Goal: Task Accomplishment & Management: Manage account settings

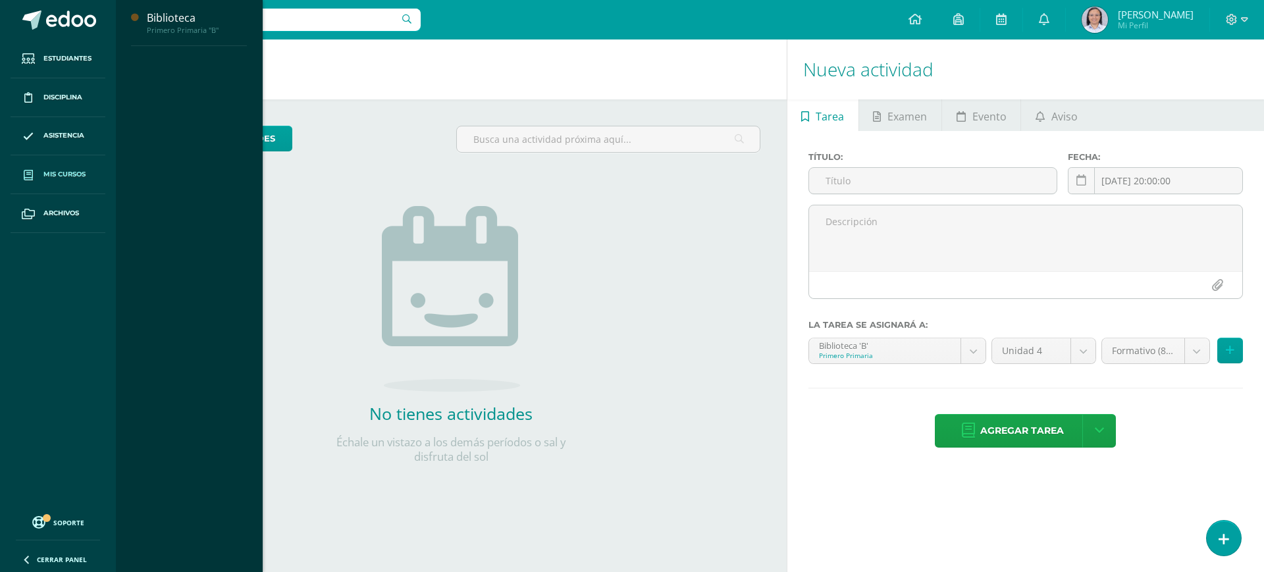
click at [73, 169] on span "Mis cursos" at bounding box center [64, 174] width 42 height 11
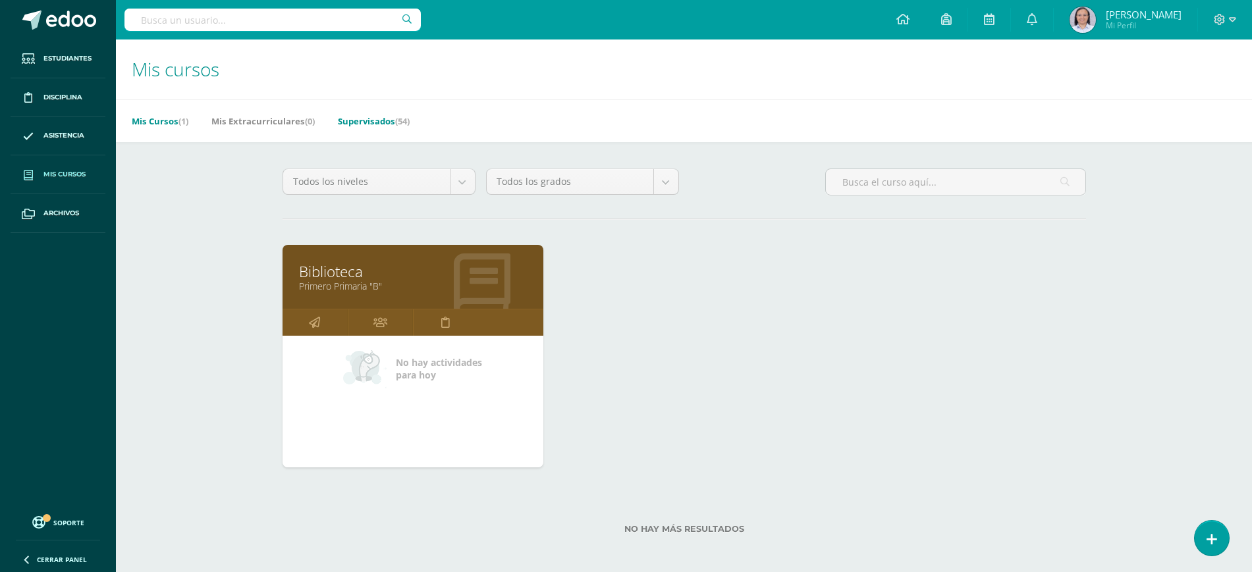
click at [380, 119] on link "Supervisados (54)" at bounding box center [374, 121] width 72 height 21
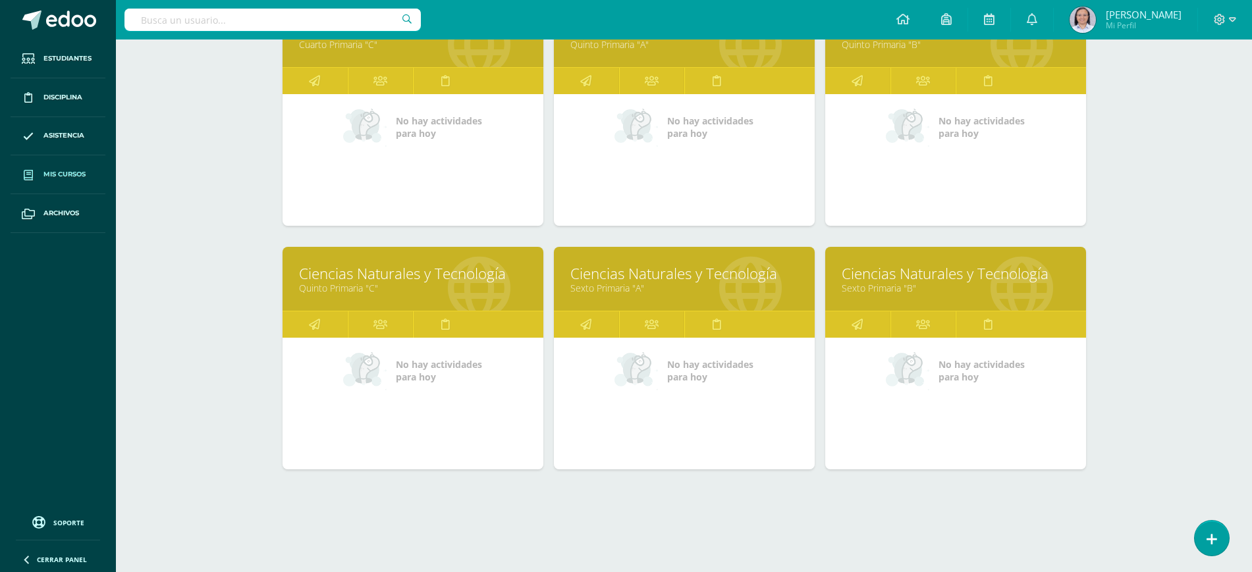
scroll to position [1217, 0]
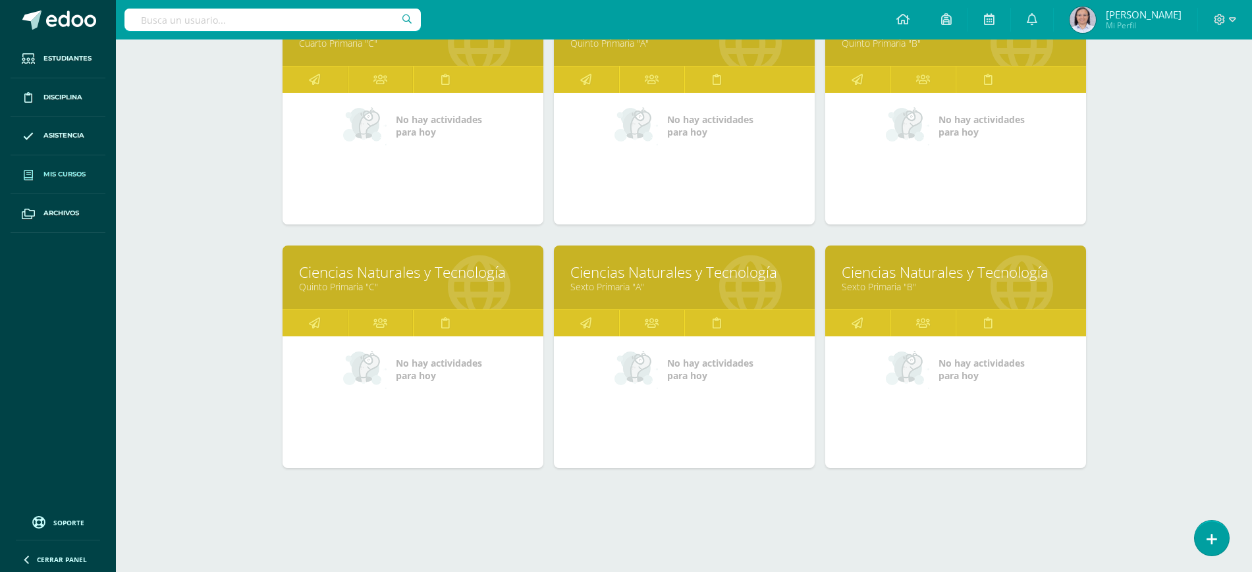
click at [882, 273] on link "Ciencias Naturales y Tecnología" at bounding box center [955, 272] width 228 height 20
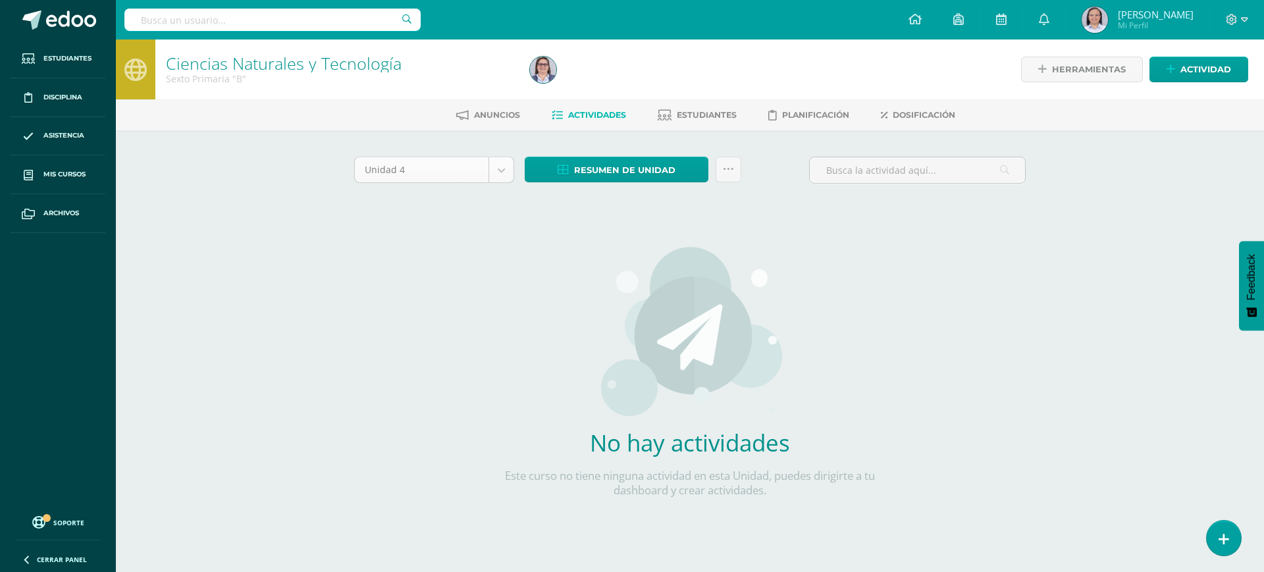
click at [502, 173] on body "Estudiantes Disciplina Asistencia Mis cursos Archivos Soporte Ayuda Reportar un…" at bounding box center [632, 283] width 1264 height 566
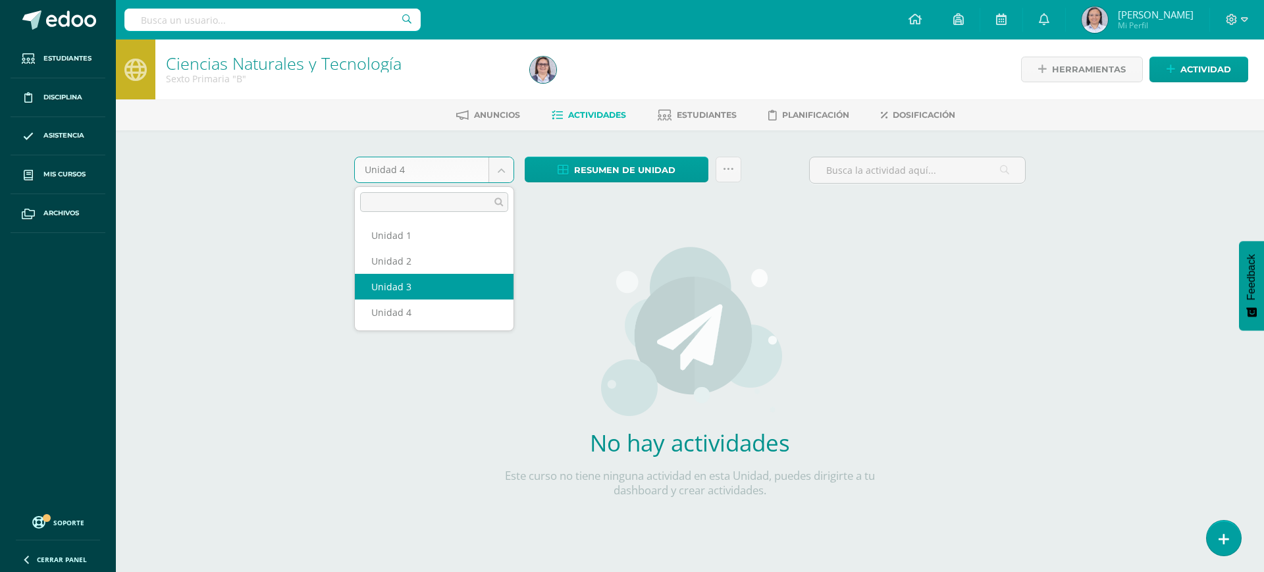
select select "Unidad 3"
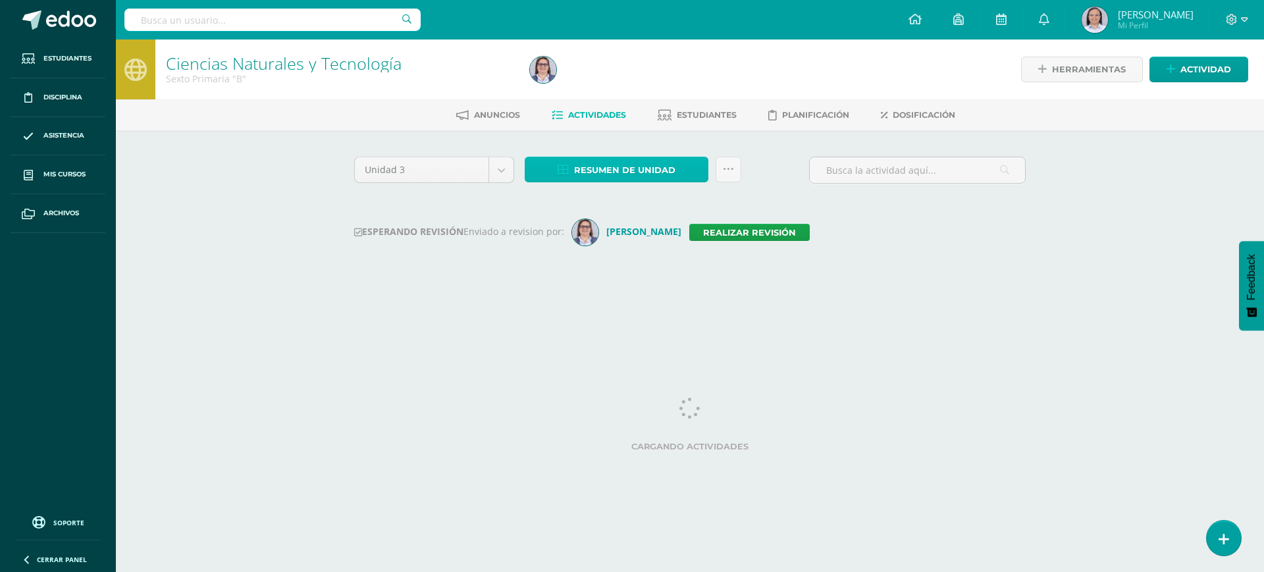
click at [664, 165] on span "Resumen de unidad" at bounding box center [624, 170] width 101 height 24
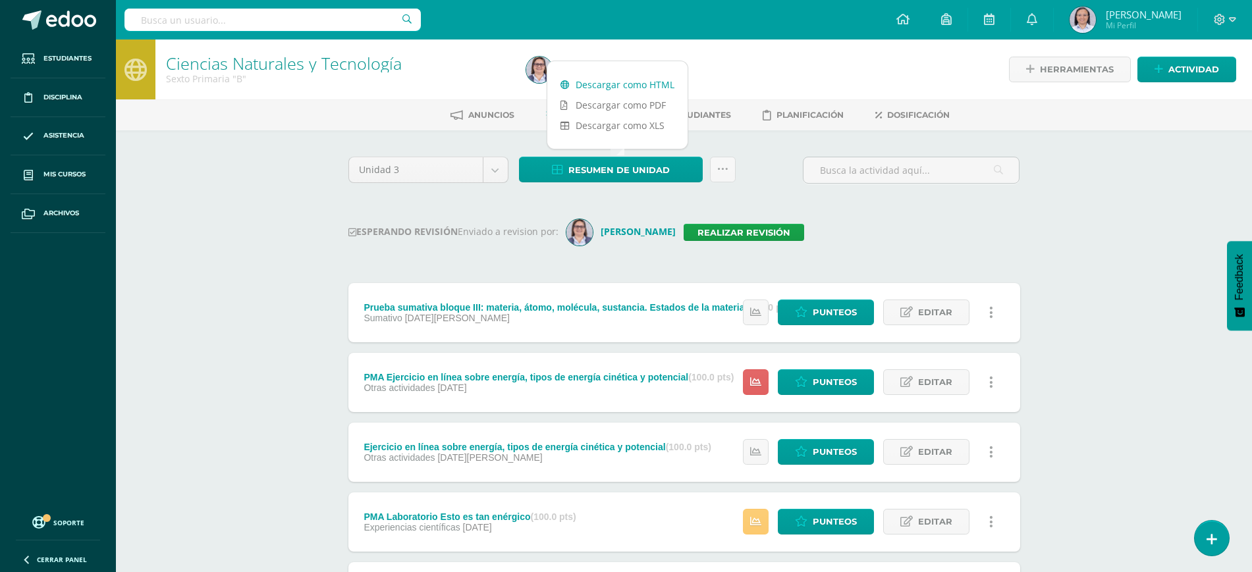
click at [585, 85] on link "Descargar como HTML" at bounding box center [617, 84] width 140 height 20
click at [469, 65] on h1 "Ciencias Naturales y Tecnología" at bounding box center [338, 63] width 344 height 18
click at [542, 65] on img at bounding box center [539, 70] width 26 height 26
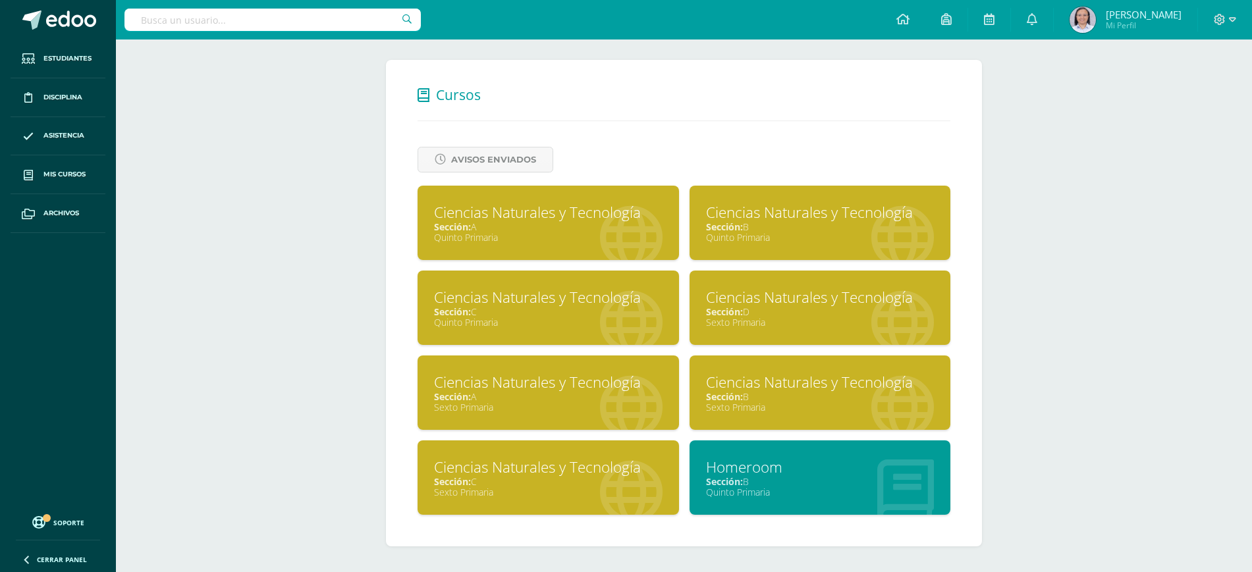
scroll to position [474, 0]
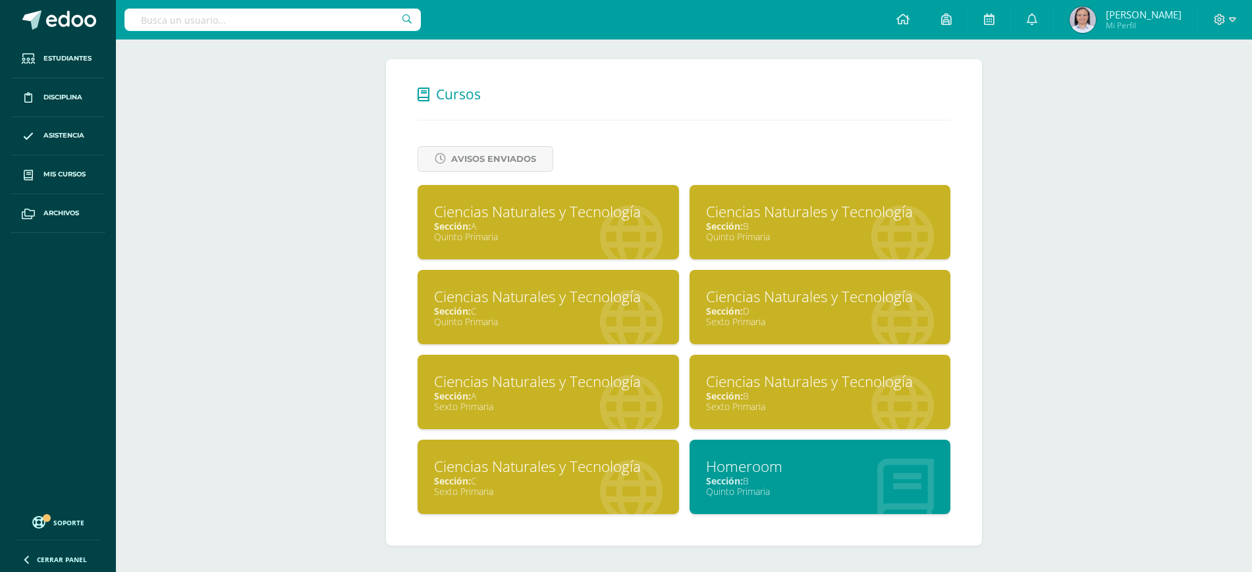
click at [593, 469] on div "Ciencias Naturales y Tecnología" at bounding box center [548, 466] width 228 height 20
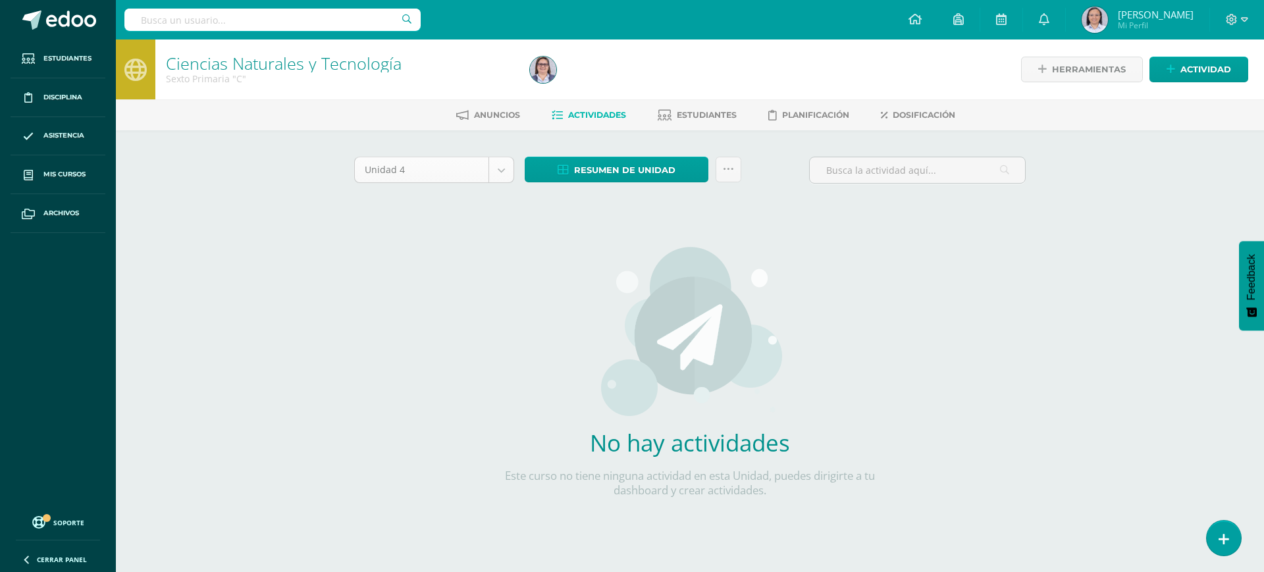
click at [504, 174] on body "Estudiantes Disciplina Asistencia Mis cursos Archivos Soporte Ayuda Reportar un…" at bounding box center [632, 283] width 1264 height 566
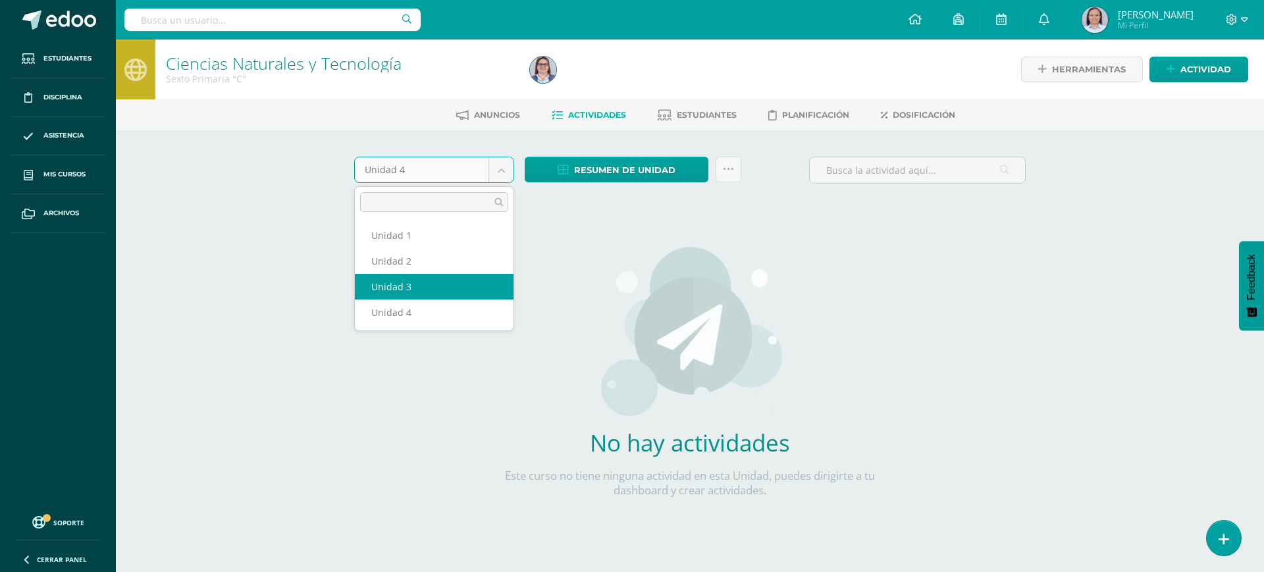
select select "Unidad 3"
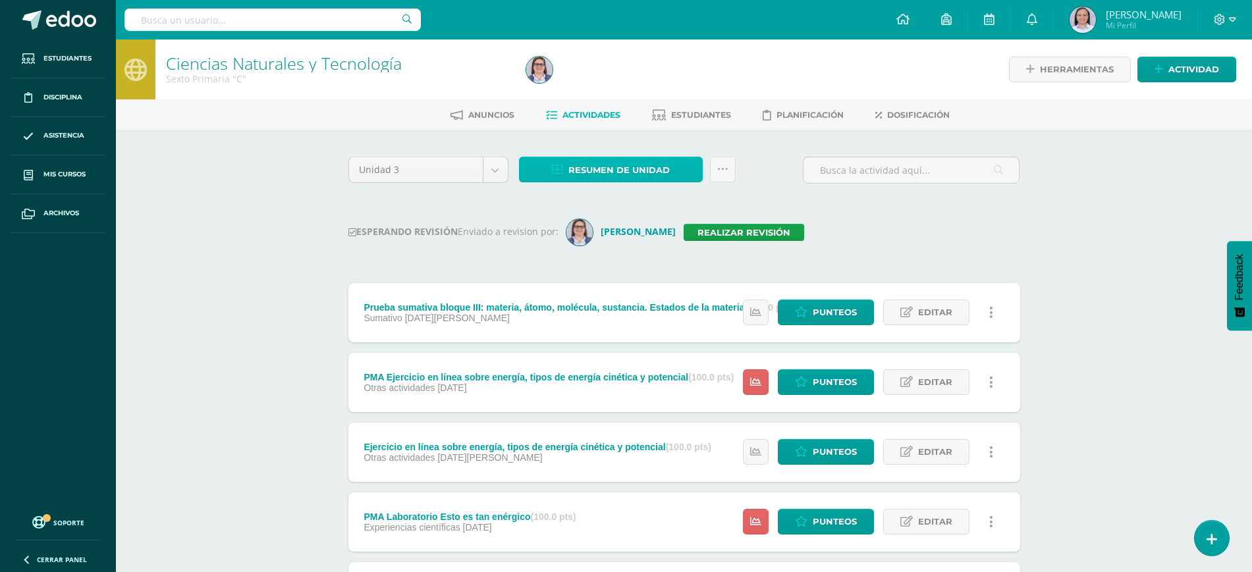
click at [616, 165] on span "Resumen de unidad" at bounding box center [618, 170] width 101 height 24
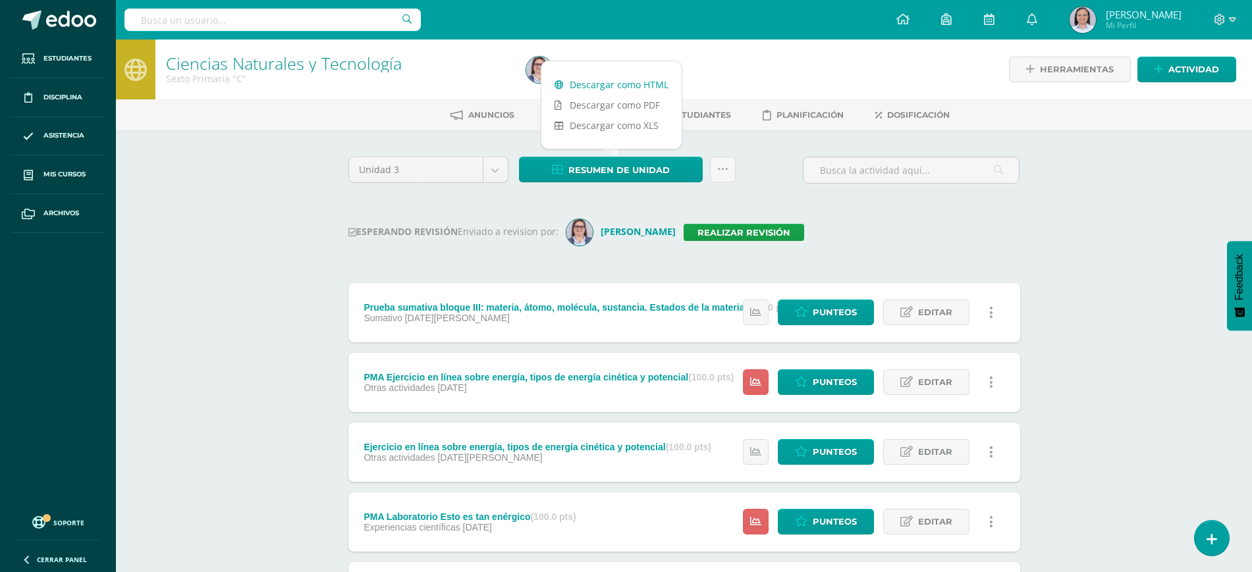
click at [618, 84] on link "Descargar como HTML" at bounding box center [611, 84] width 140 height 20
click at [429, 83] on div "Sexto Primaria "C"" at bounding box center [338, 78] width 344 height 13
click at [683, 228] on link "Realizar revisión" at bounding box center [743, 232] width 120 height 17
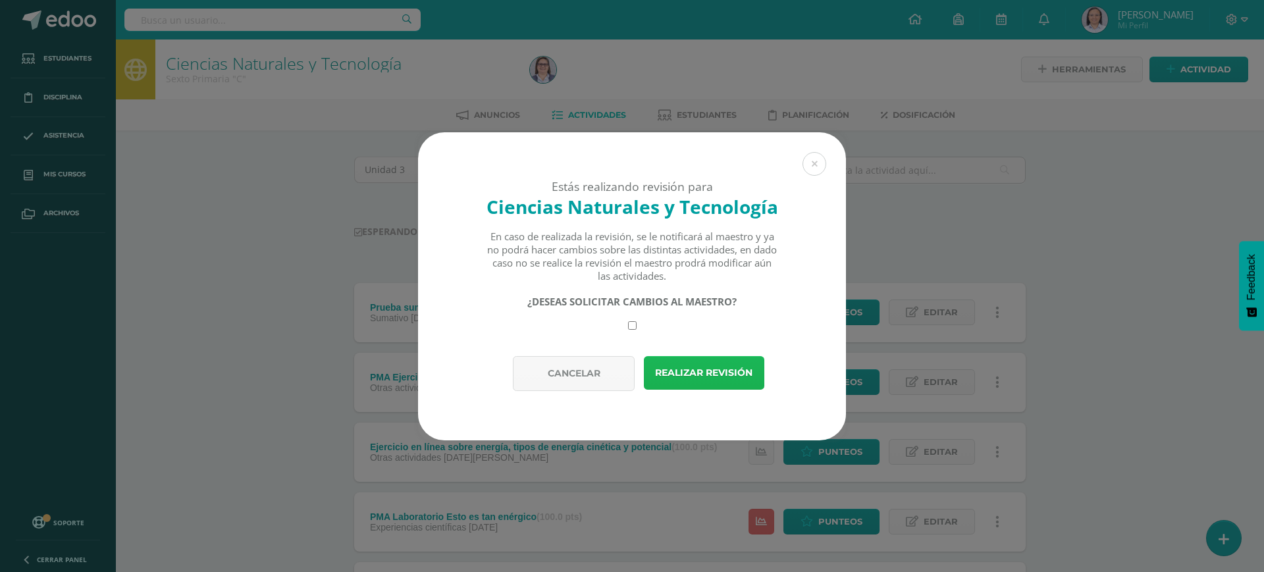
click at [708, 369] on button "Realizar revisión" at bounding box center [704, 373] width 120 height 34
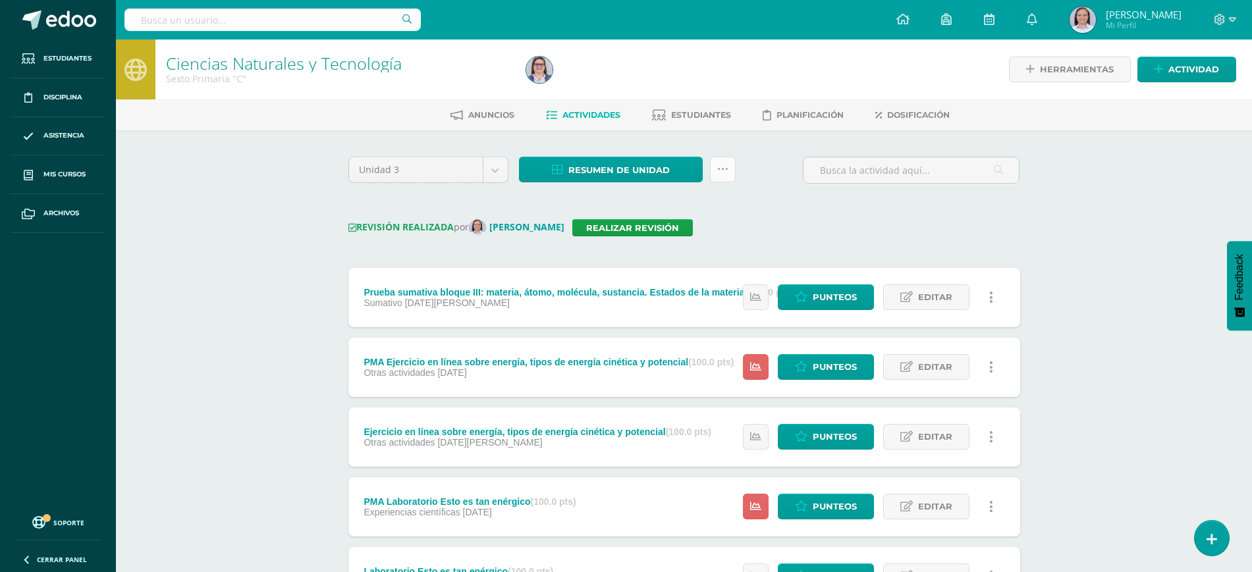
click at [723, 165] on icon at bounding box center [722, 169] width 11 height 11
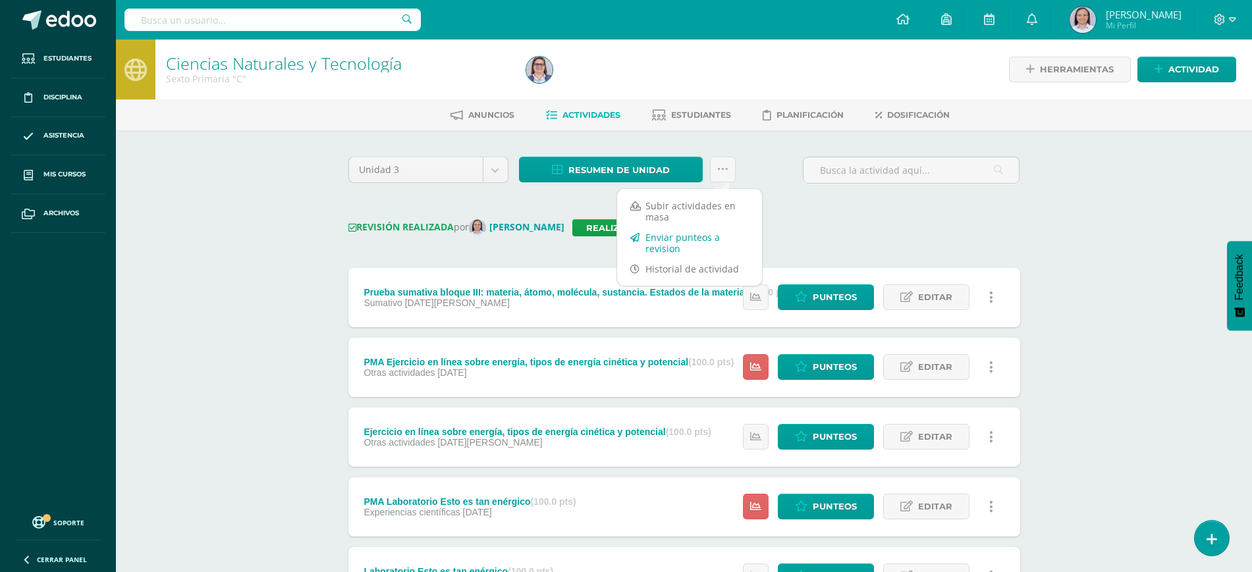
click at [660, 237] on link "Enviar punteos a revision" at bounding box center [689, 243] width 145 height 32
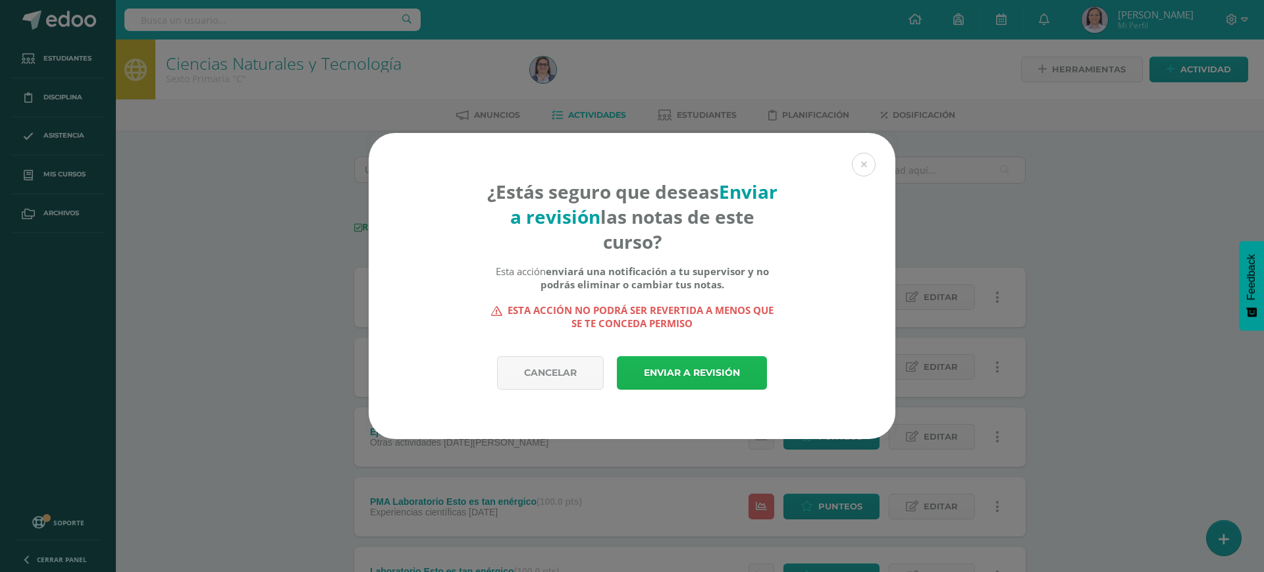
click at [730, 371] on link "Enviar a revisión" at bounding box center [692, 373] width 150 height 34
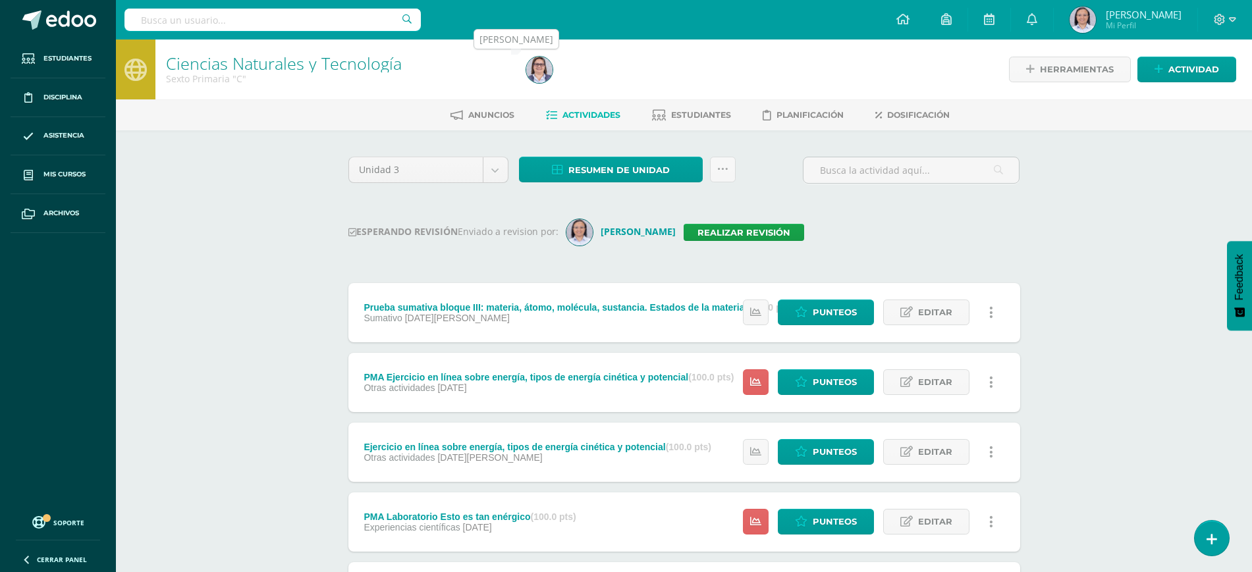
click at [536, 70] on img at bounding box center [539, 70] width 26 height 26
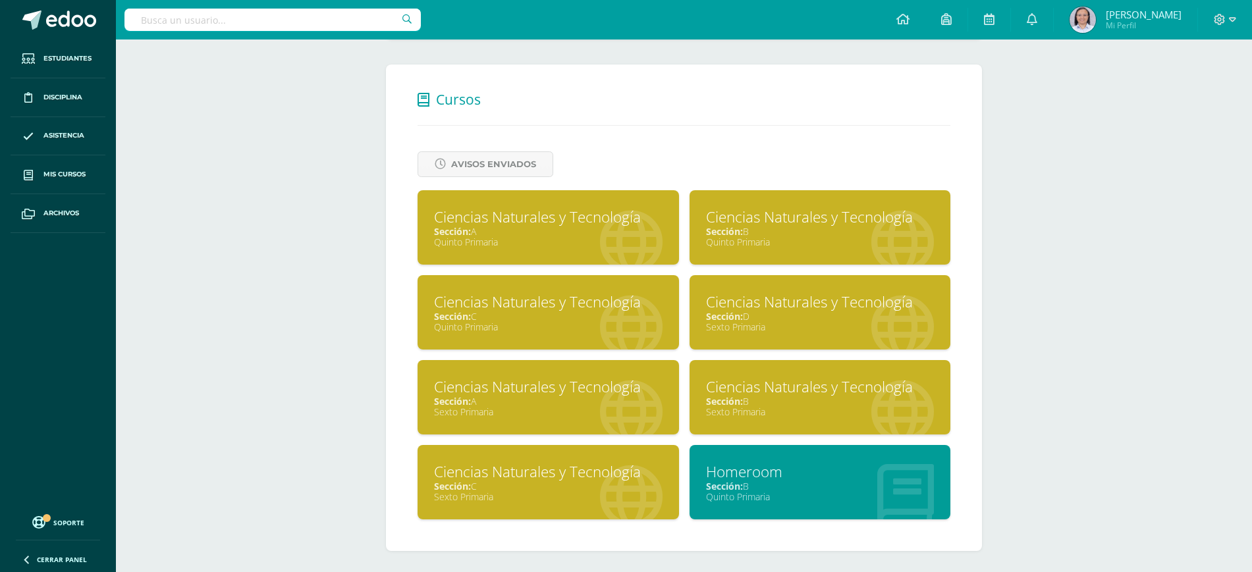
scroll to position [474, 0]
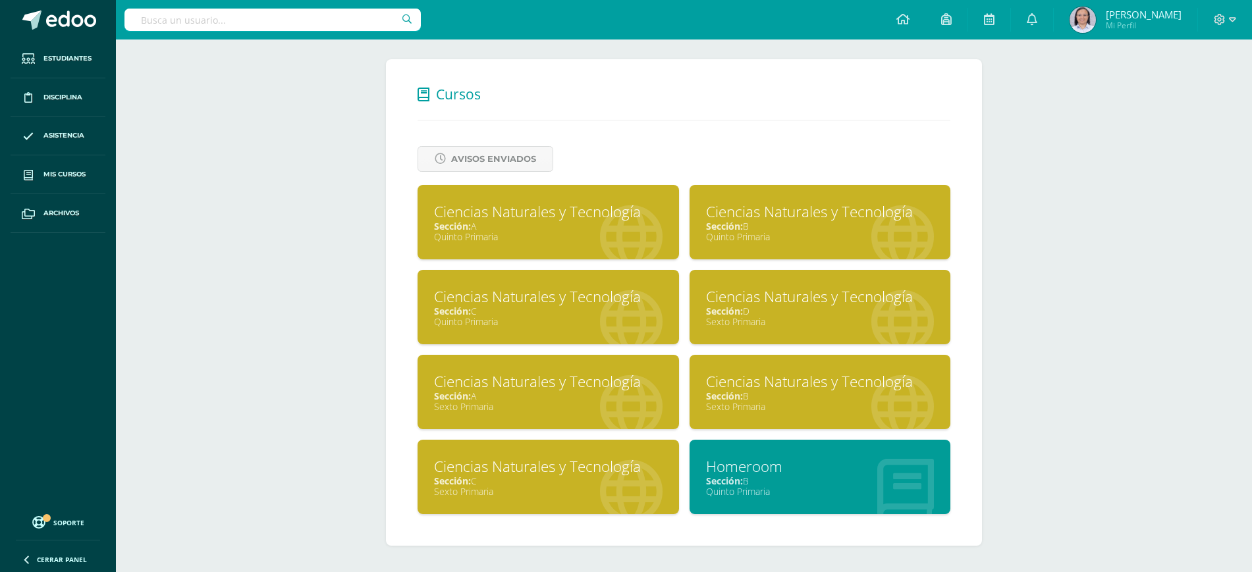
click at [547, 394] on div "Sección: A" at bounding box center [548, 396] width 228 height 13
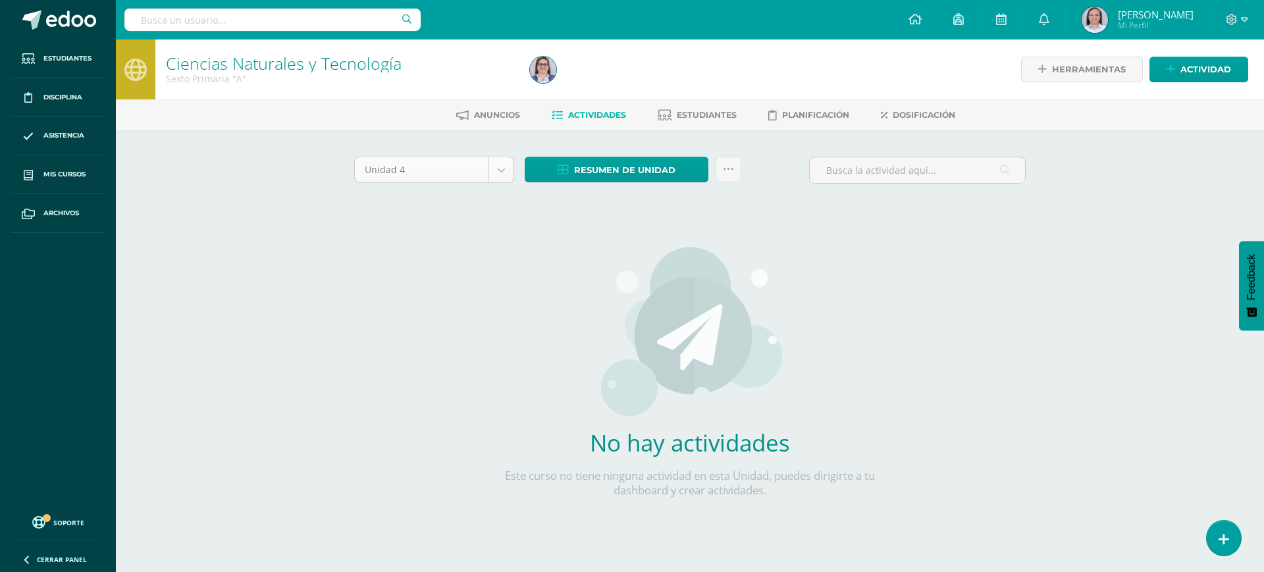
click at [503, 173] on body "Estudiantes Disciplina Asistencia Mis cursos Archivos Soporte Ayuda Reportar un…" at bounding box center [632, 283] width 1264 height 566
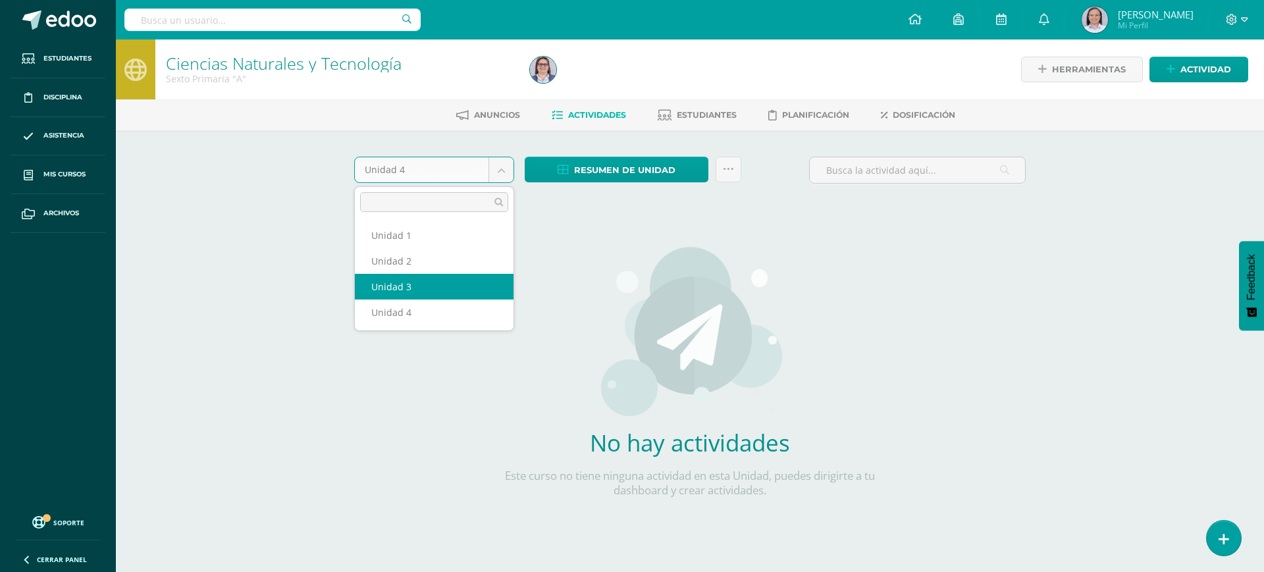
select select "Unidad 3"
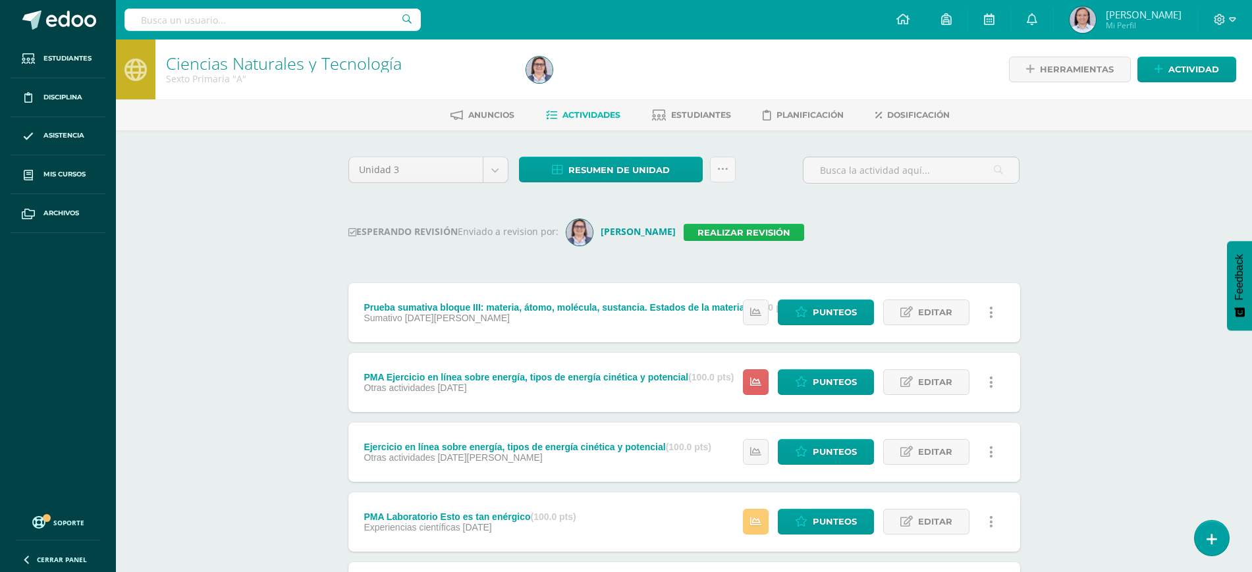
click at [715, 239] on link "Realizar revisión" at bounding box center [743, 232] width 120 height 17
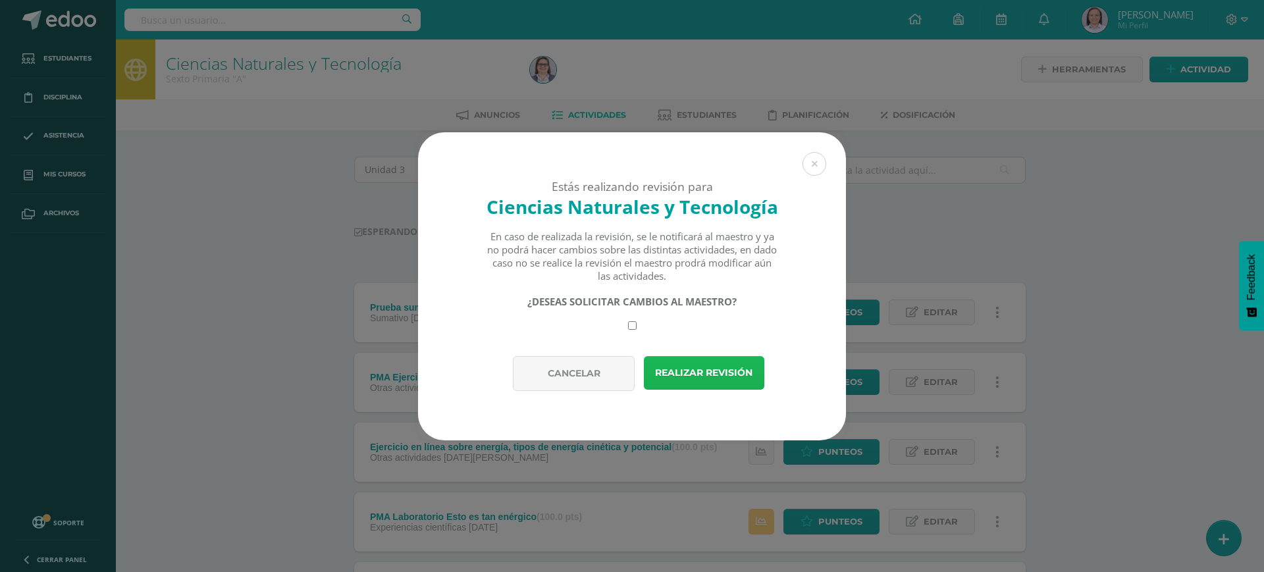
click at [733, 368] on button "Realizar revisión" at bounding box center [704, 373] width 120 height 34
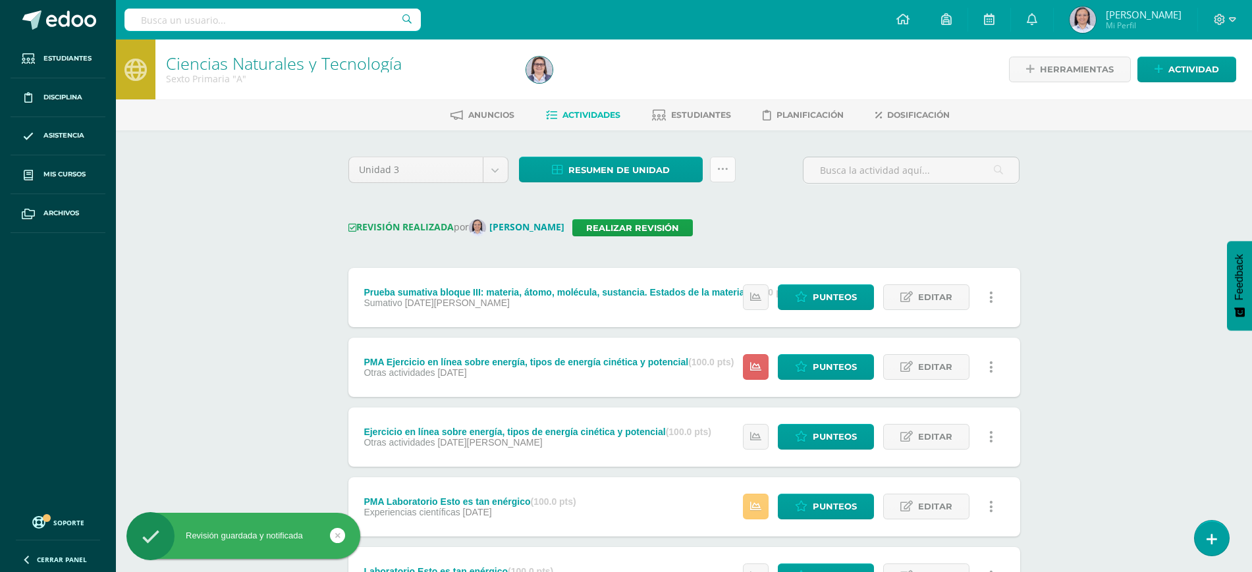
click at [725, 171] on icon at bounding box center [722, 169] width 11 height 11
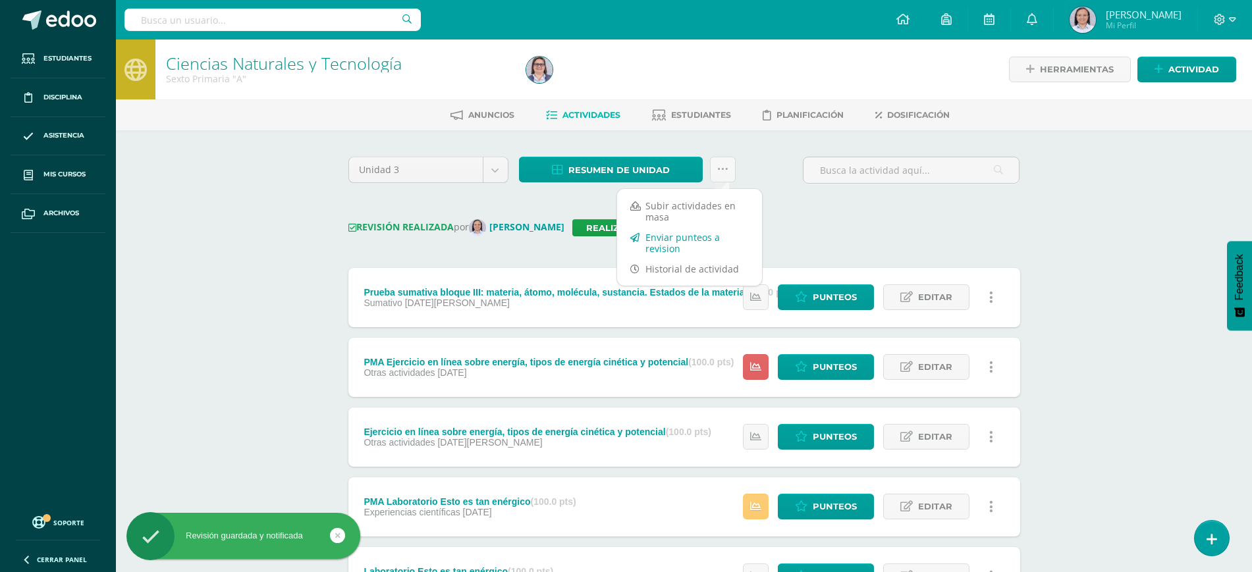
click at [664, 234] on link "Enviar punteos a revision" at bounding box center [689, 243] width 145 height 32
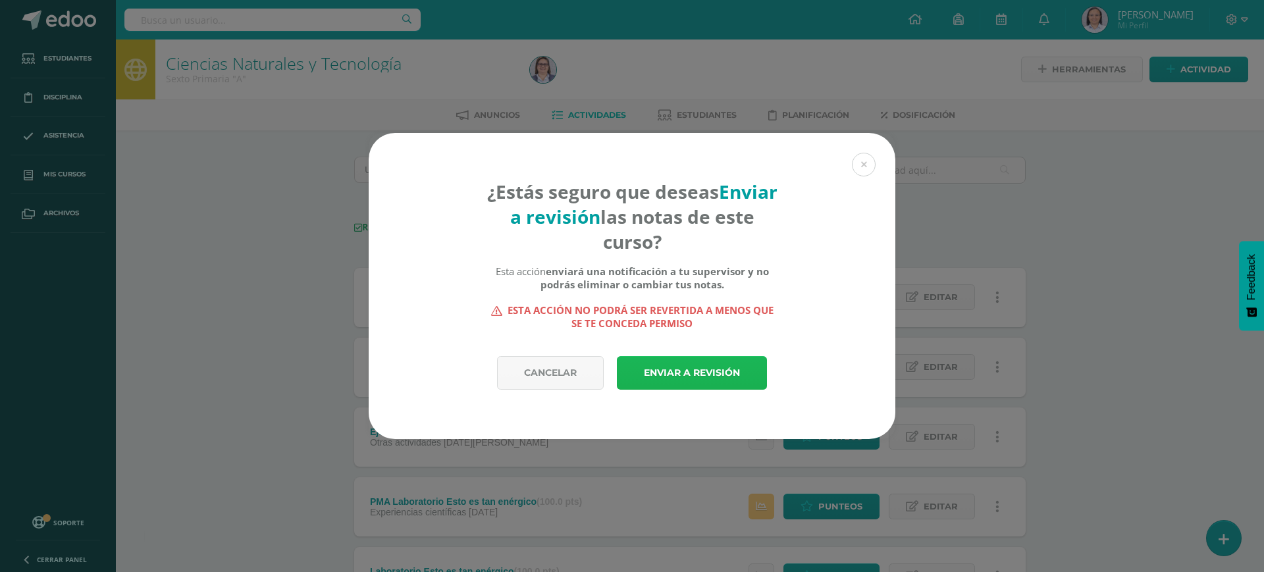
click at [679, 369] on link "Enviar a revisión" at bounding box center [692, 373] width 150 height 34
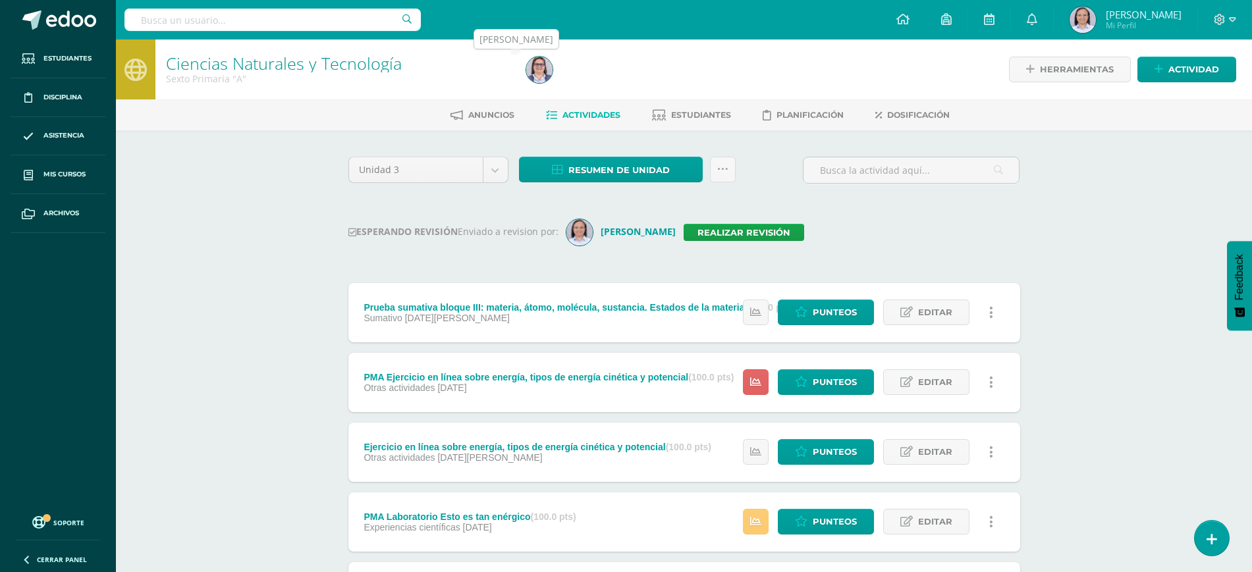
click at [547, 75] on img at bounding box center [539, 70] width 26 height 26
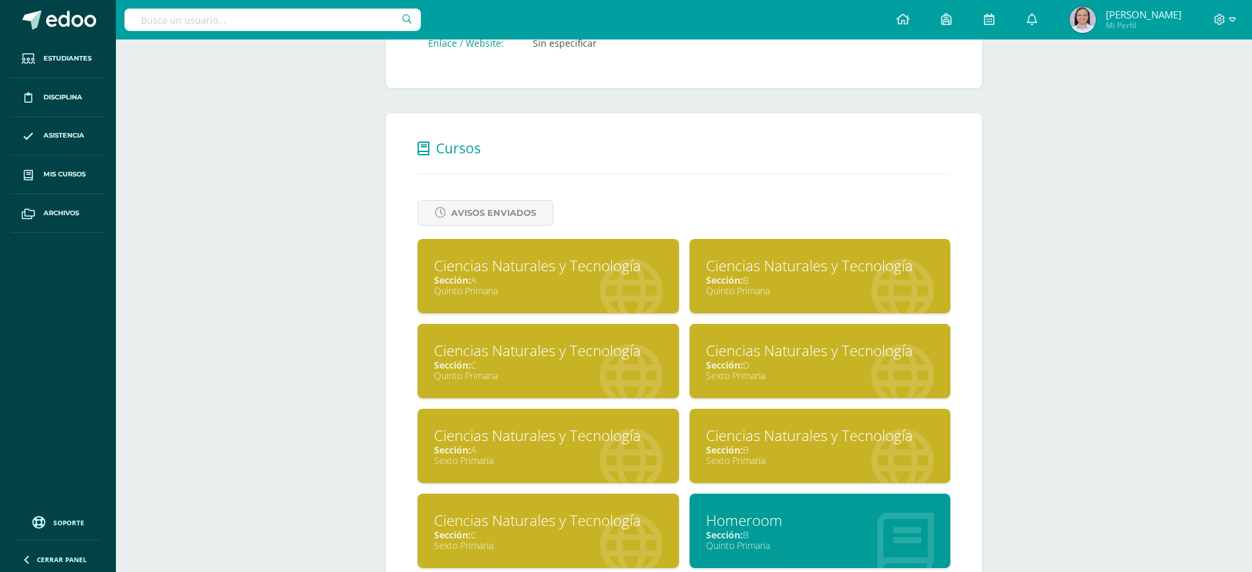
scroll to position [474, 0]
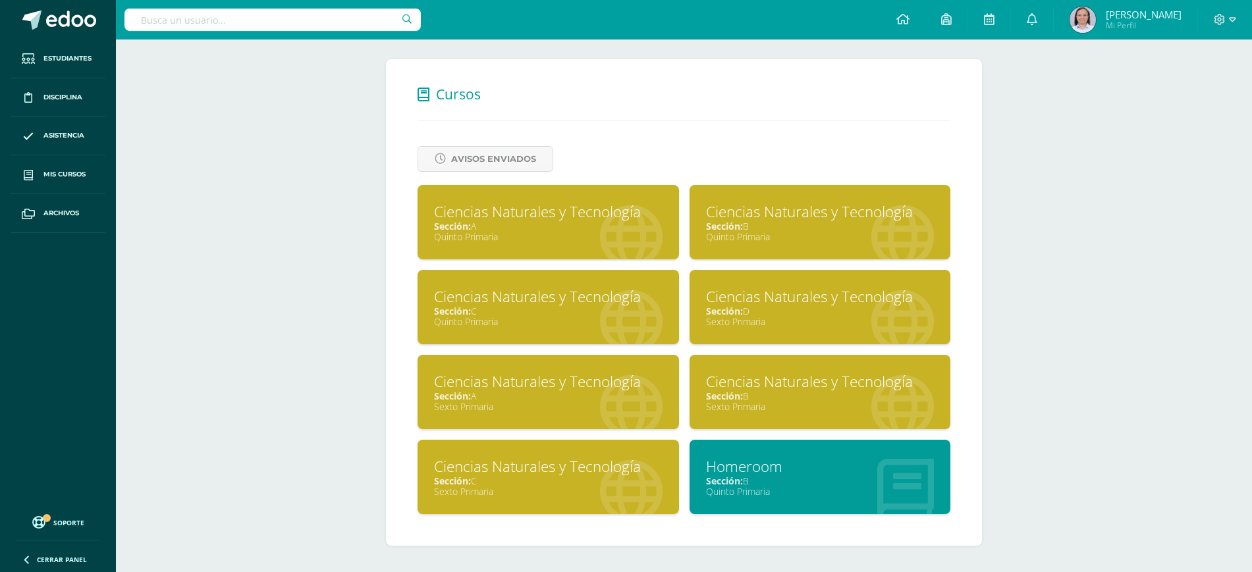
click at [811, 392] on div "Sección: B" at bounding box center [820, 396] width 228 height 13
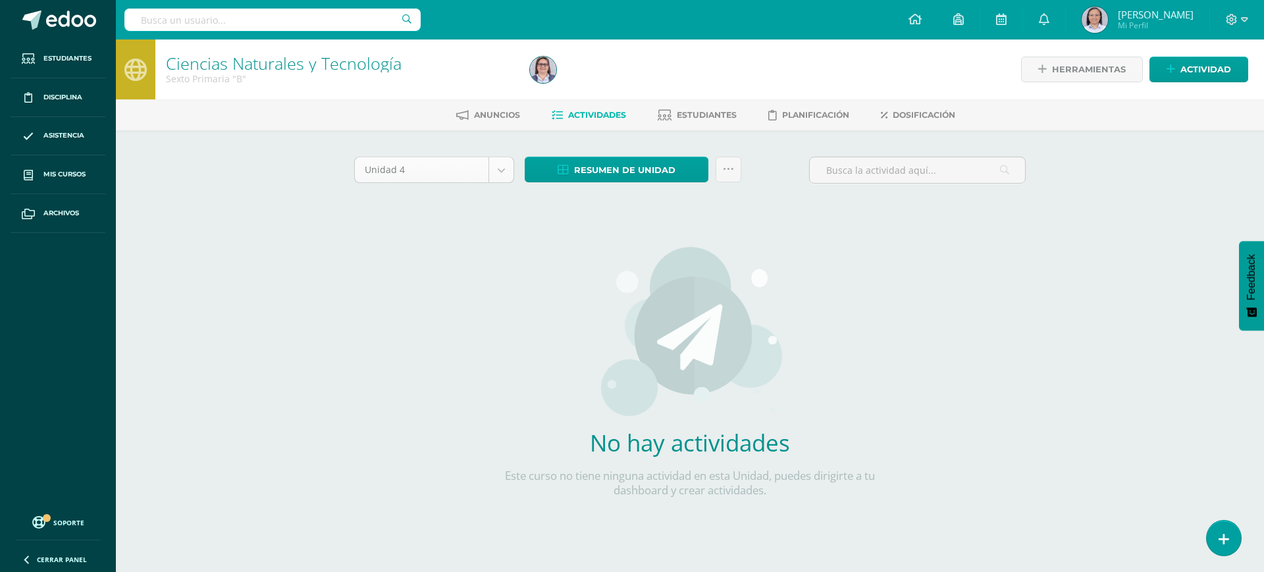
click at [504, 169] on body "Estudiantes Disciplina Asistencia Mis cursos Archivos Soporte Ayuda Reportar un…" at bounding box center [632, 283] width 1264 height 566
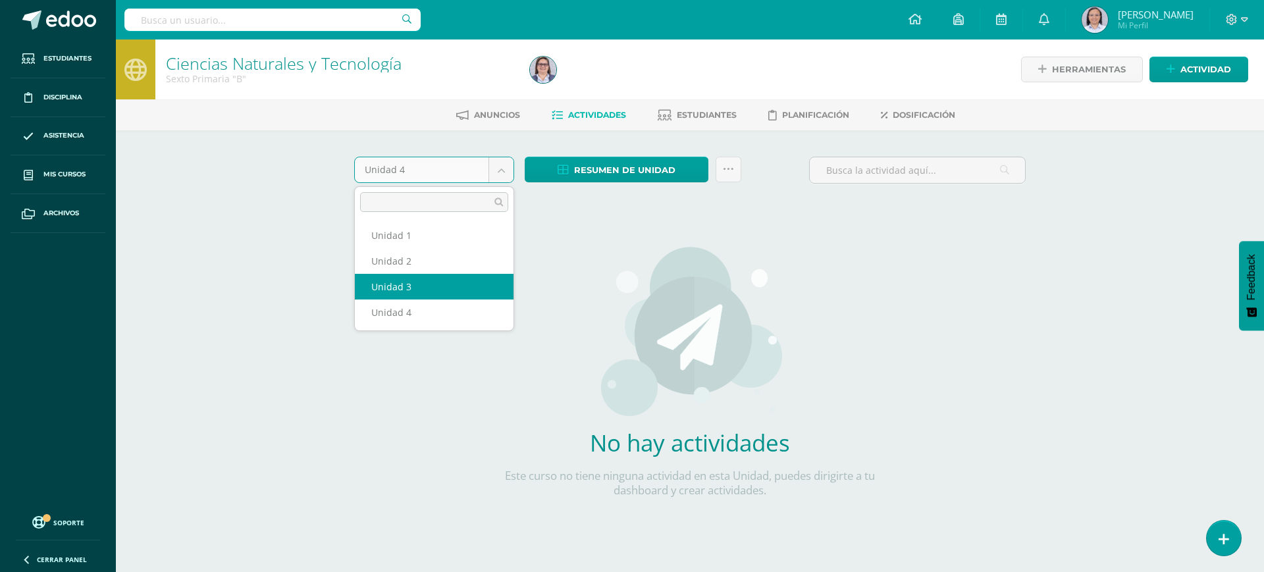
select select "Unidad 3"
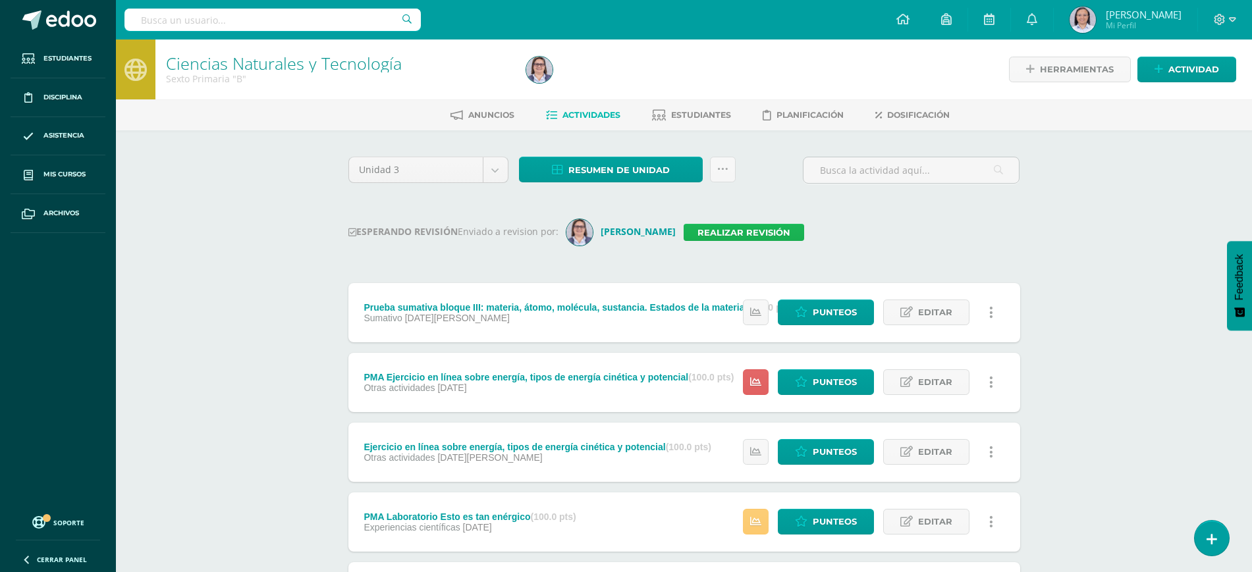
click at [685, 228] on link "Realizar revisión" at bounding box center [743, 232] width 120 height 17
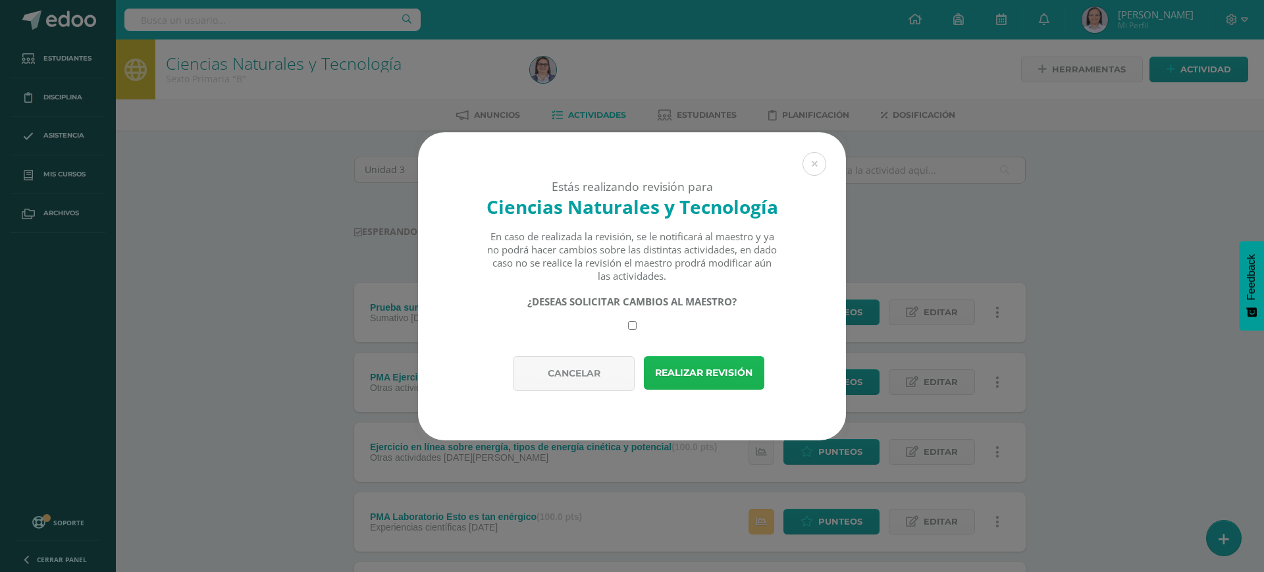
click at [734, 376] on button "Realizar revisión" at bounding box center [704, 373] width 120 height 34
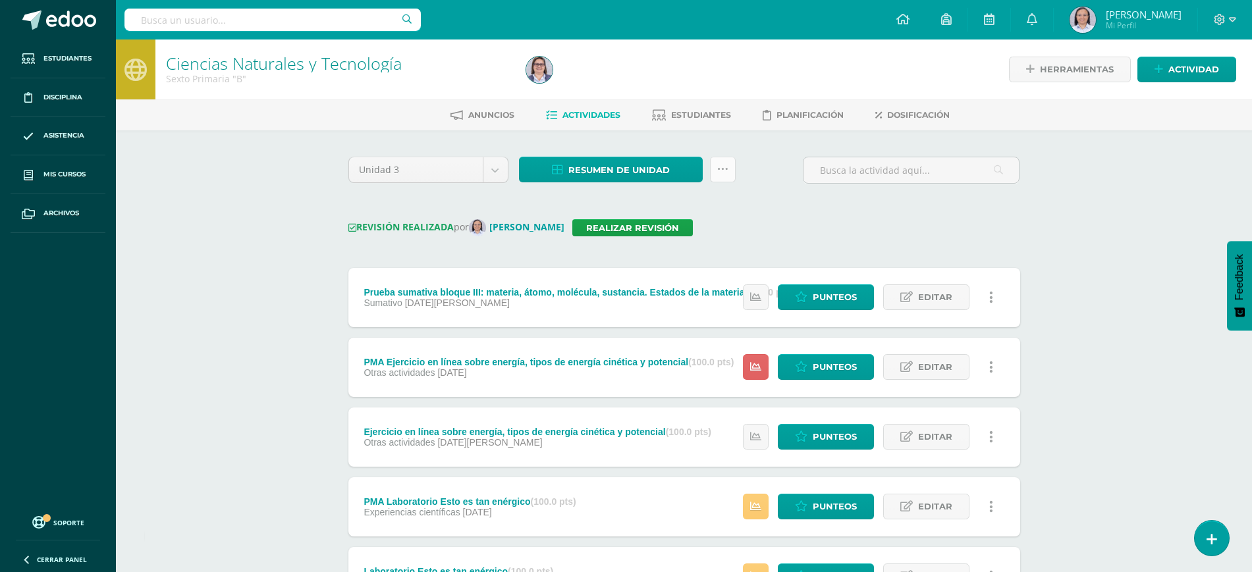
click at [722, 176] on link at bounding box center [723, 170] width 26 height 26
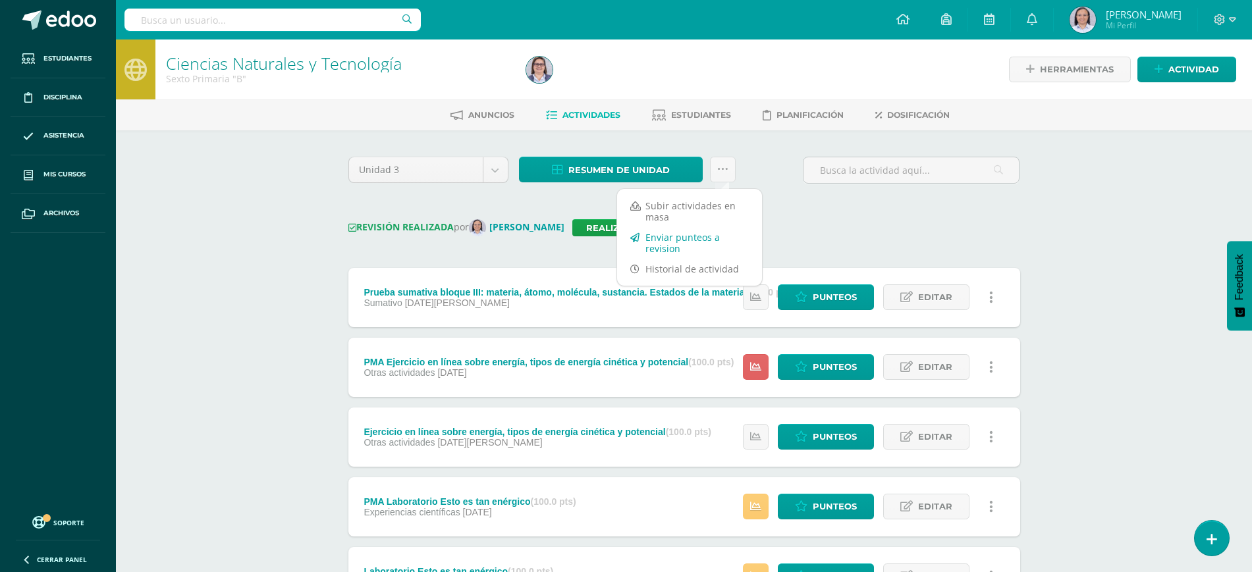
click at [671, 236] on link "Enviar punteos a revision" at bounding box center [689, 243] width 145 height 32
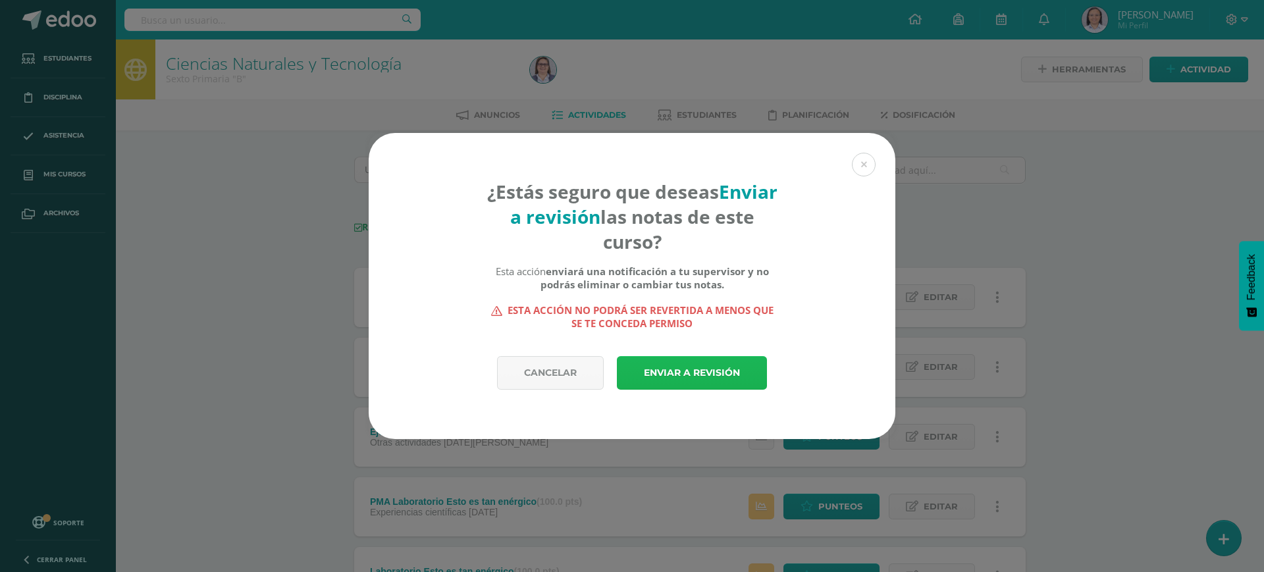
click at [693, 367] on link "Enviar a revisión" at bounding box center [692, 373] width 150 height 34
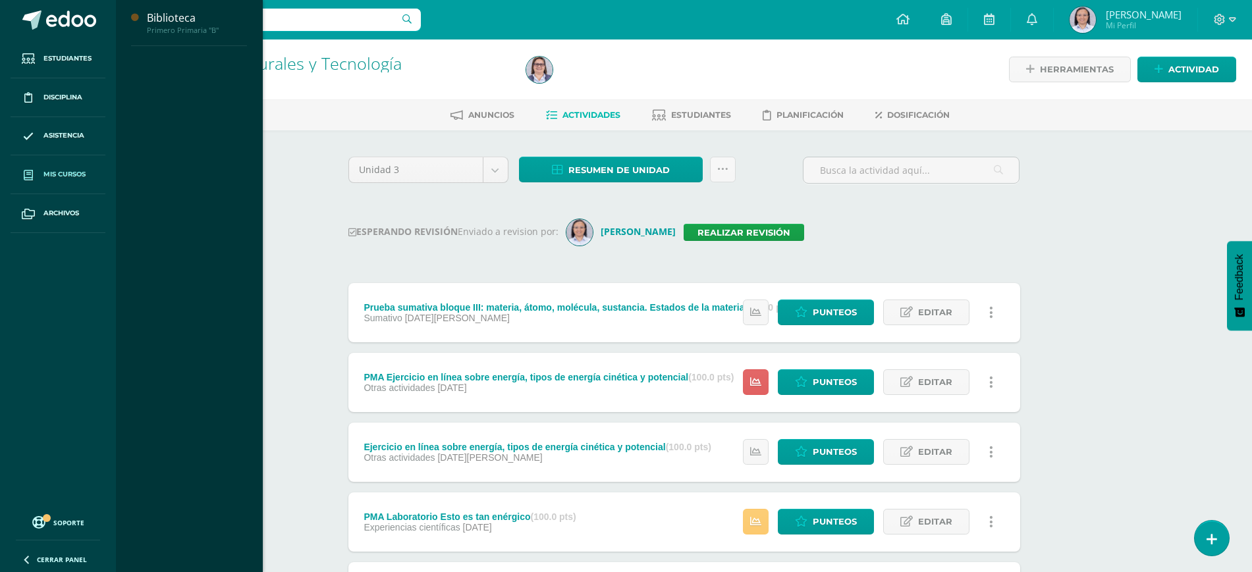
click at [55, 168] on link "Mis cursos" at bounding box center [58, 174] width 95 height 39
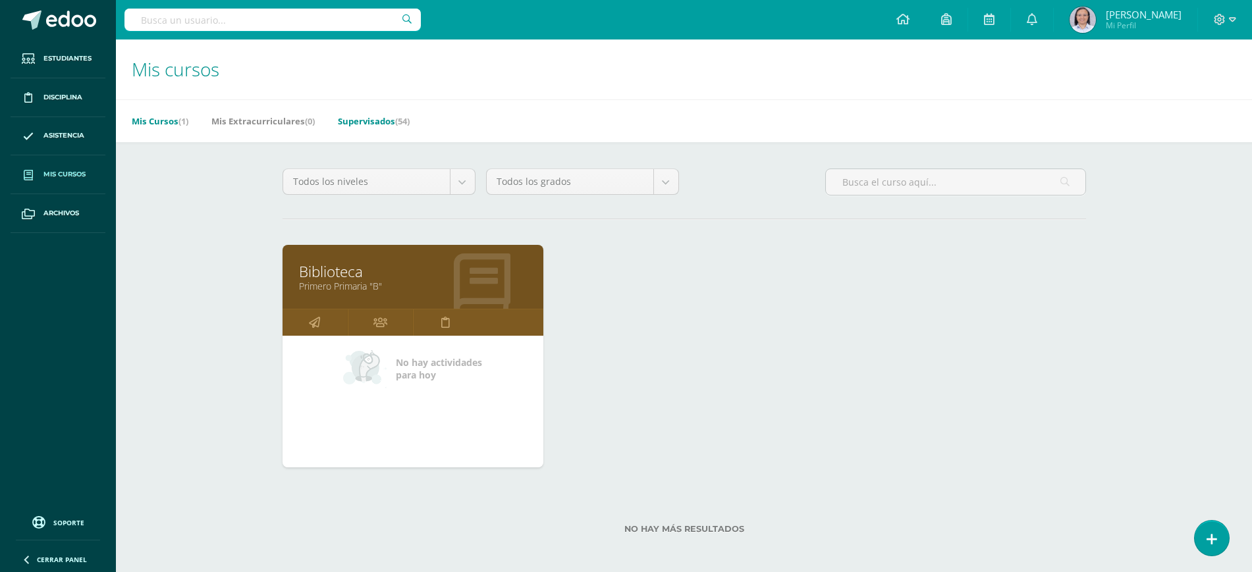
click at [385, 124] on link "Supervisados (54)" at bounding box center [374, 121] width 72 height 21
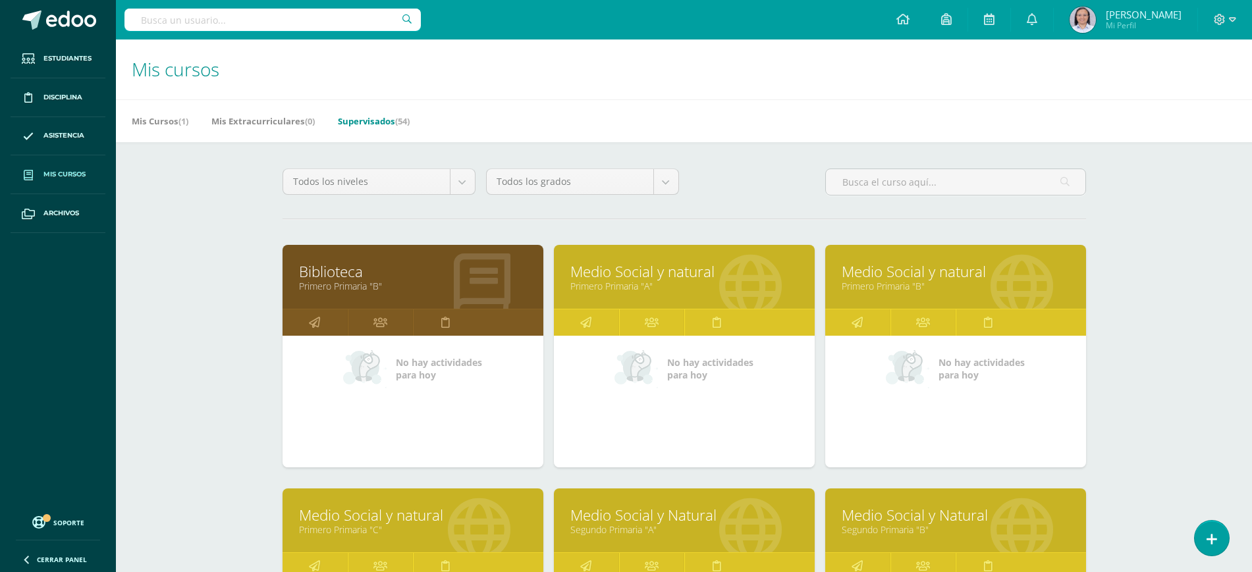
click at [385, 124] on link "Supervisados (54)" at bounding box center [374, 121] width 72 height 21
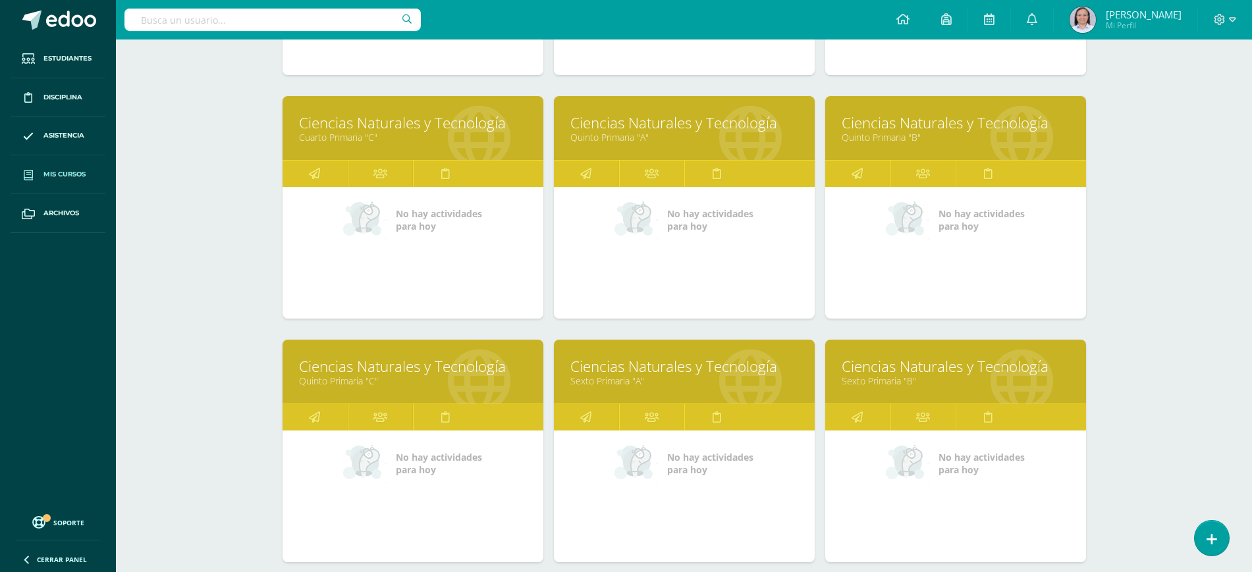
scroll to position [1145, 0]
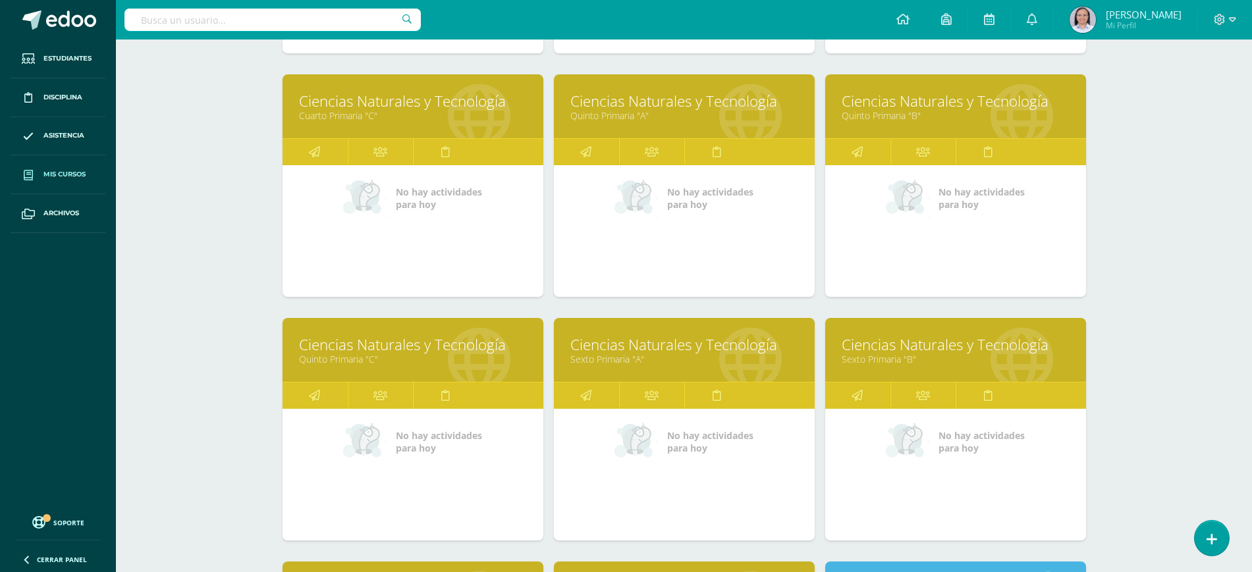
click at [350, 356] on link "Quinto Primaria "C"" at bounding box center [413, 359] width 228 height 13
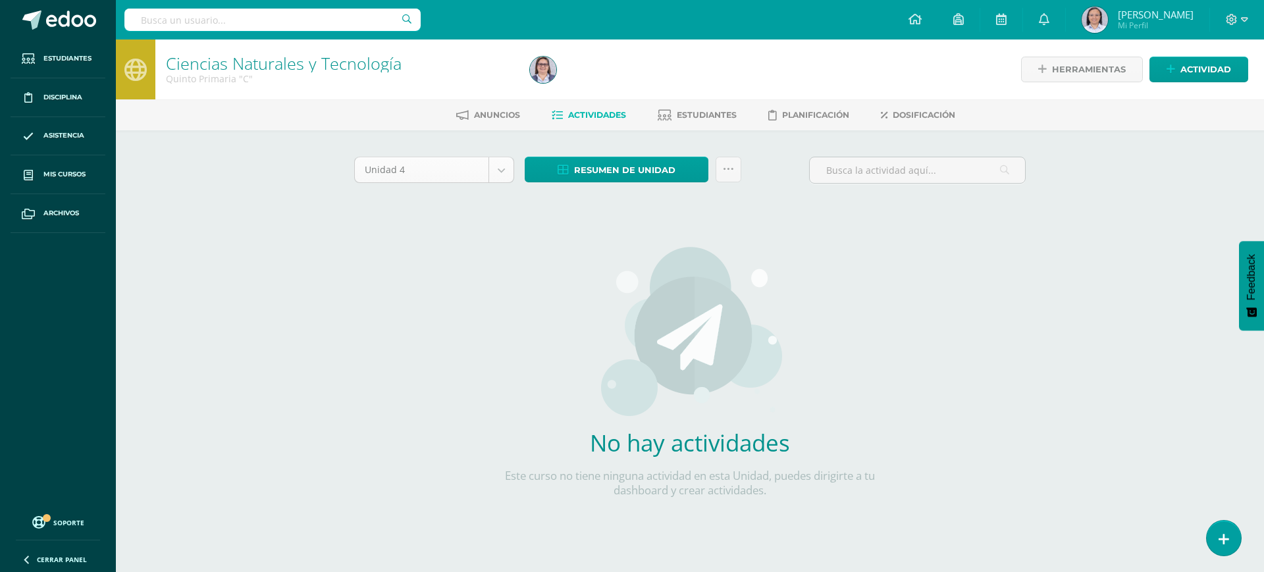
click at [498, 171] on body "Estudiantes Disciplina Asistencia Mis cursos Archivos Soporte Ayuda Reportar un…" at bounding box center [632, 283] width 1264 height 566
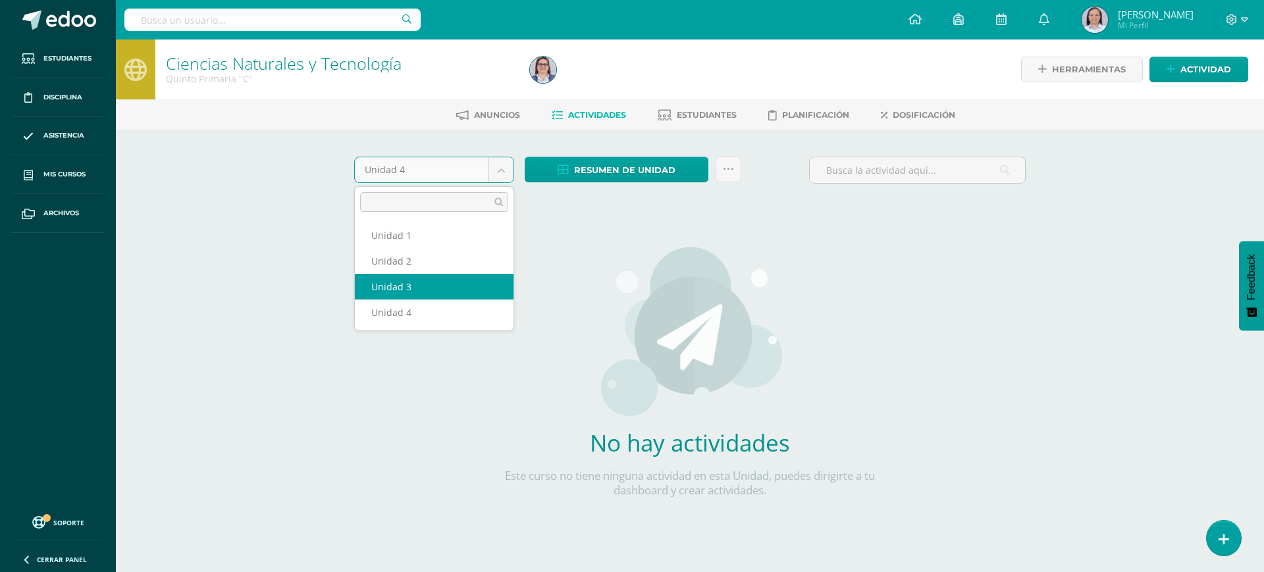
select select "Unidad 3"
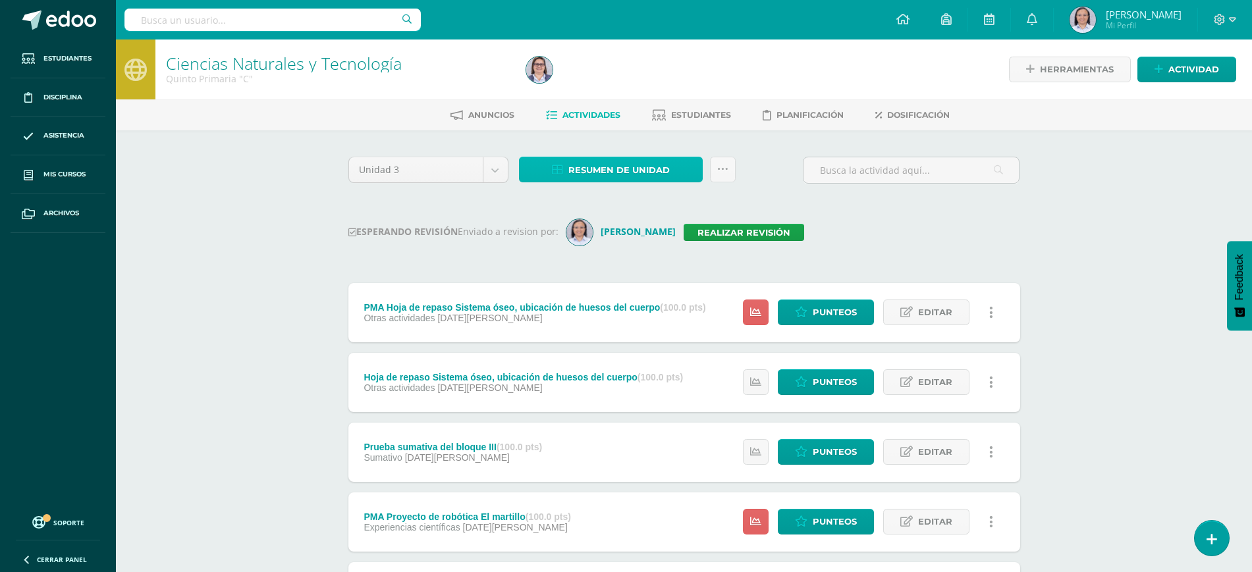
click at [641, 171] on span "Resumen de unidad" at bounding box center [618, 170] width 101 height 24
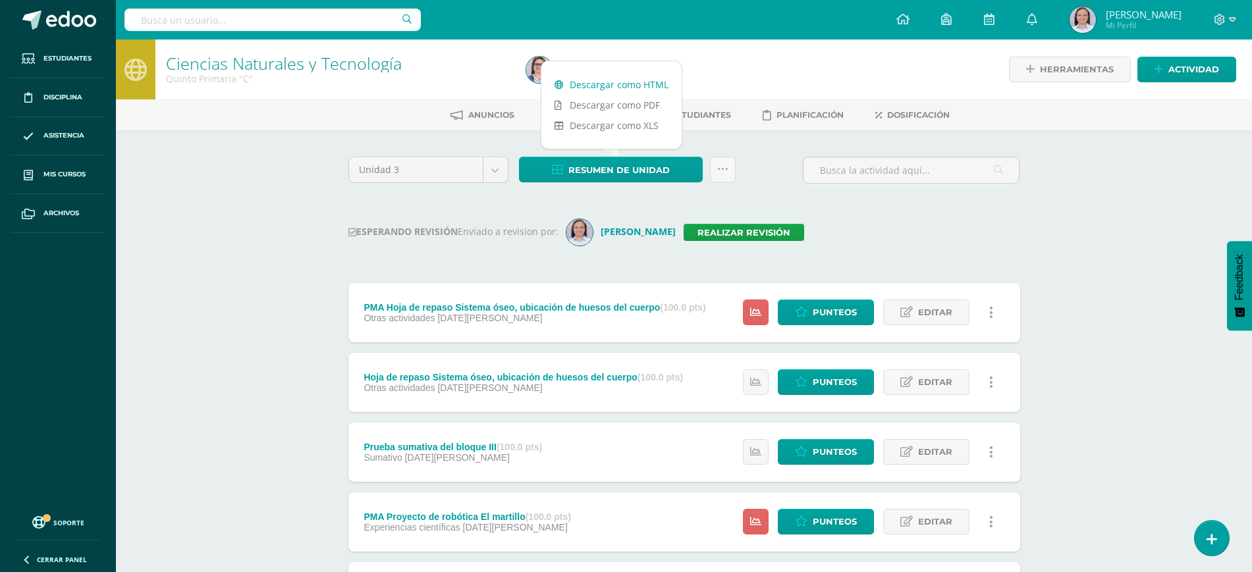
click at [614, 82] on link "Descargar como HTML" at bounding box center [611, 84] width 140 height 20
click at [818, 60] on div at bounding box center [703, 70] width 365 height 60
click at [306, 21] on input "text" at bounding box center [272, 20] width 296 height 22
type input "sofia isabel"
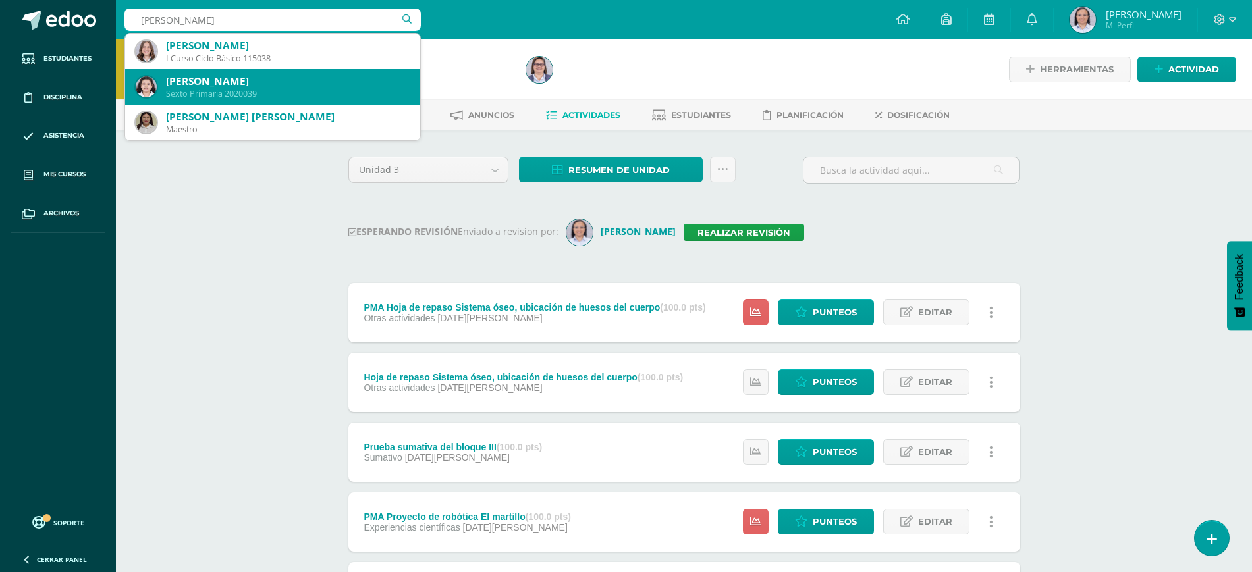
click at [212, 84] on div "Sofía Isabel Rodríguez Donado" at bounding box center [288, 81] width 244 height 14
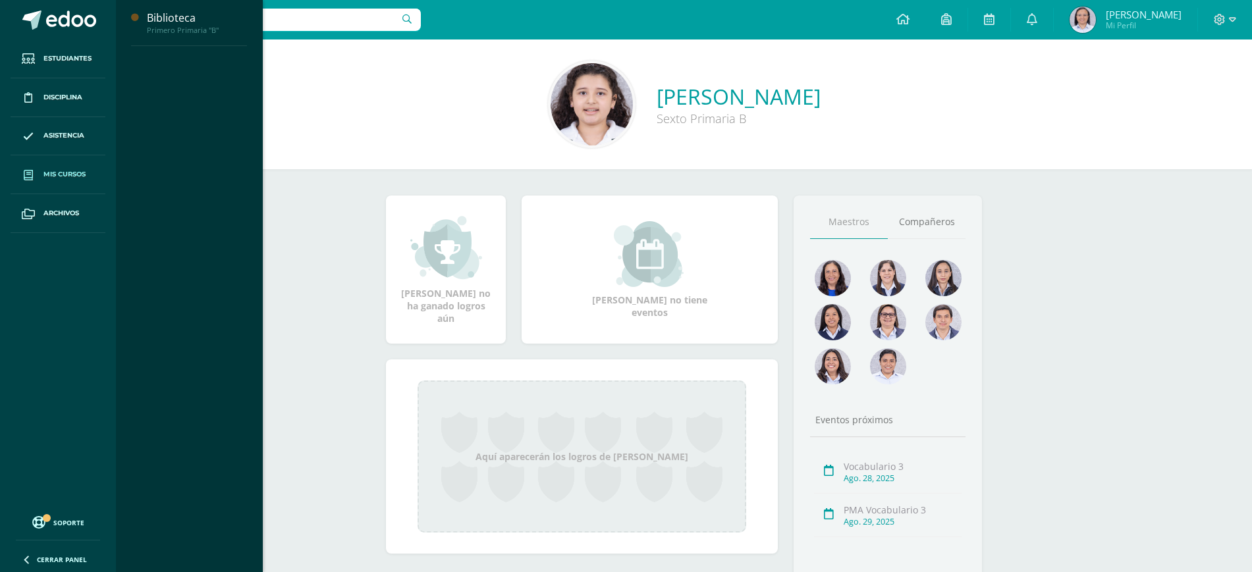
click at [44, 171] on span "Mis cursos" at bounding box center [64, 174] width 42 height 11
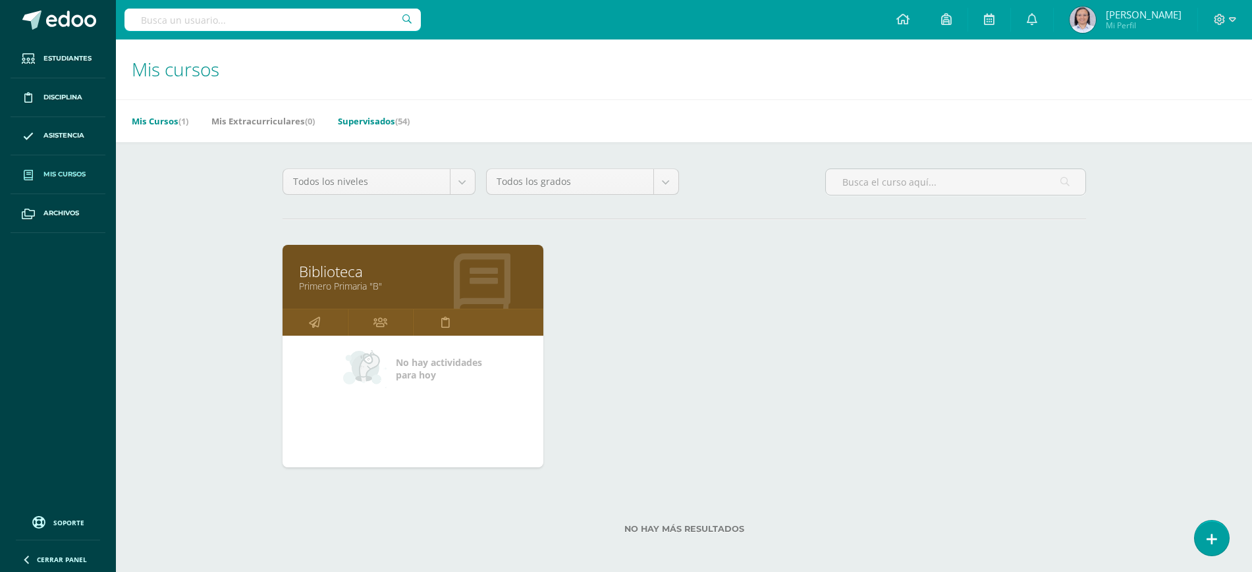
click at [389, 116] on link "Supervisados (54)" at bounding box center [374, 121] width 72 height 21
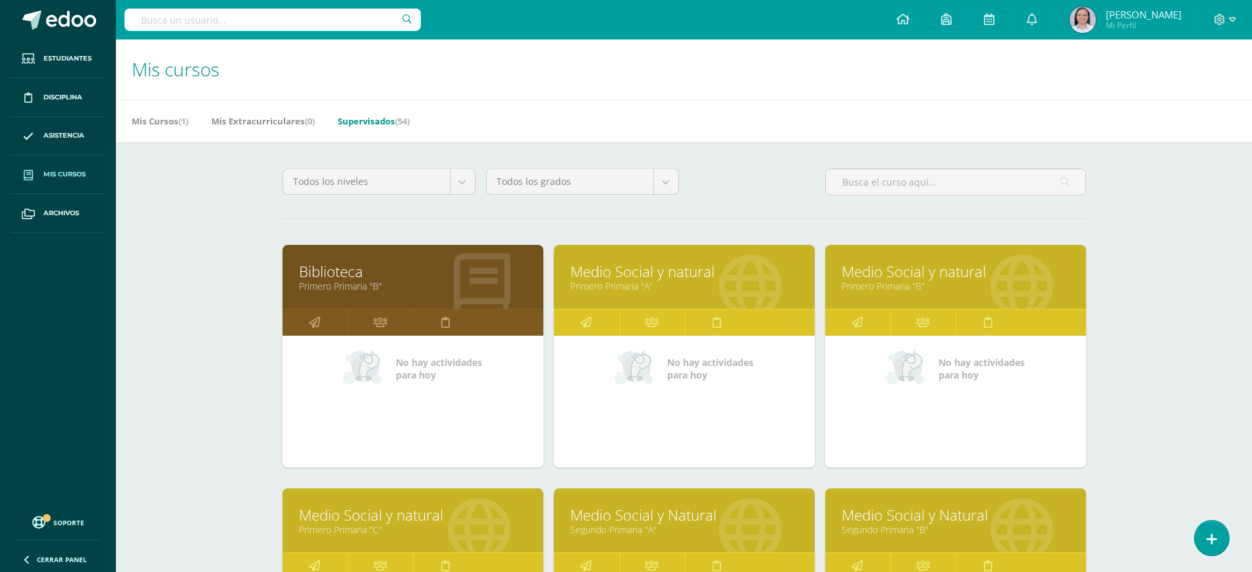
click at [870, 280] on link "Primero Primaria "B"" at bounding box center [955, 286] width 228 height 13
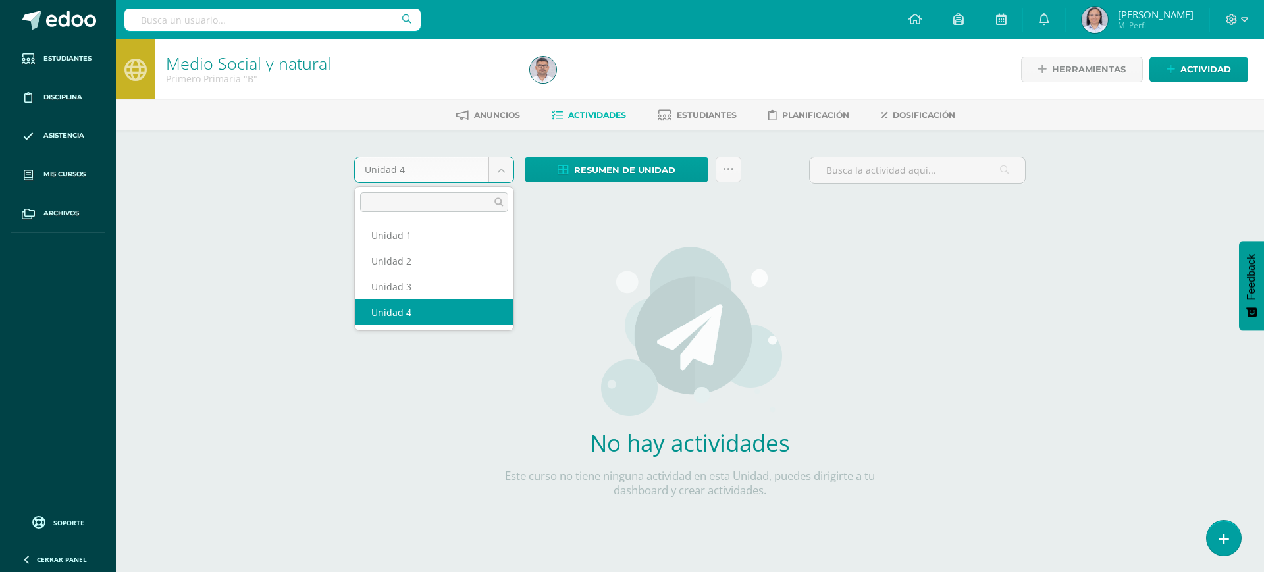
click at [498, 165] on body "Estudiantes Disciplina Asistencia Mis cursos Archivos Soporte Ayuda Reportar un…" at bounding box center [632, 283] width 1264 height 566
select select "Unidad 3"
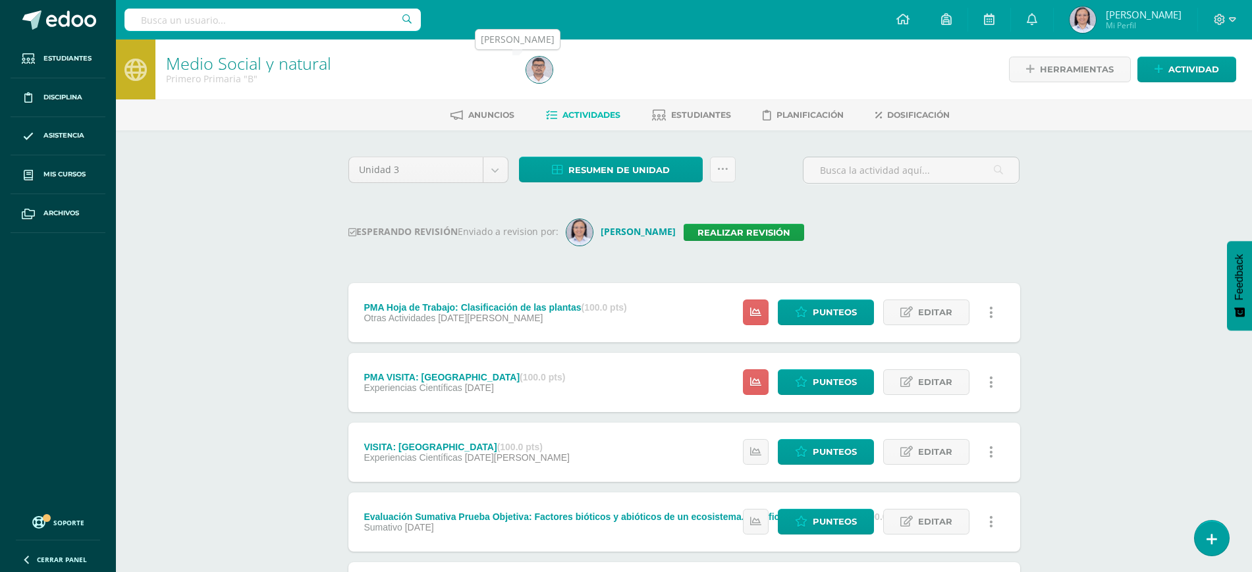
click at [536, 66] on img at bounding box center [539, 70] width 26 height 26
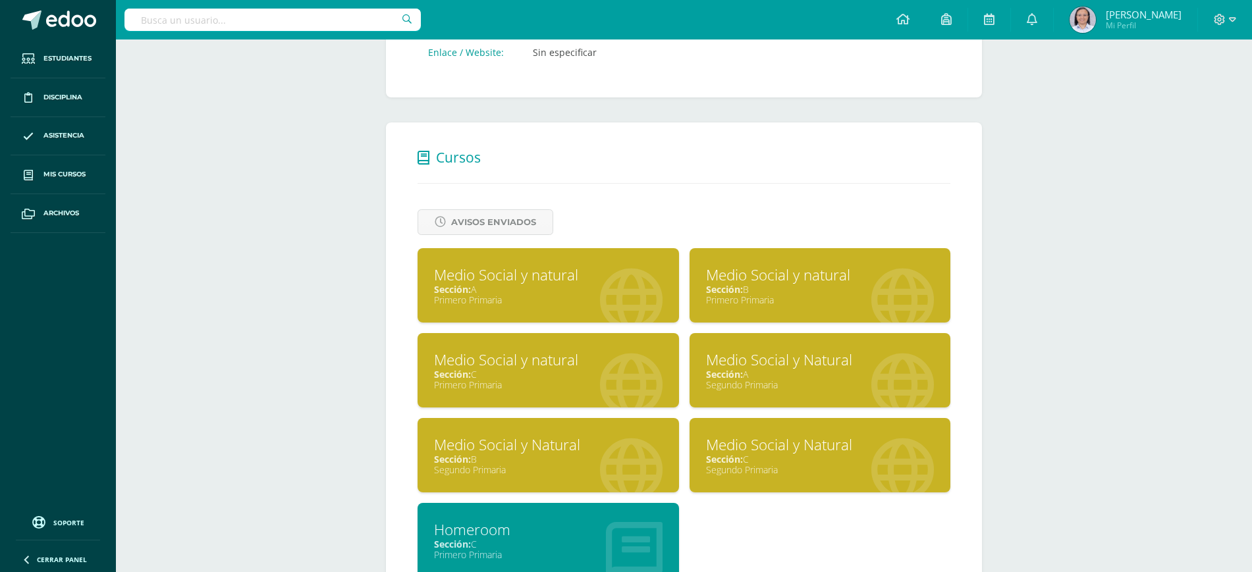
scroll to position [412, 0]
click at [448, 378] on div "Primero Primaria" at bounding box center [548, 384] width 228 height 13
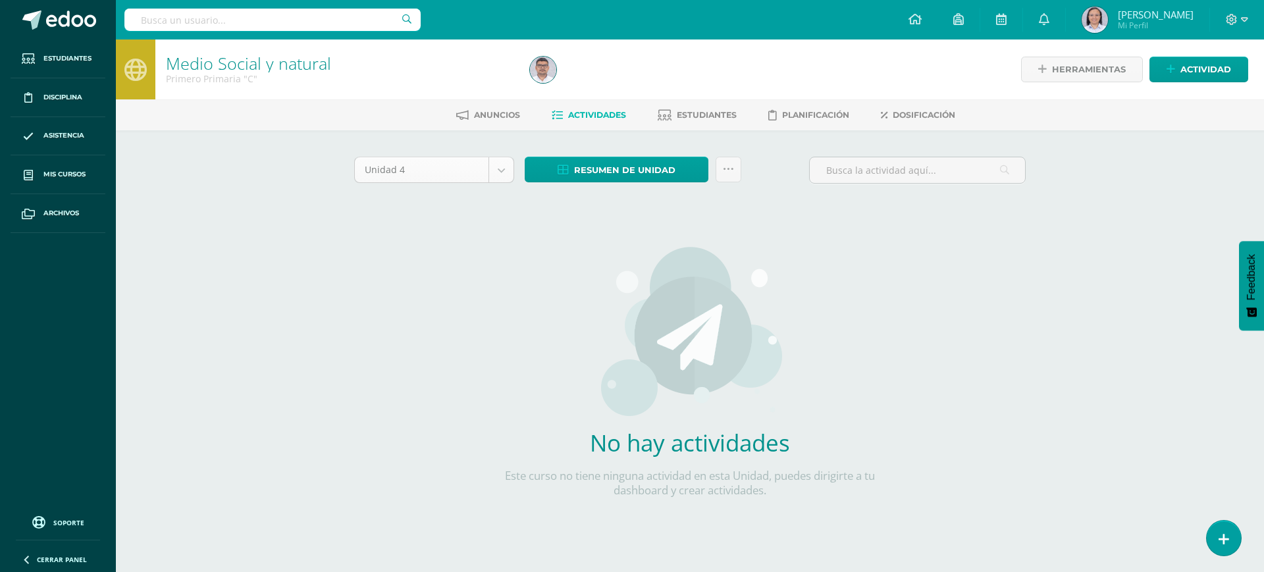
click at [493, 169] on body "Estudiantes Disciplina Asistencia Mis cursos Archivos Soporte Ayuda Reportar un…" at bounding box center [632, 283] width 1264 height 566
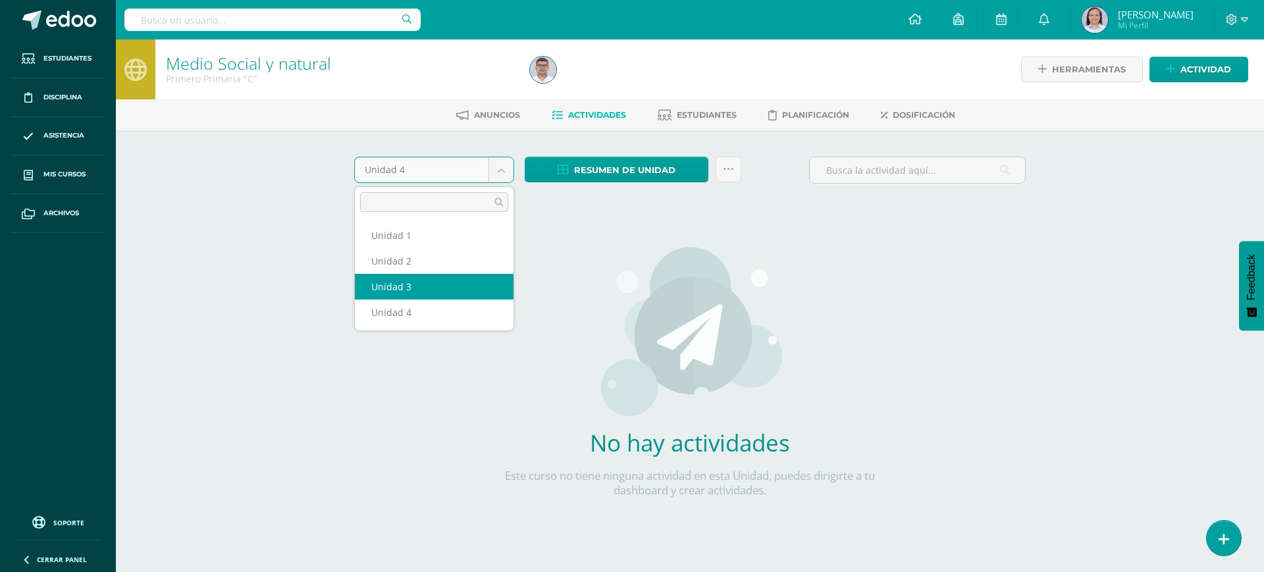
select select "Unidad 3"
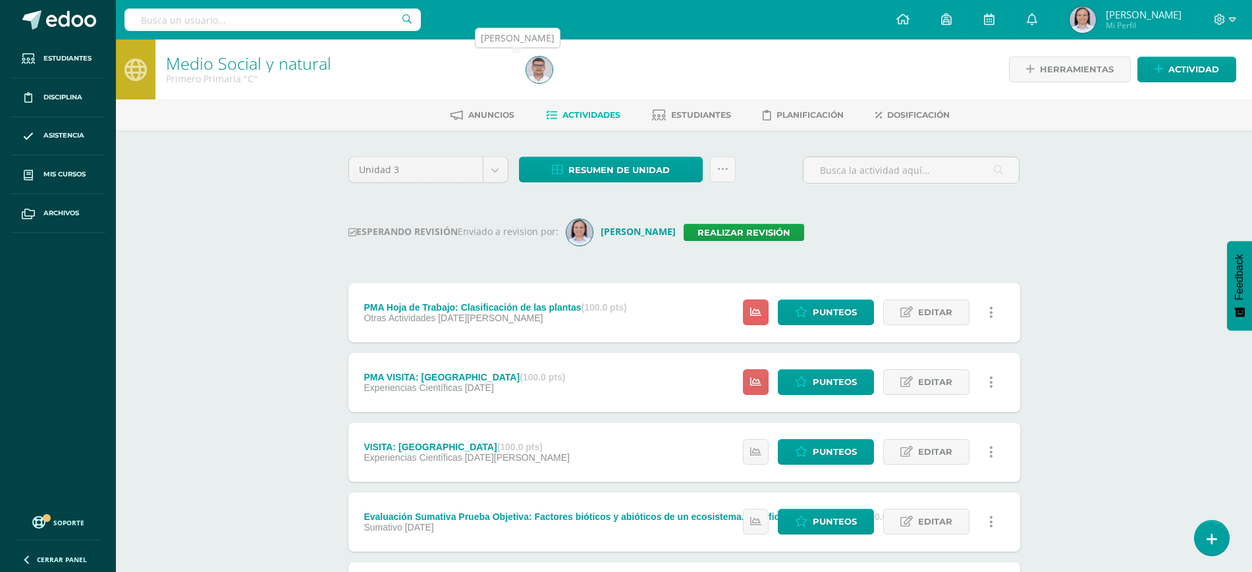
click at [533, 78] on img at bounding box center [539, 70] width 26 height 26
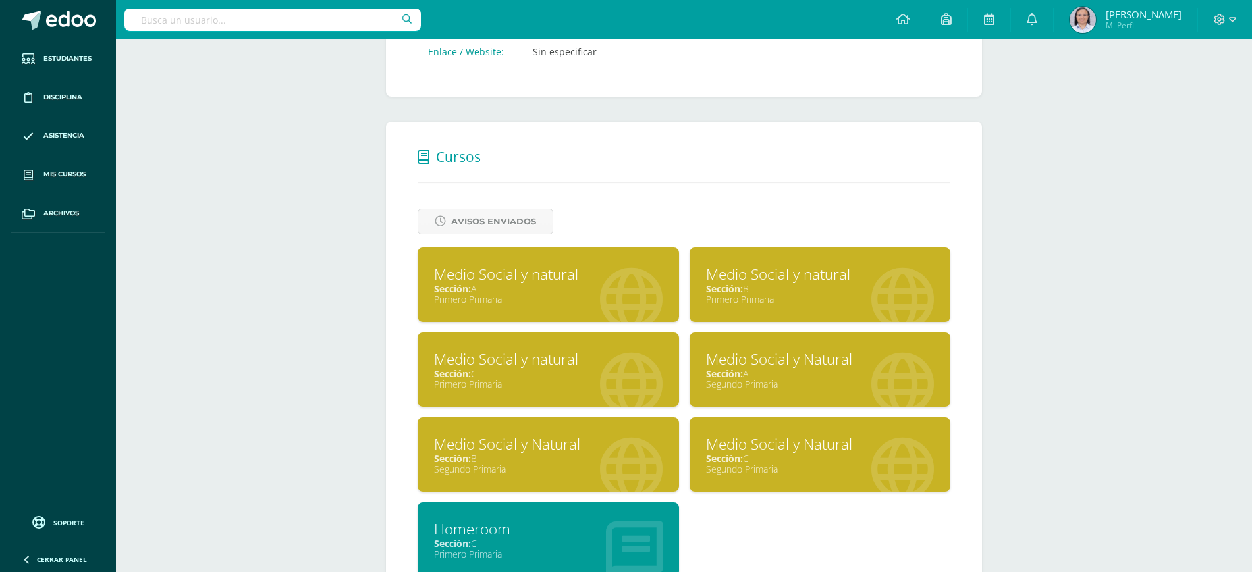
click at [805, 378] on div "Segundo Primaria" at bounding box center [820, 384] width 228 height 13
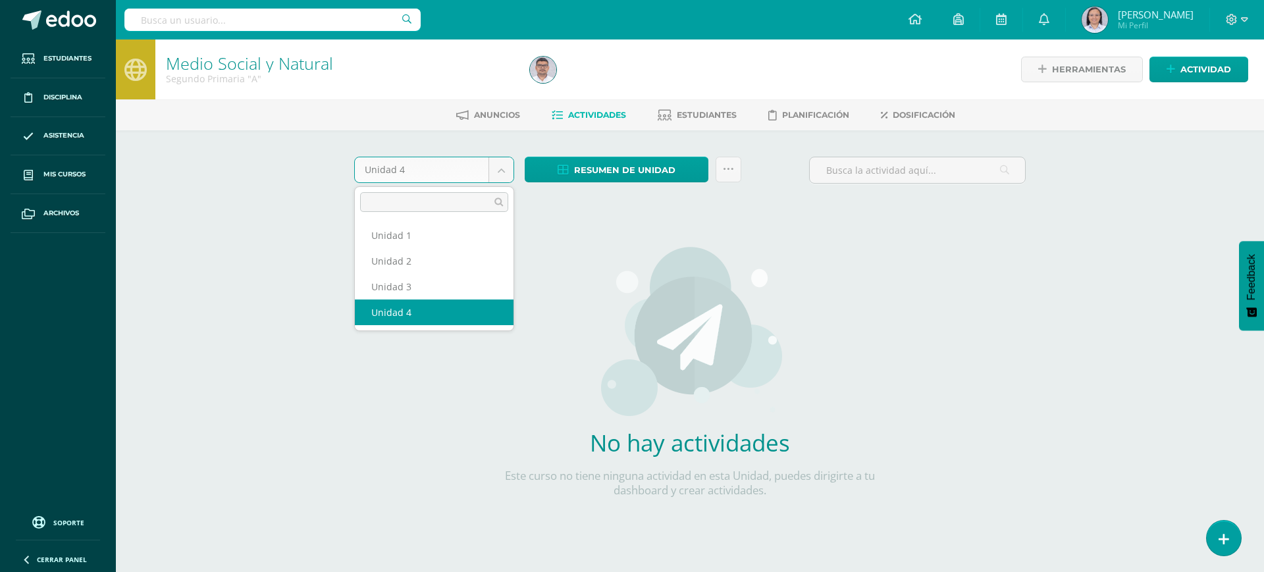
click at [505, 170] on body "Estudiantes Disciplina Asistencia Mis cursos Archivos Soporte Ayuda Reportar un…" at bounding box center [632, 283] width 1264 height 566
drag, startPoint x: 477, startPoint y: 300, endPoint x: 475, endPoint y: 288, distance: 12.8
select select "Unidad 3"
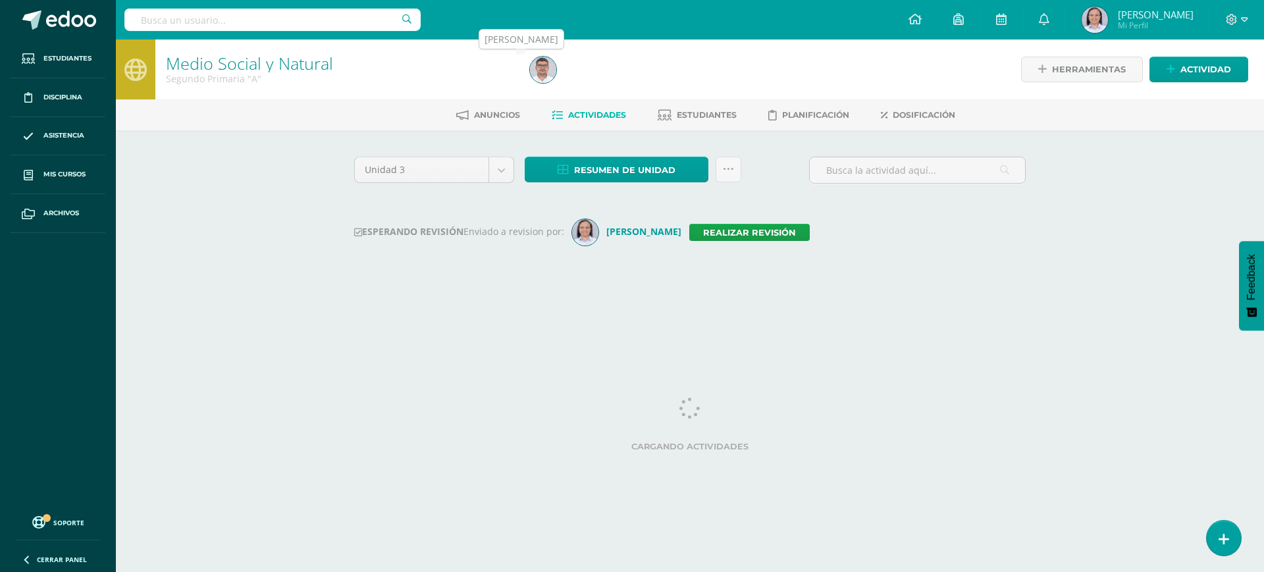
click at [548, 67] on img at bounding box center [543, 70] width 26 height 26
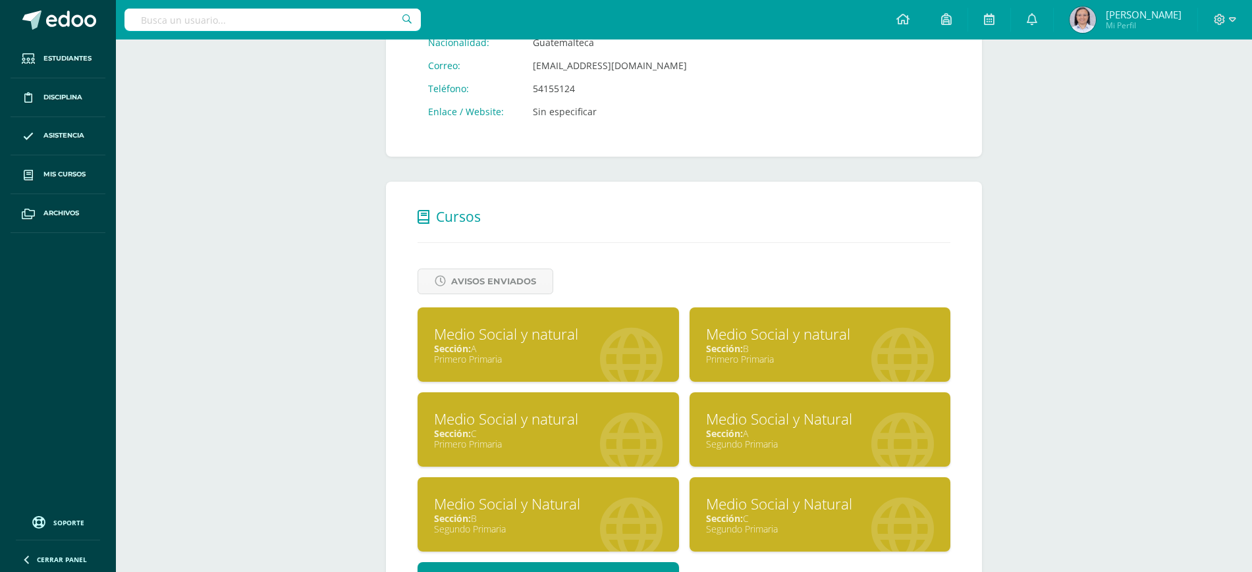
scroll to position [412, 0]
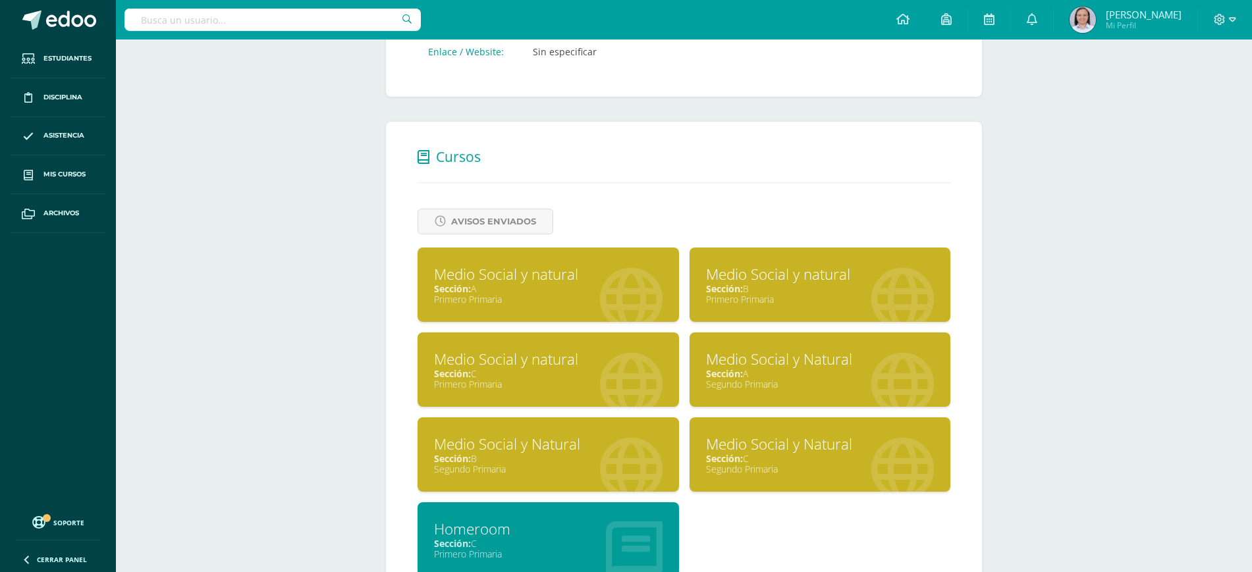
click at [551, 448] on div "Medio Social y Natural" at bounding box center [548, 444] width 228 height 20
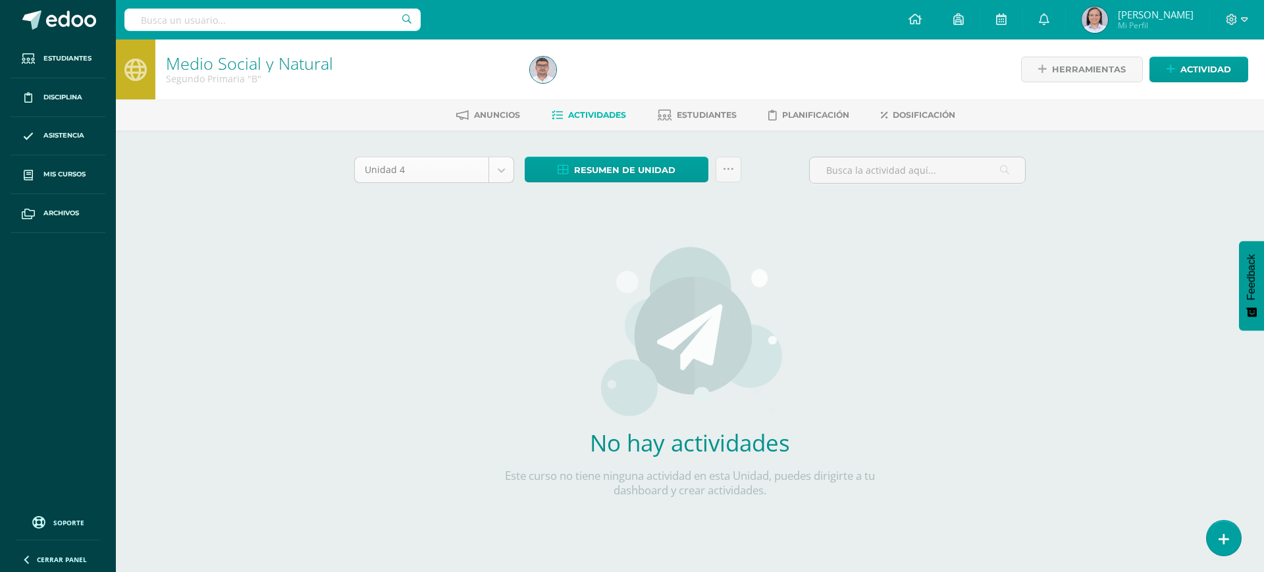
click at [498, 165] on body "Estudiantes Disciplina Asistencia Mis cursos Archivos Soporte Ayuda Reportar un…" at bounding box center [632, 283] width 1264 height 566
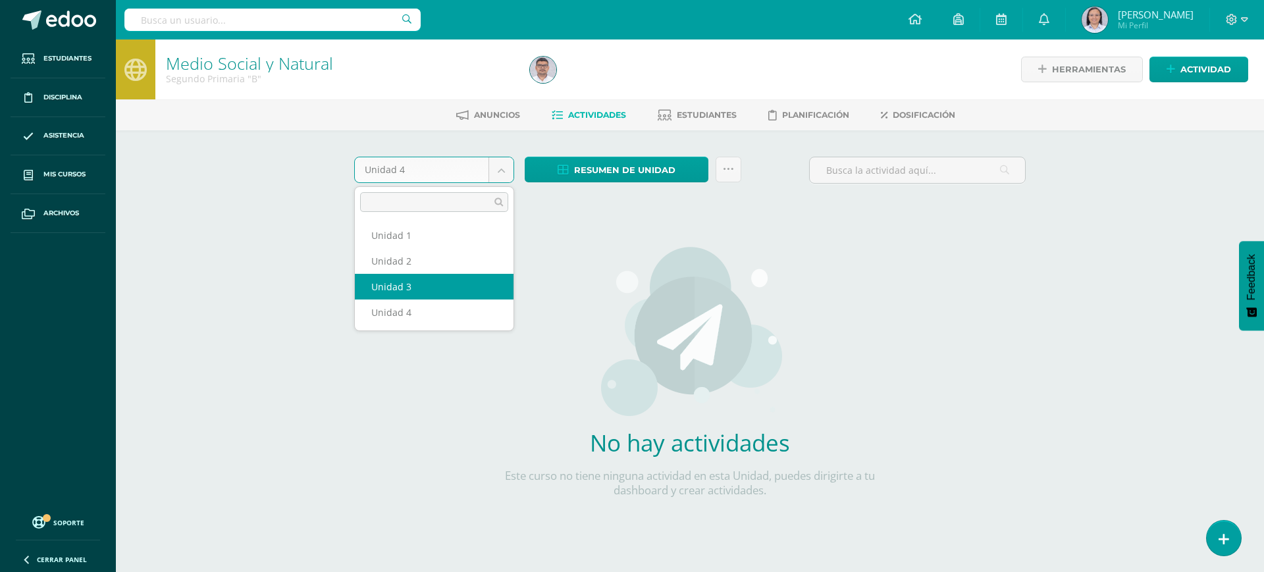
select select "Unidad 3"
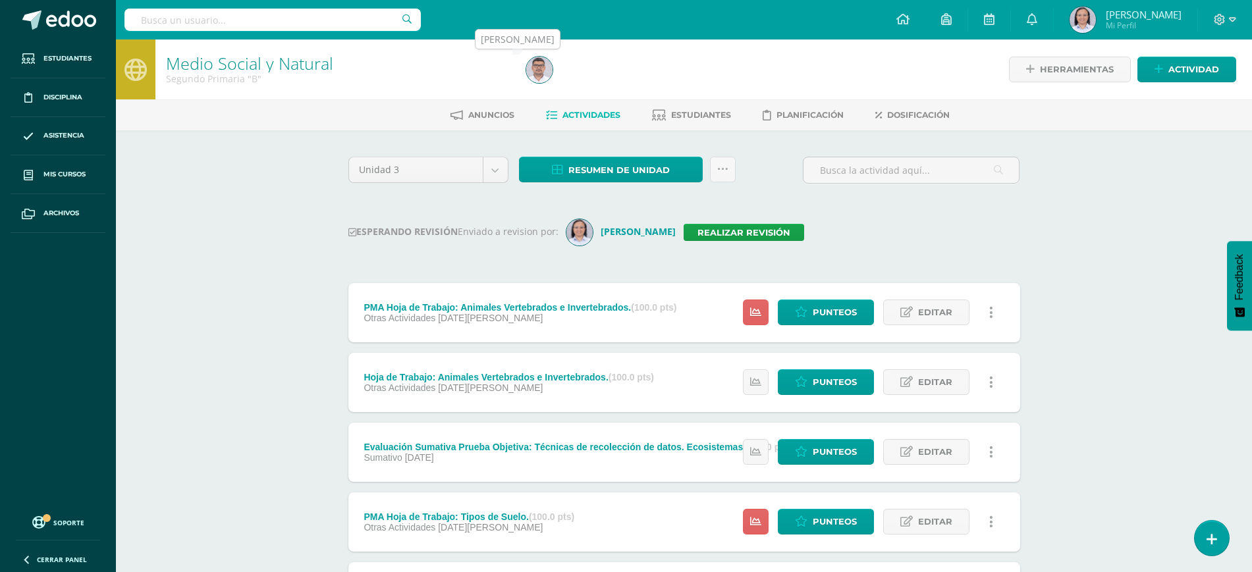
click at [546, 72] on img at bounding box center [539, 70] width 26 height 26
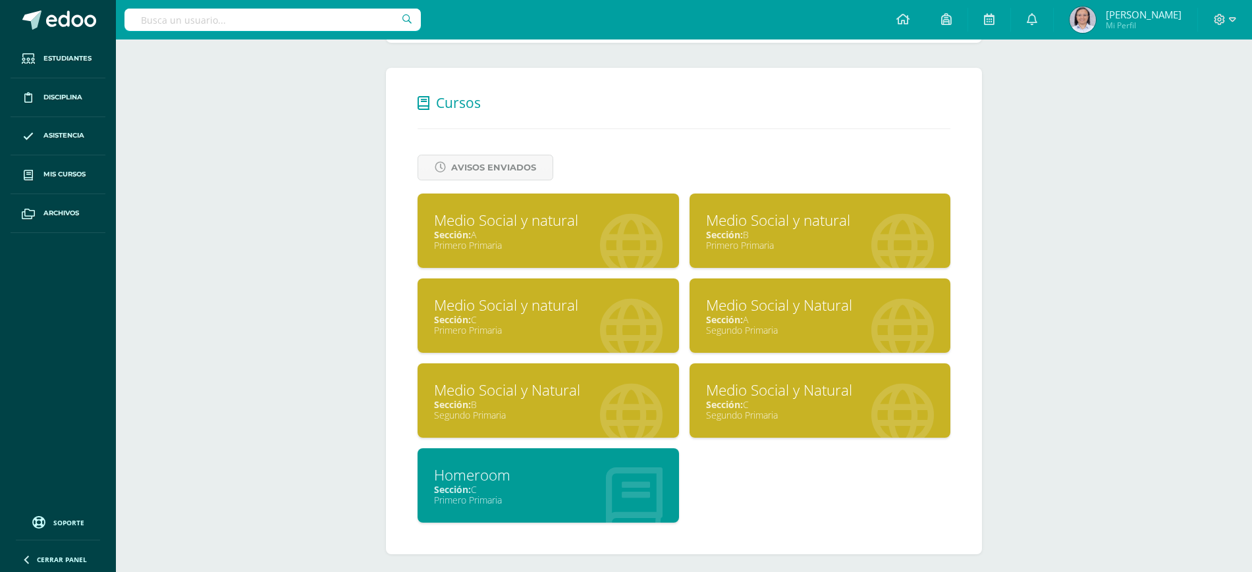
scroll to position [474, 0]
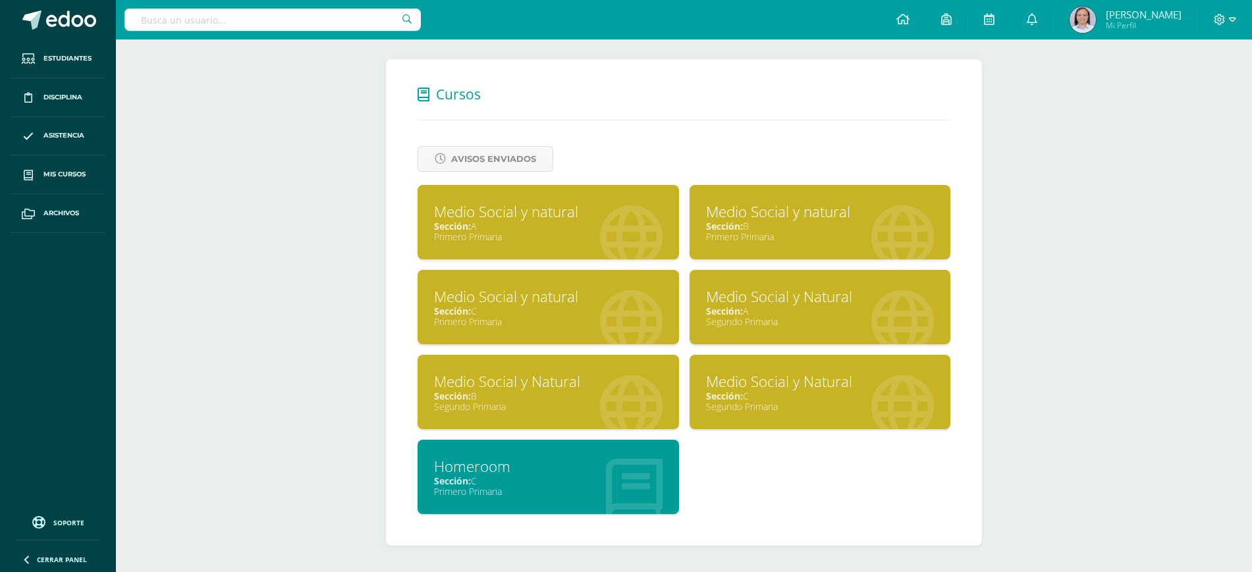
click at [791, 392] on div "Sección: C" at bounding box center [820, 396] width 228 height 13
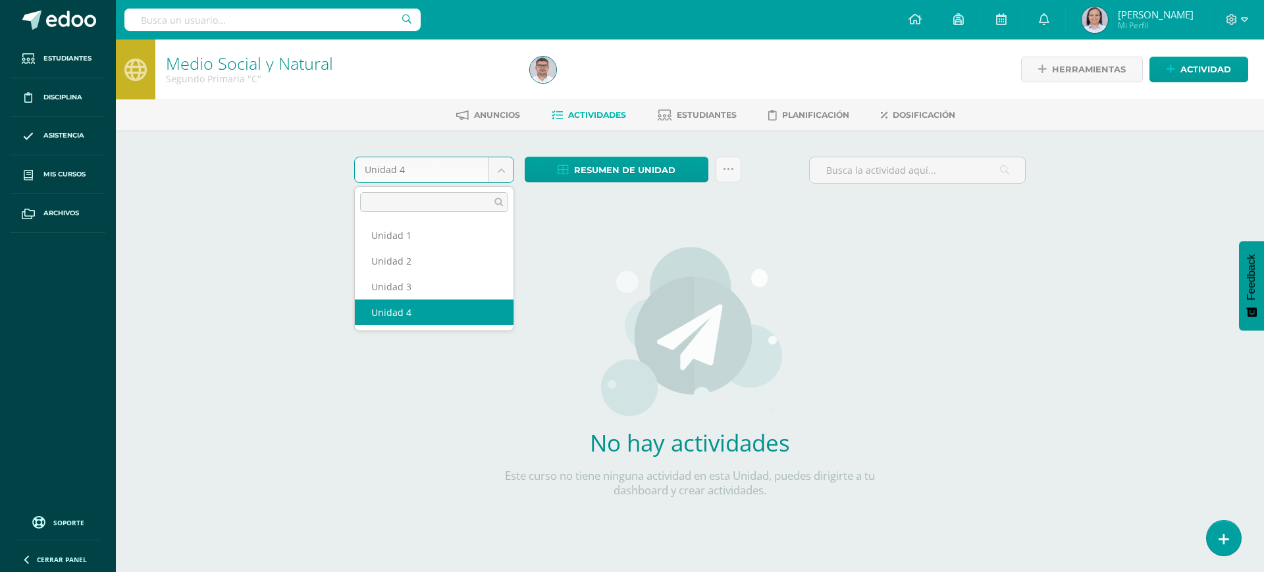
click at [496, 170] on body "Estudiantes Disciplina Asistencia Mis cursos Archivos Soporte Ayuda Reportar un…" at bounding box center [632, 283] width 1264 height 566
select select "Unidad 3"
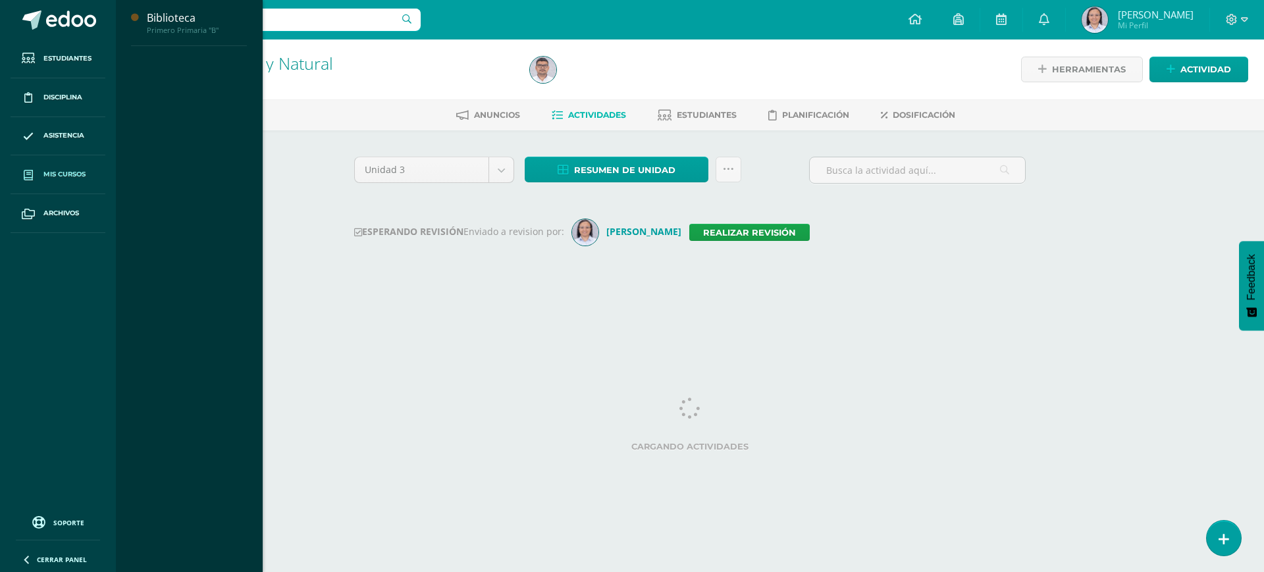
click at [53, 171] on span "Mis cursos" at bounding box center [64, 174] width 42 height 11
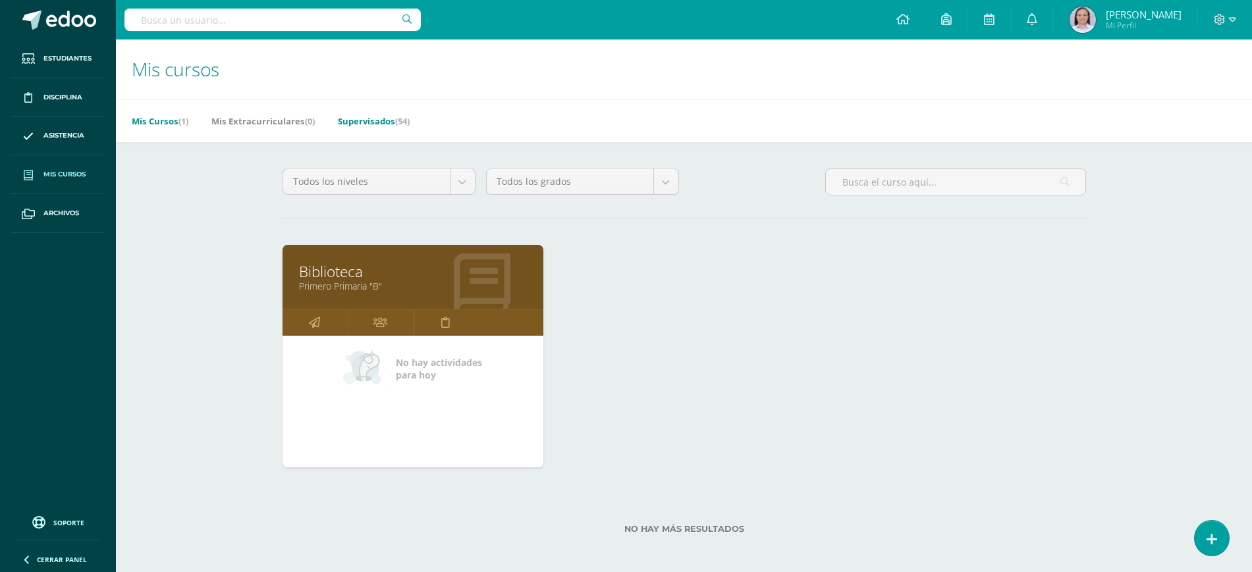
click at [384, 121] on link "Supervisados (54)" at bounding box center [374, 121] width 72 height 21
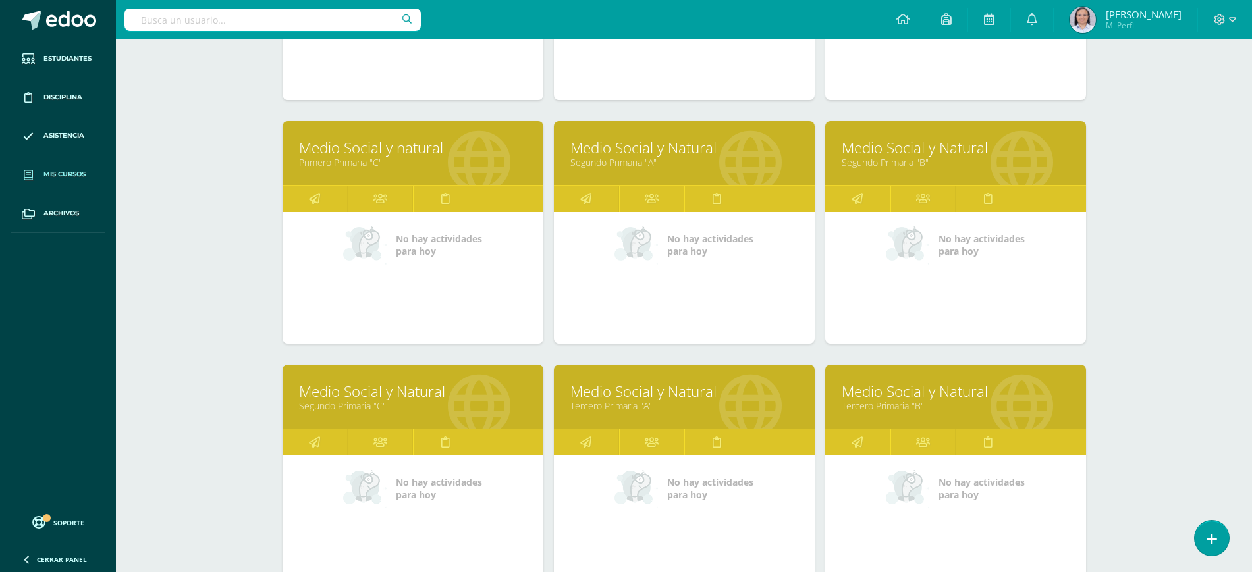
scroll to position [494, 0]
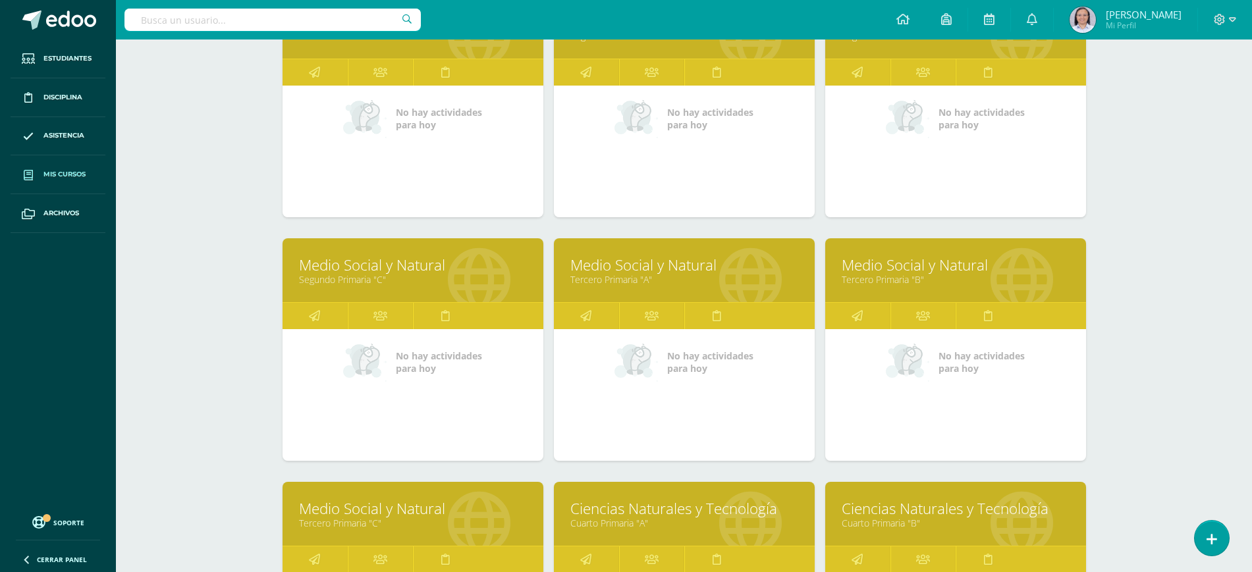
click at [614, 263] on link "Medio Social y Natural" at bounding box center [684, 265] width 228 height 20
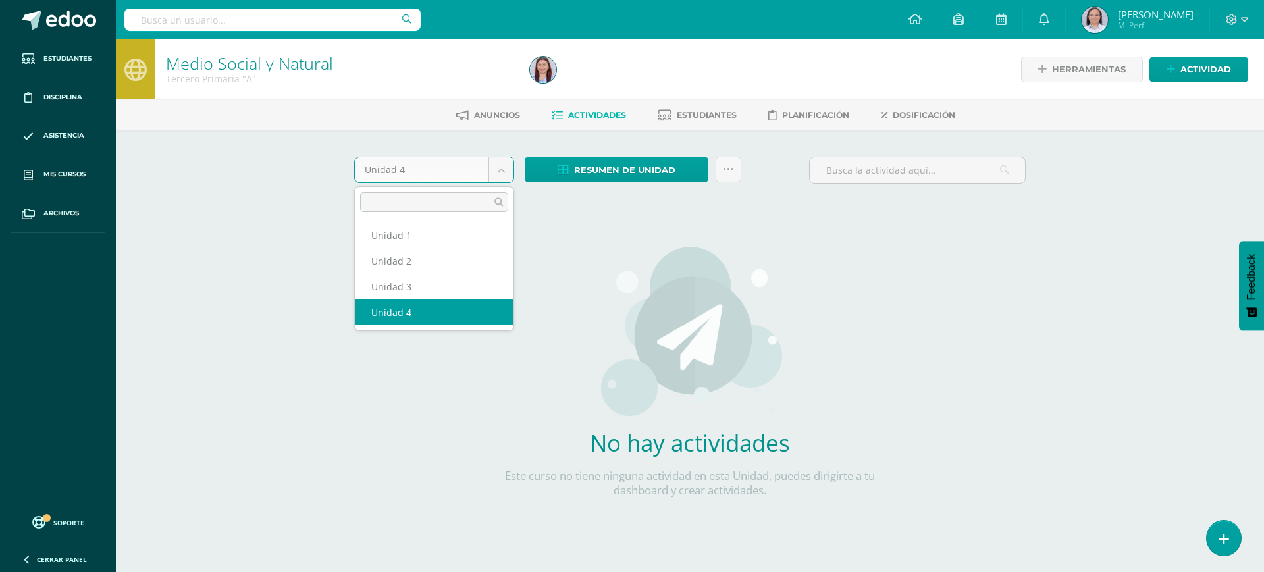
click at [493, 165] on body "Estudiantes Disciplina Asistencia Mis cursos Archivos Soporte Ayuda Reportar un…" at bounding box center [632, 283] width 1264 height 566
select select "Unidad 3"
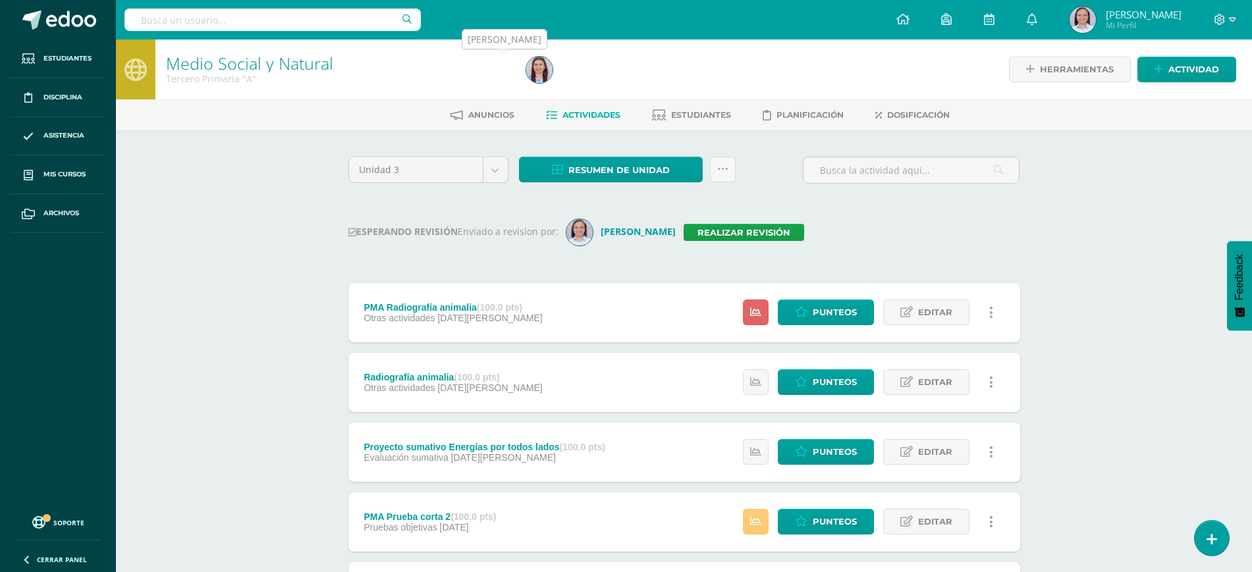
click at [532, 67] on img at bounding box center [539, 70] width 26 height 26
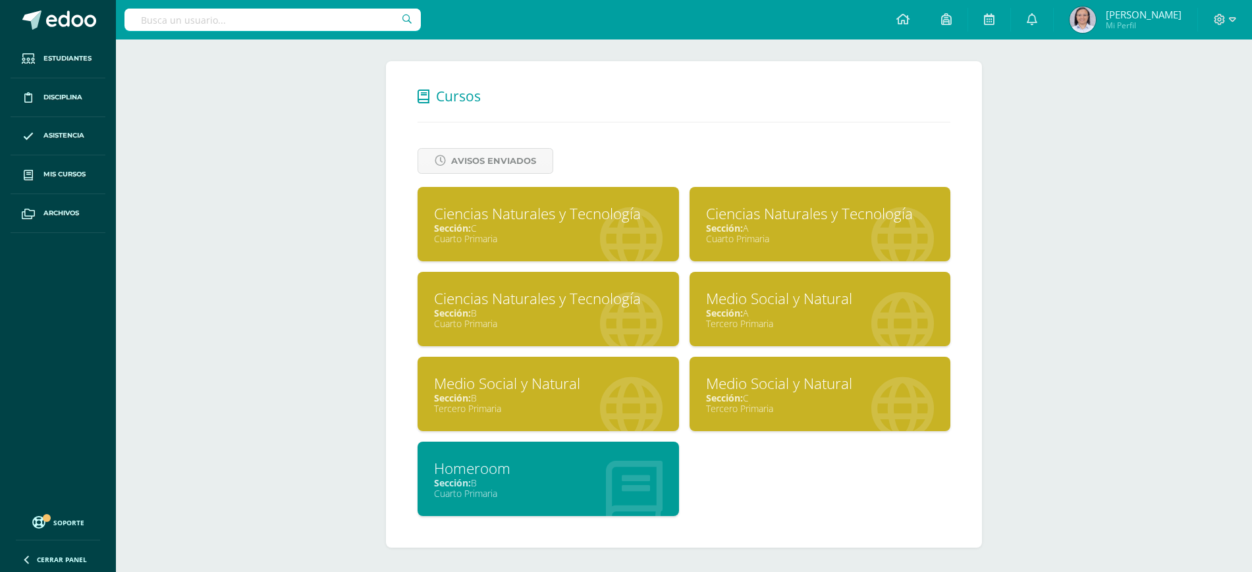
scroll to position [474, 0]
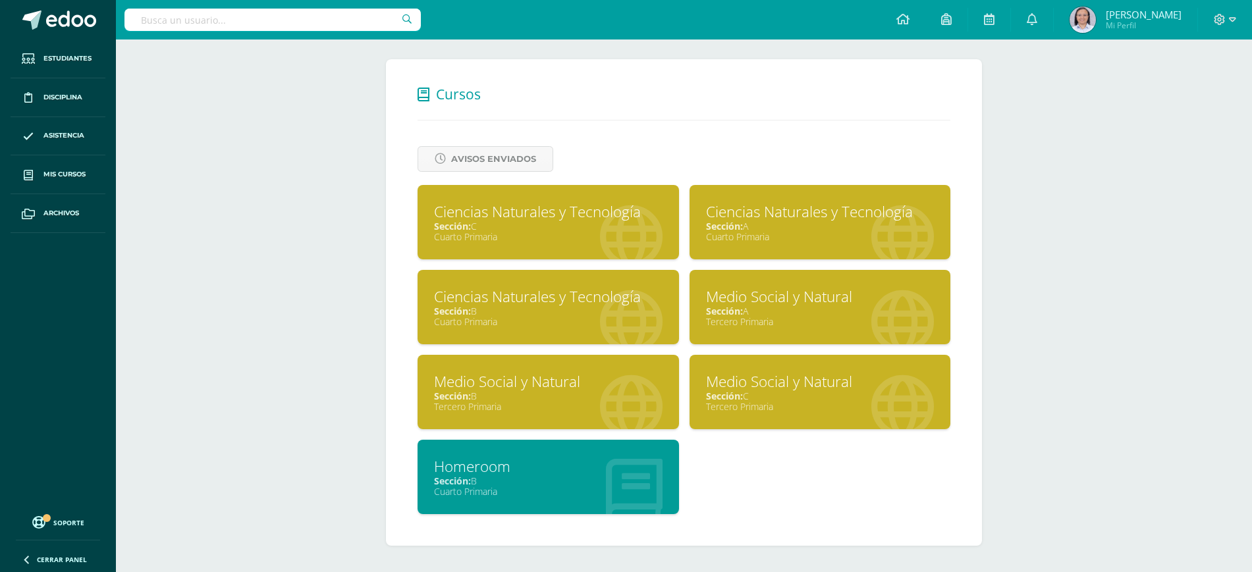
click at [568, 400] on div "Tercero Primaria" at bounding box center [548, 406] width 228 height 13
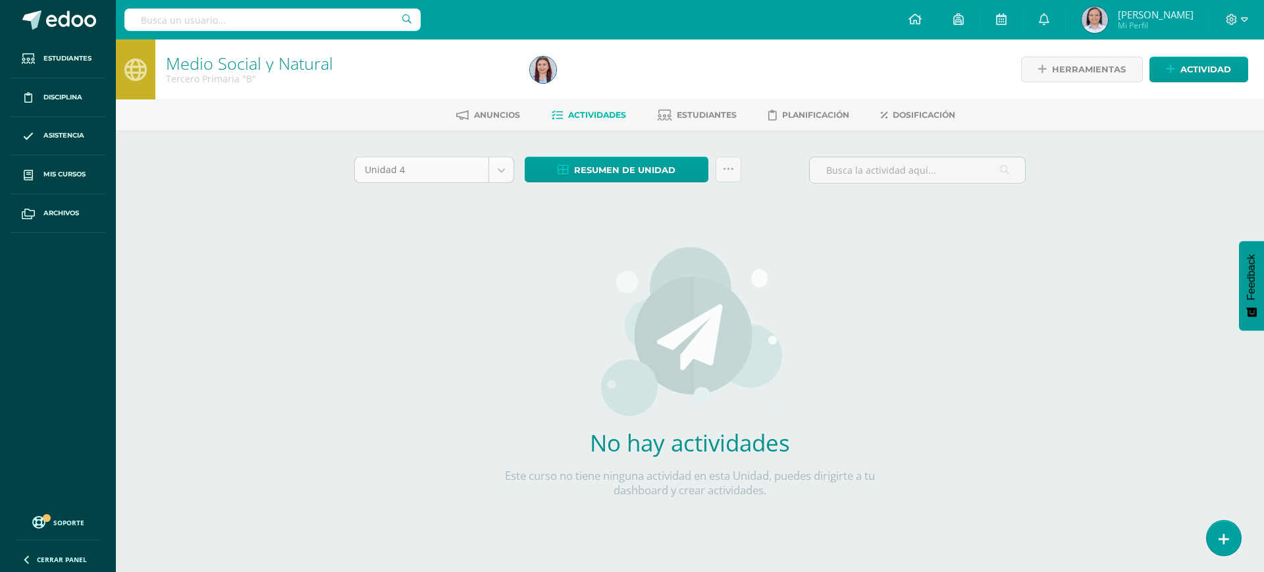
click at [489, 174] on body "Estudiantes Disciplina Asistencia Mis cursos Archivos Soporte Ayuda Reportar un…" at bounding box center [632, 283] width 1264 height 566
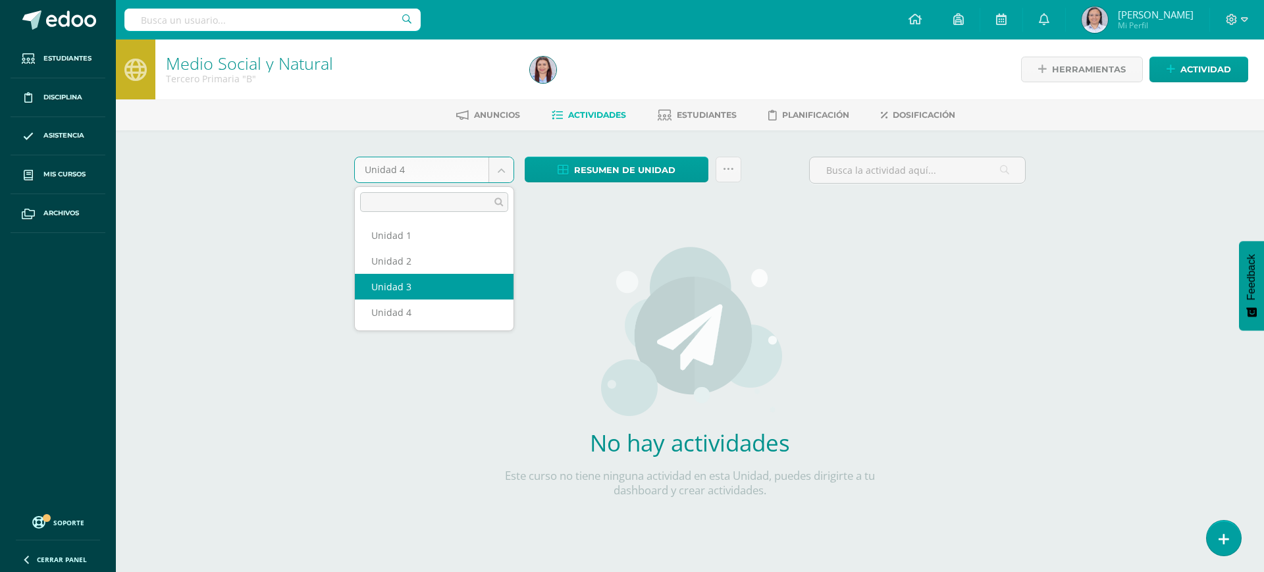
select select "Unidad 3"
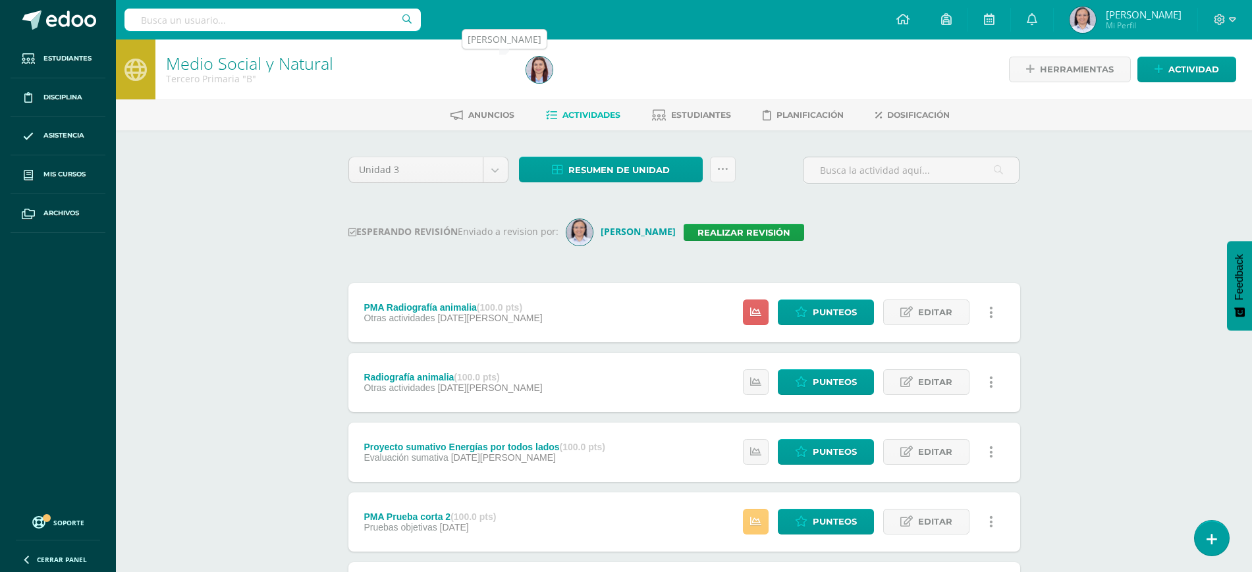
click at [539, 72] on img at bounding box center [539, 70] width 26 height 26
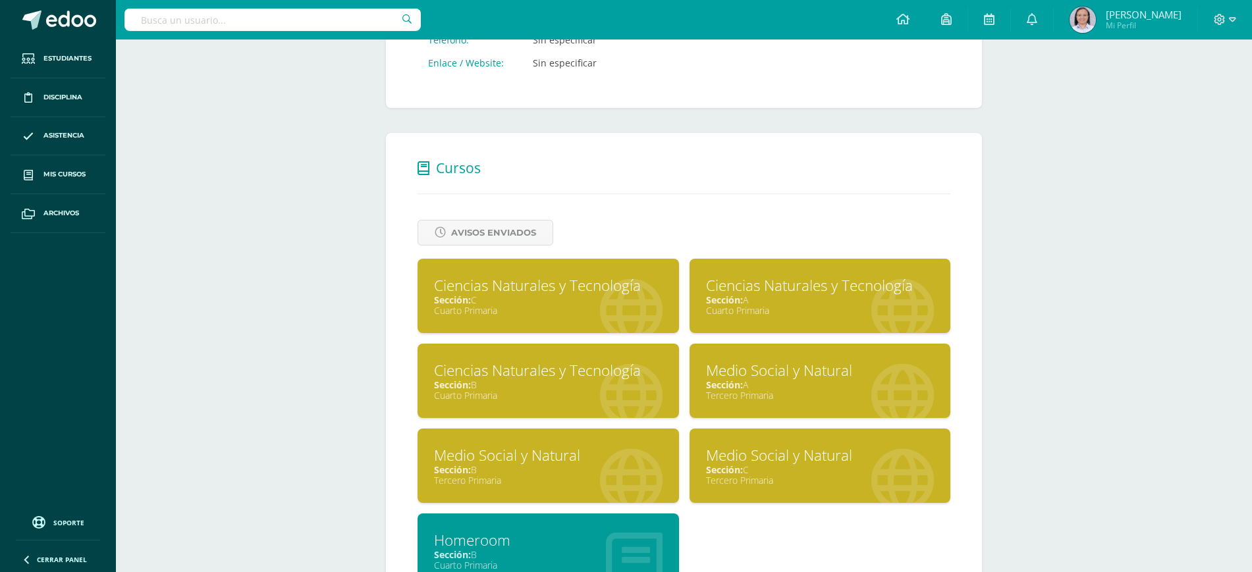
scroll to position [412, 0]
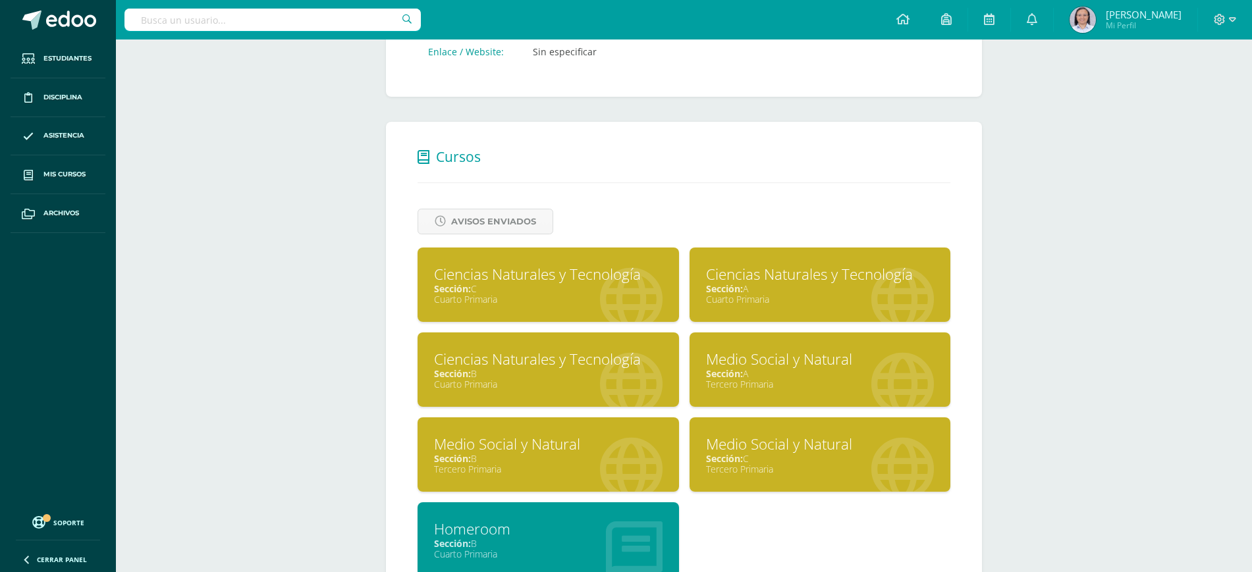
click at [806, 462] on div "Sección: C" at bounding box center [820, 458] width 228 height 13
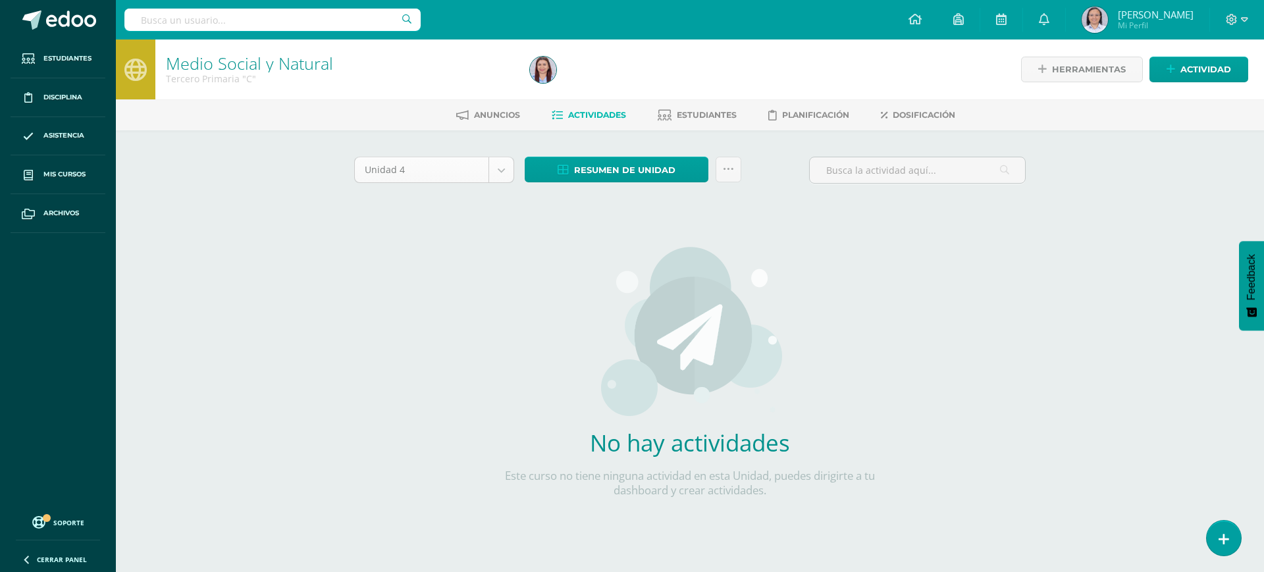
click at [495, 167] on body "Estudiantes Disciplina Asistencia Mis cursos Archivos Soporte Ayuda Reportar un…" at bounding box center [632, 283] width 1264 height 566
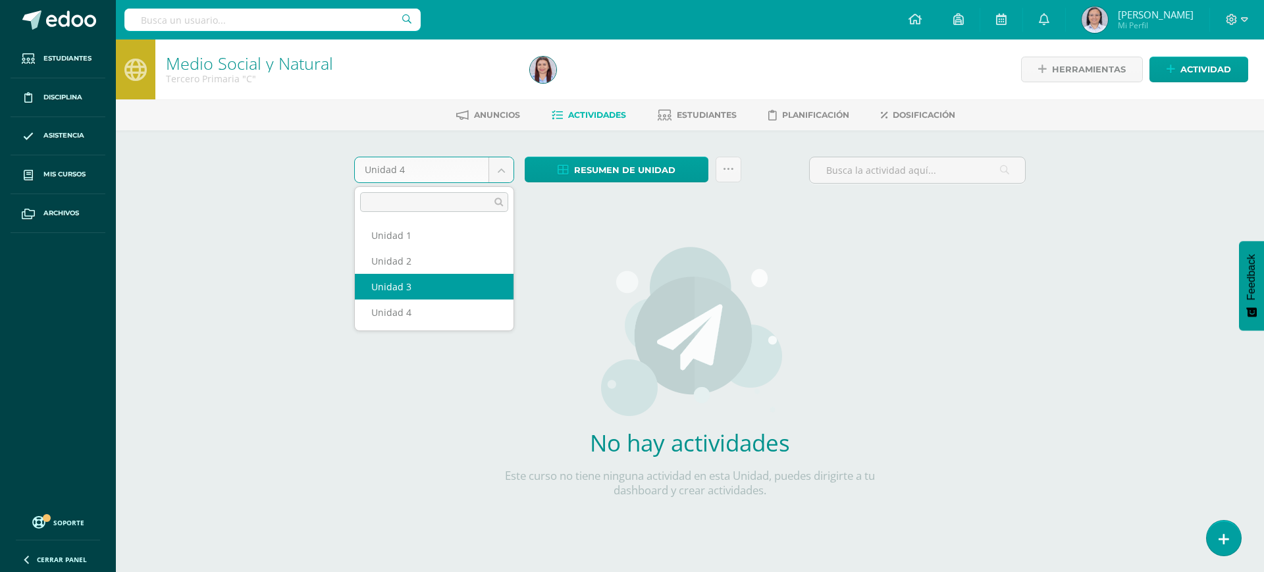
select select "Unidad 3"
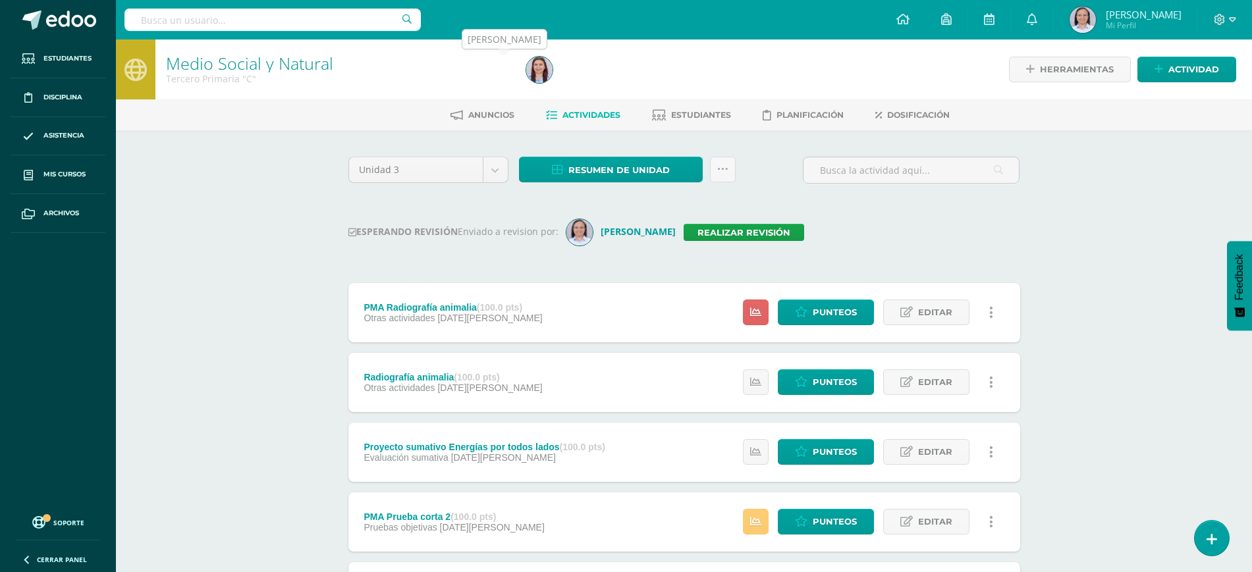
click at [539, 71] on img at bounding box center [539, 70] width 26 height 26
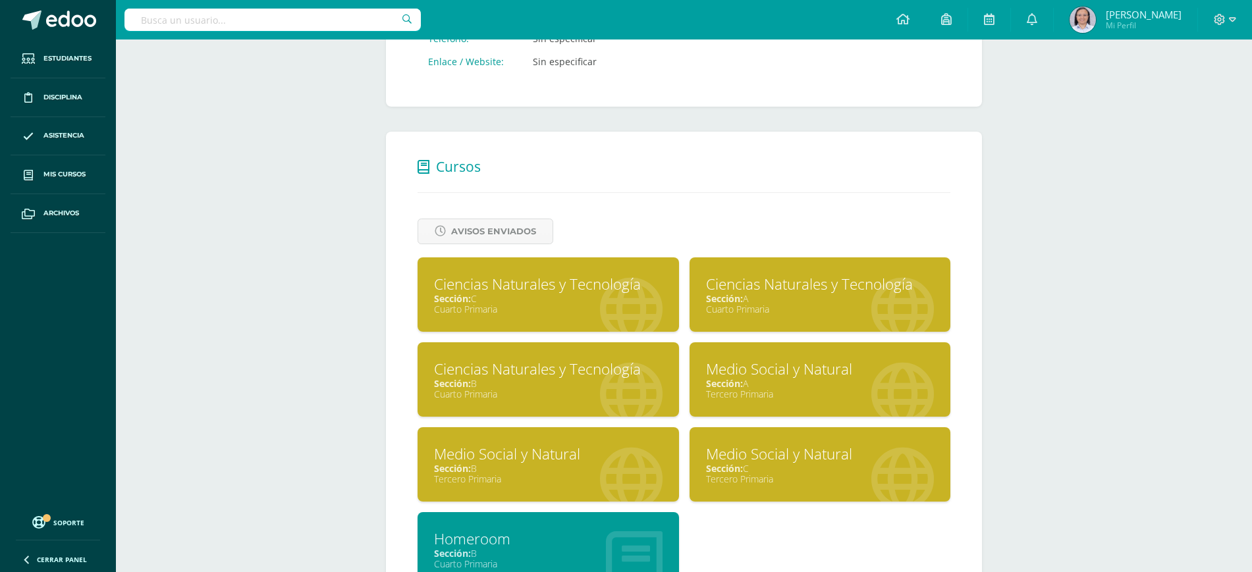
scroll to position [412, 0]
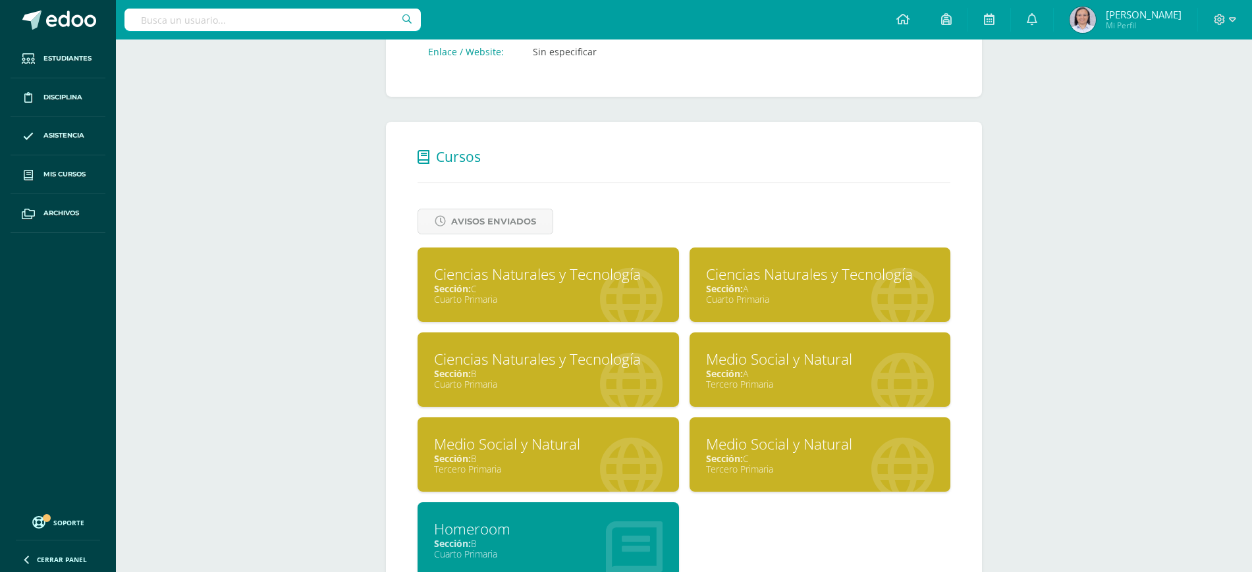
click at [807, 468] on div "Tercero Primaria" at bounding box center [820, 469] width 228 height 13
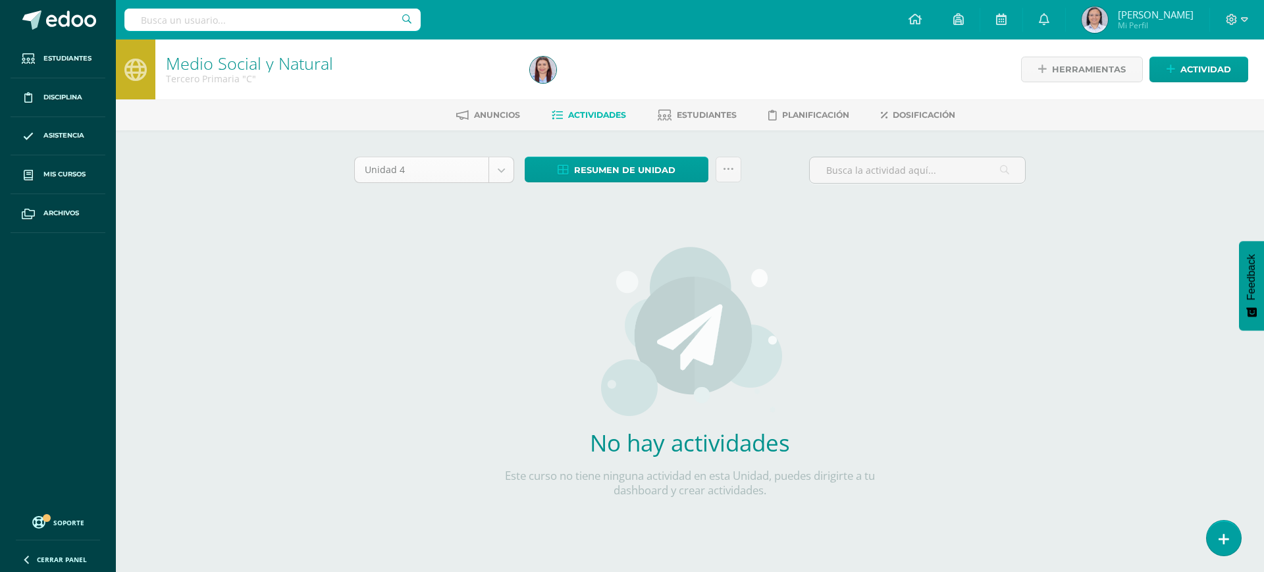
click at [498, 169] on body "Estudiantes Disciplina Asistencia Mis cursos Archivos Soporte Ayuda Reportar un…" at bounding box center [632, 283] width 1264 height 566
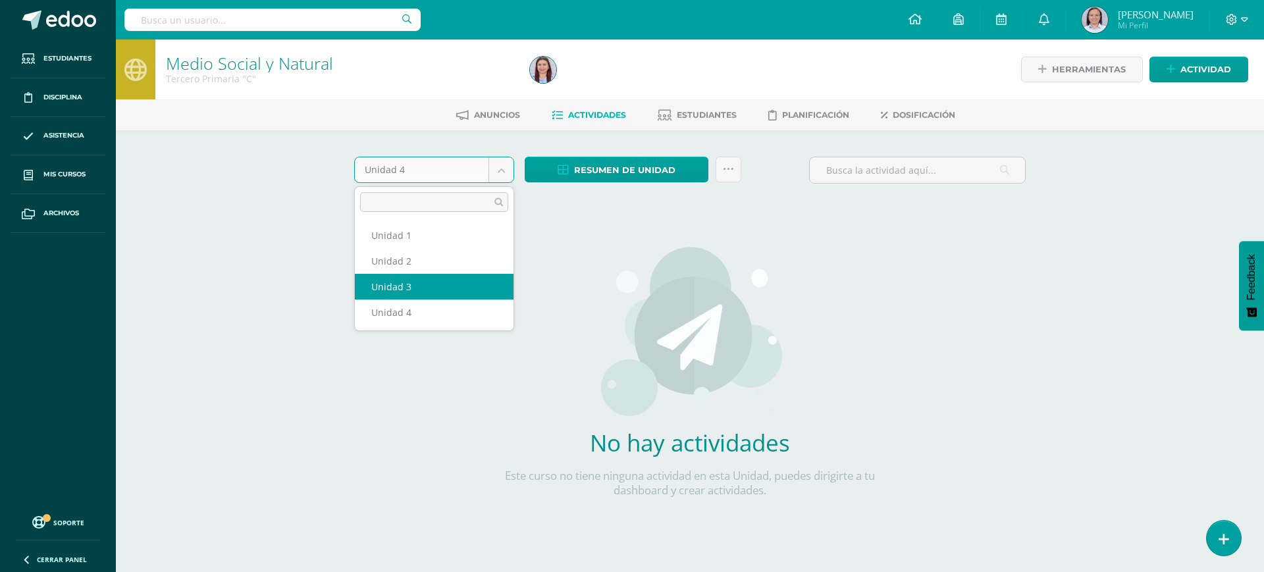
select select "Unidad 3"
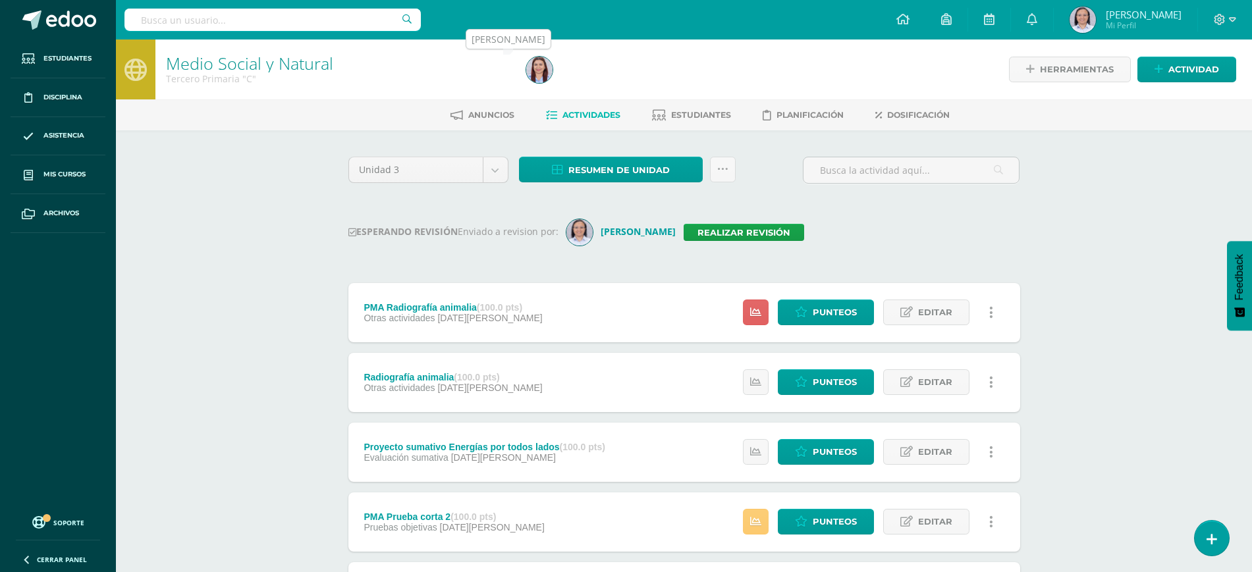
click at [541, 68] on img at bounding box center [539, 70] width 26 height 26
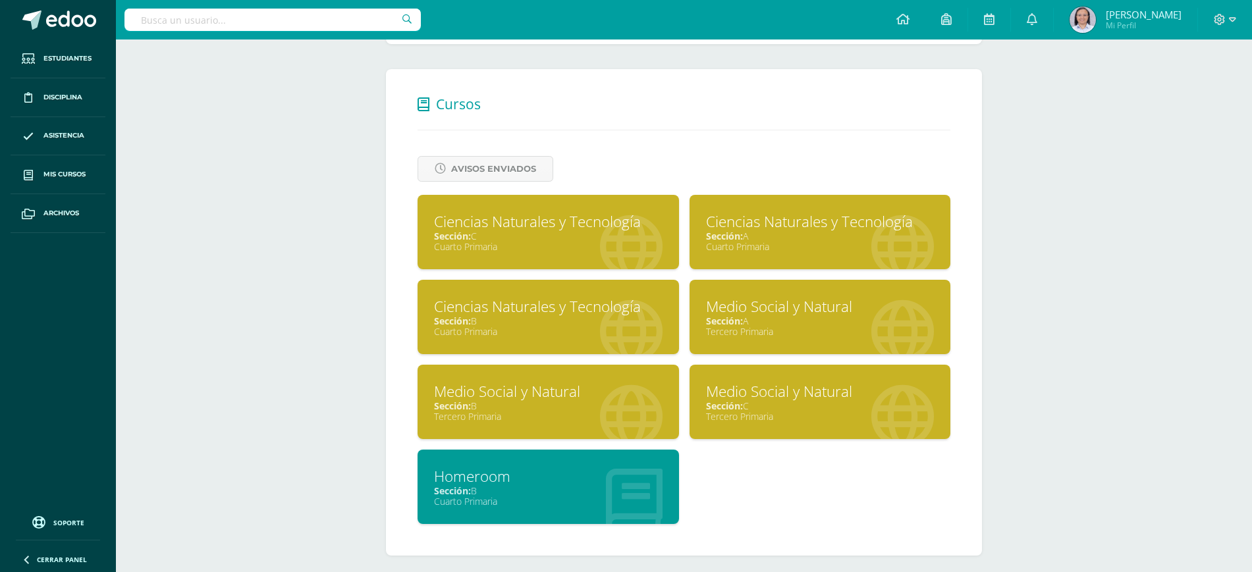
scroll to position [474, 0]
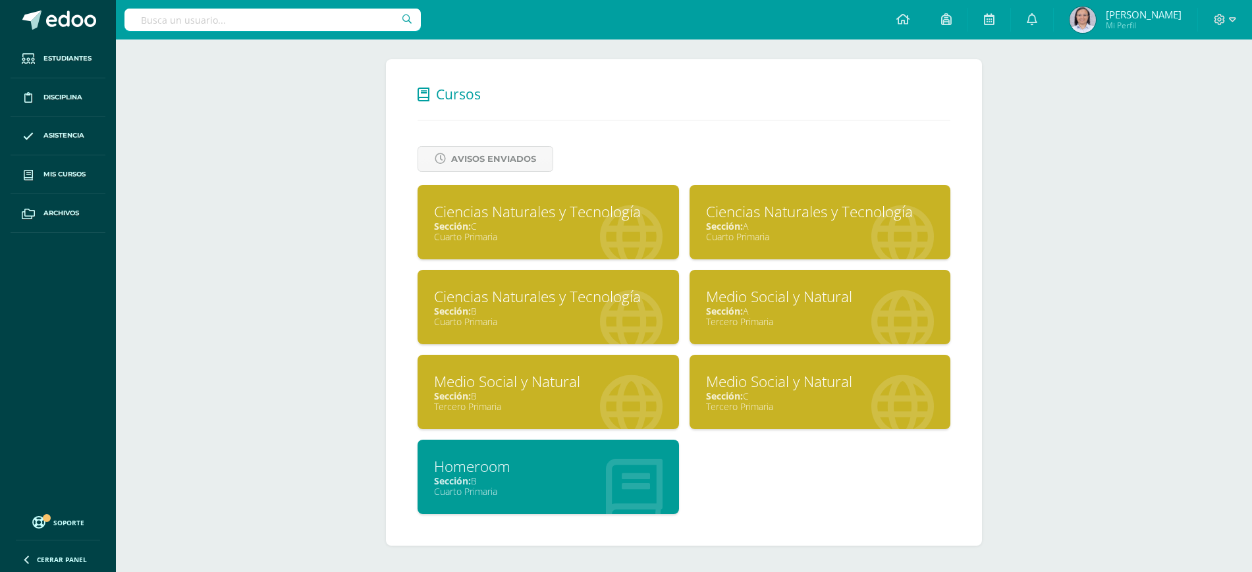
click at [807, 215] on div "Ciencias Naturales y Tecnología" at bounding box center [820, 211] width 228 height 20
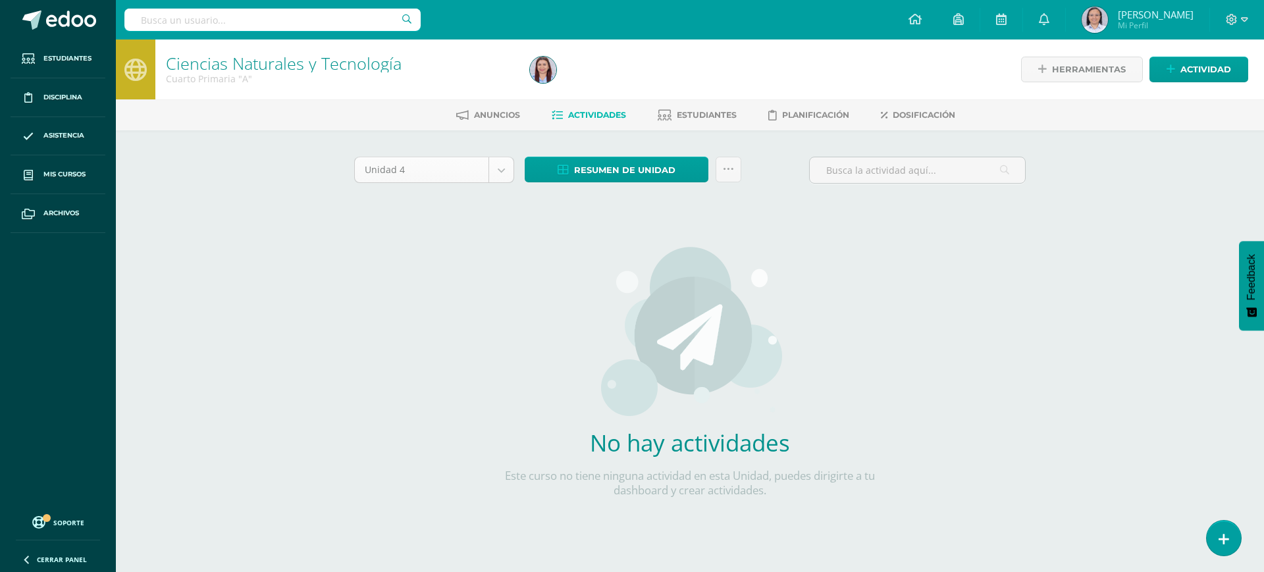
click at [502, 171] on body "Estudiantes Disciplina Asistencia Mis cursos Archivos Soporte Ayuda Reportar un…" at bounding box center [632, 283] width 1264 height 566
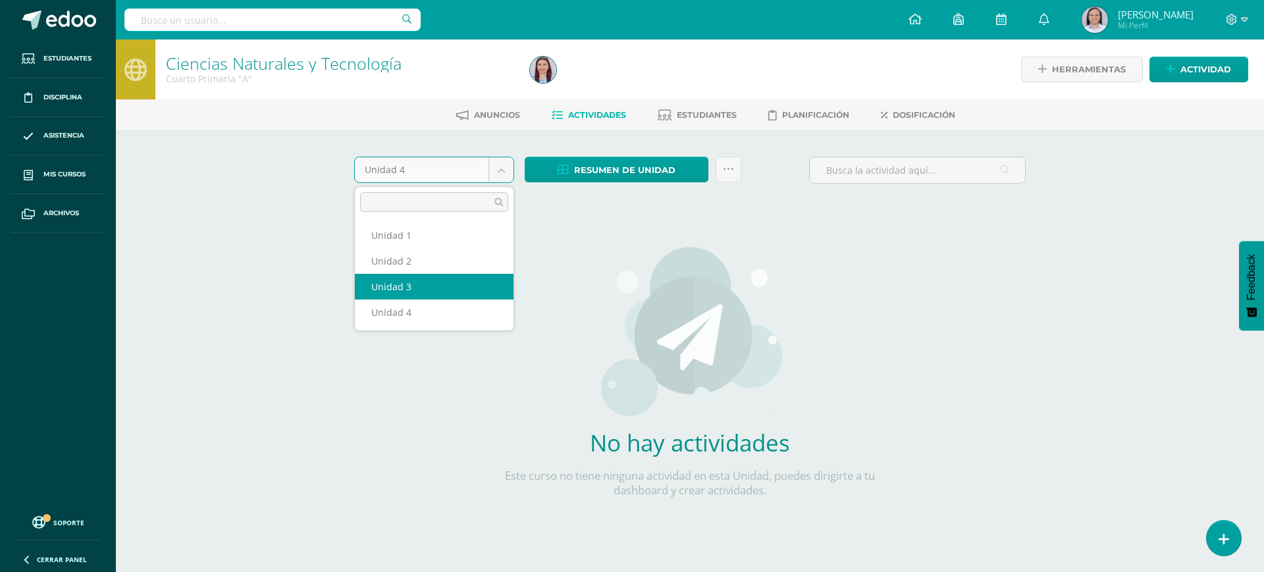
select select "Unidad 3"
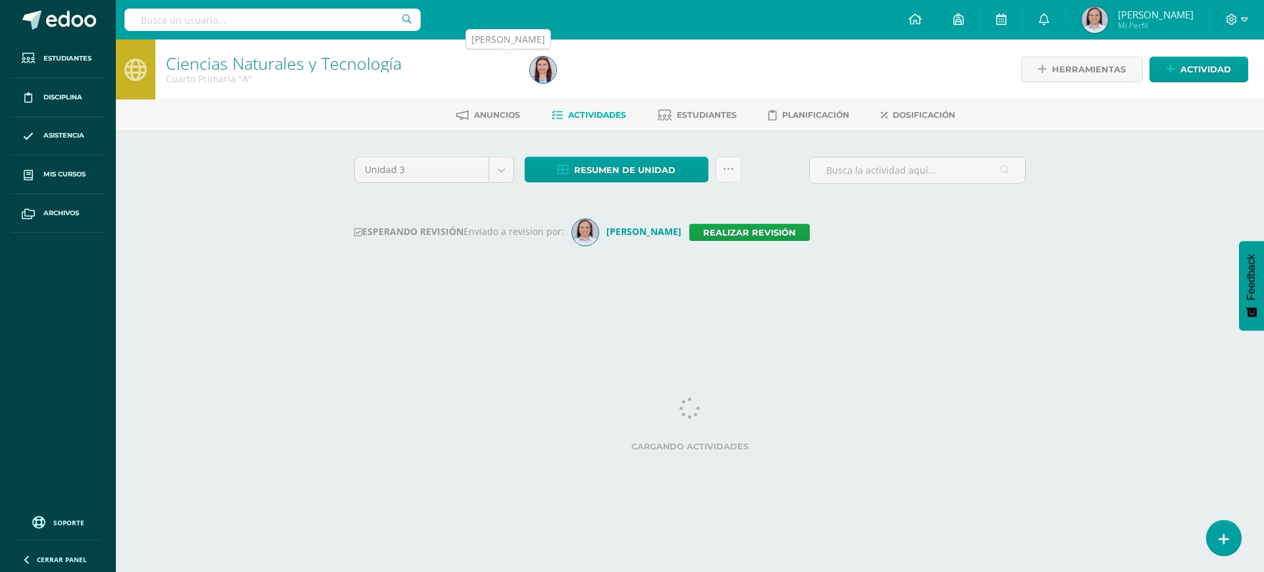
click at [533, 74] on img at bounding box center [543, 70] width 26 height 26
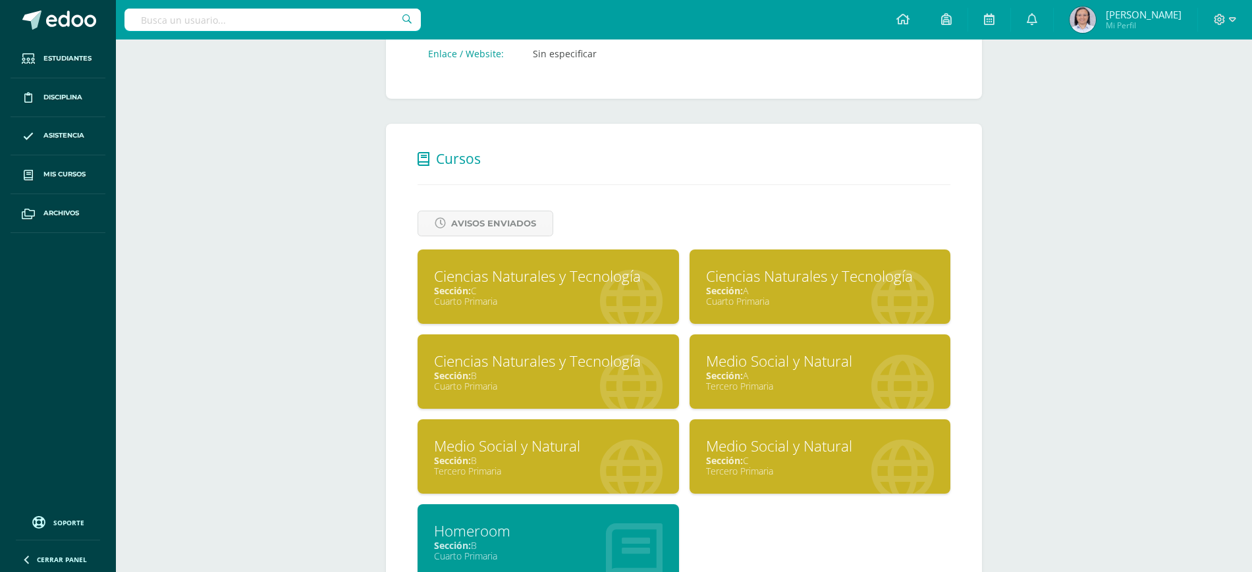
scroll to position [412, 0]
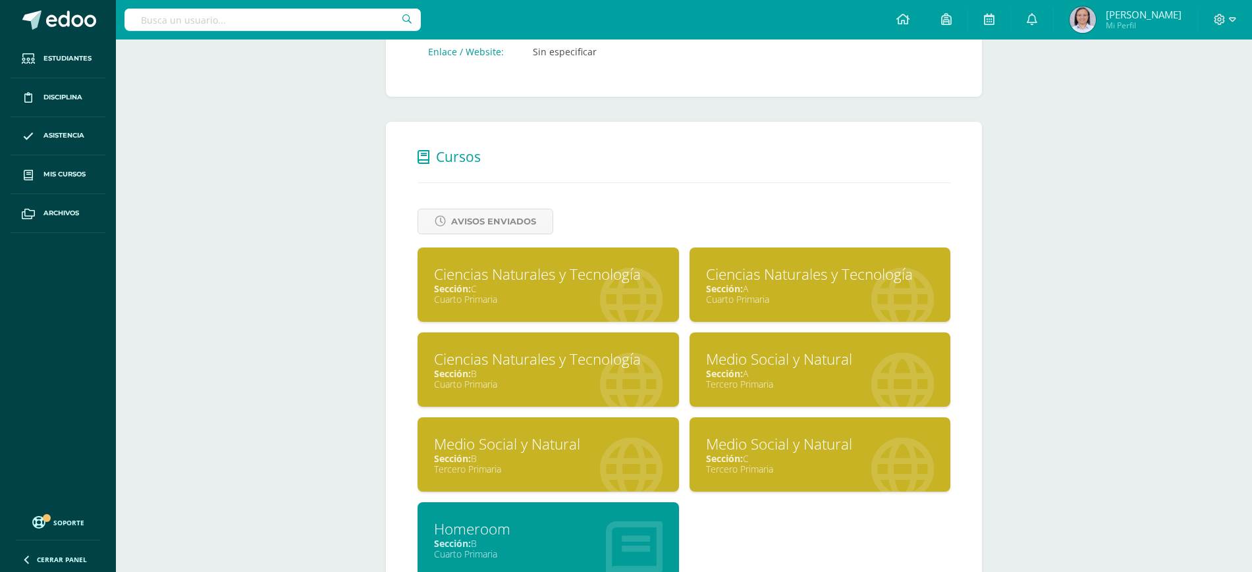
click at [558, 363] on div "Ciencias Naturales y Tecnología" at bounding box center [548, 359] width 228 height 20
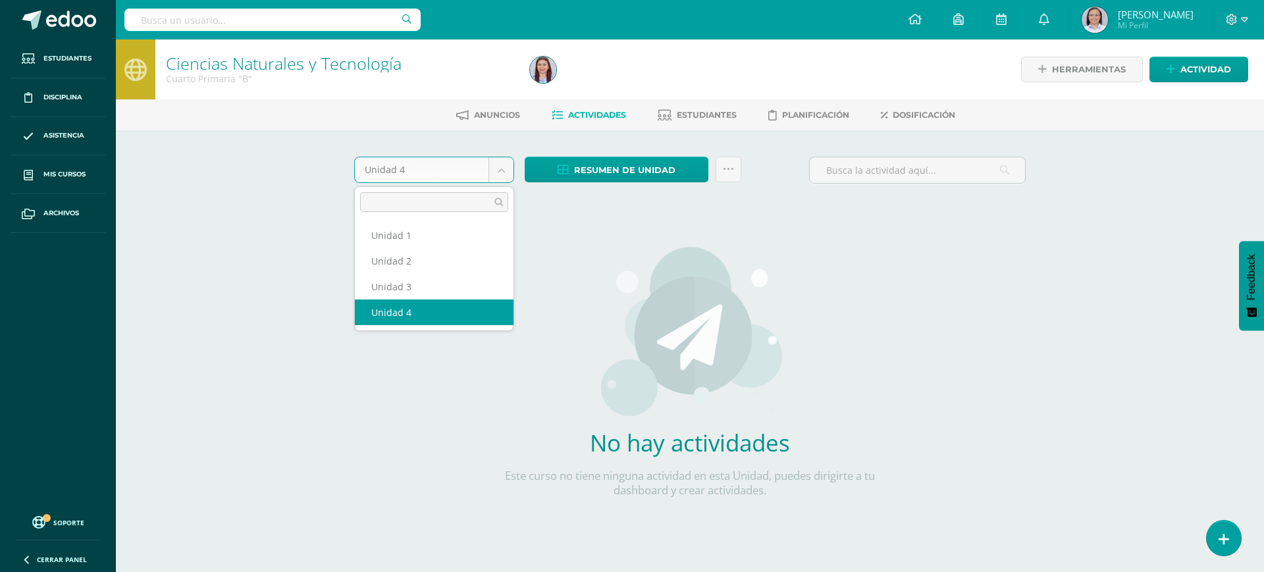
click at [500, 165] on body "Estudiantes Disciplina Asistencia Mis cursos Archivos Soporte Ayuda Reportar un…" at bounding box center [632, 283] width 1264 height 566
select select "Unidad 3"
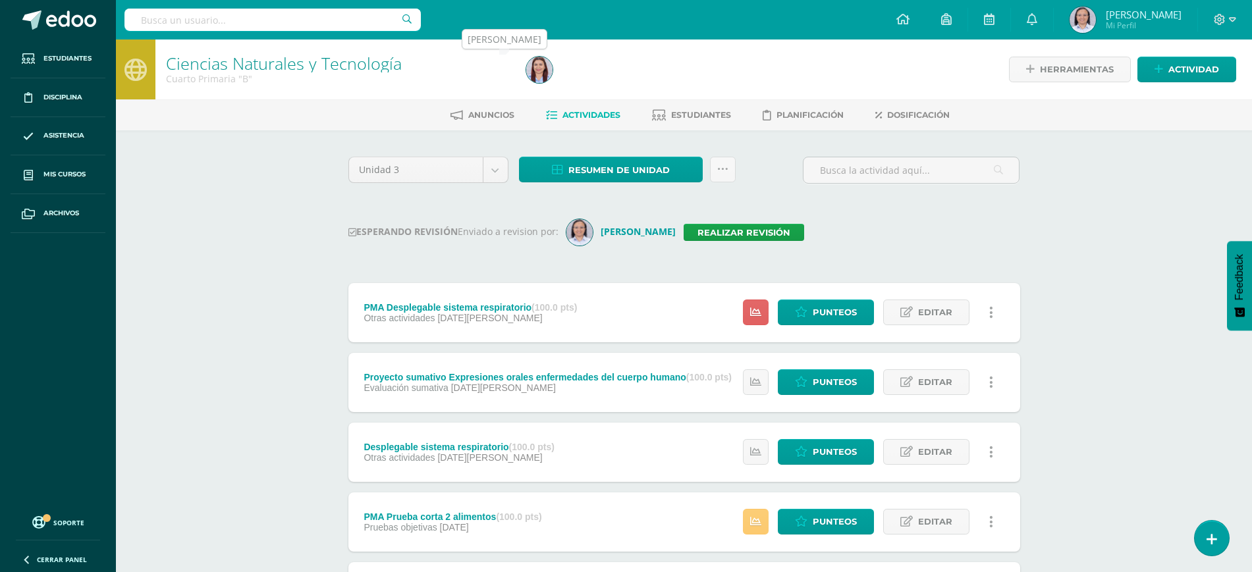
click at [539, 62] on img at bounding box center [539, 70] width 26 height 26
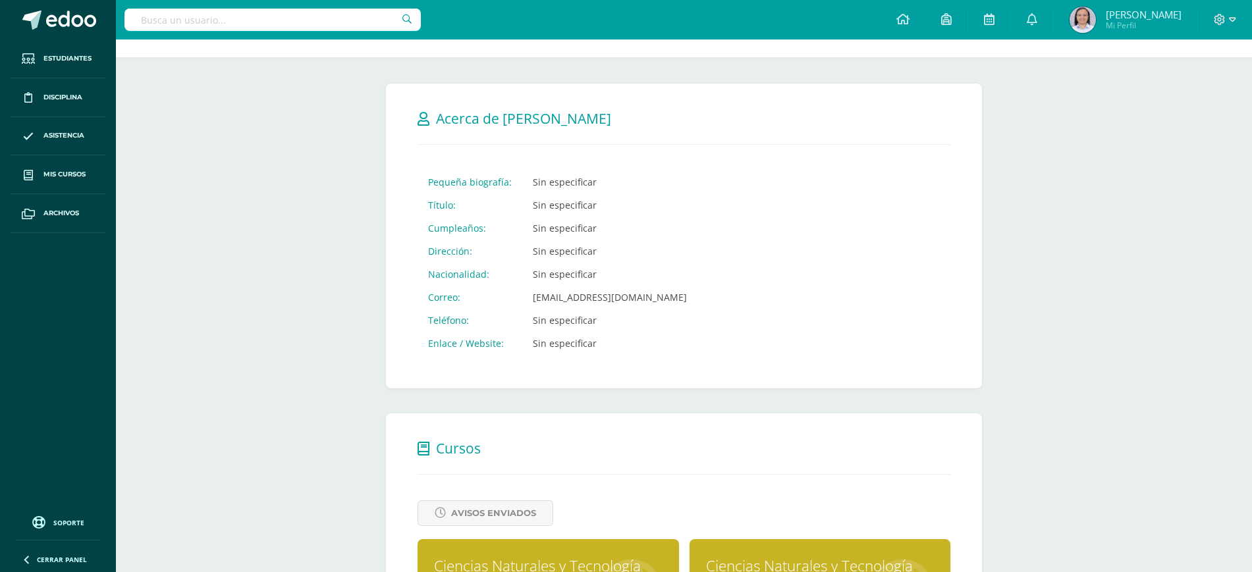
scroll to position [412, 0]
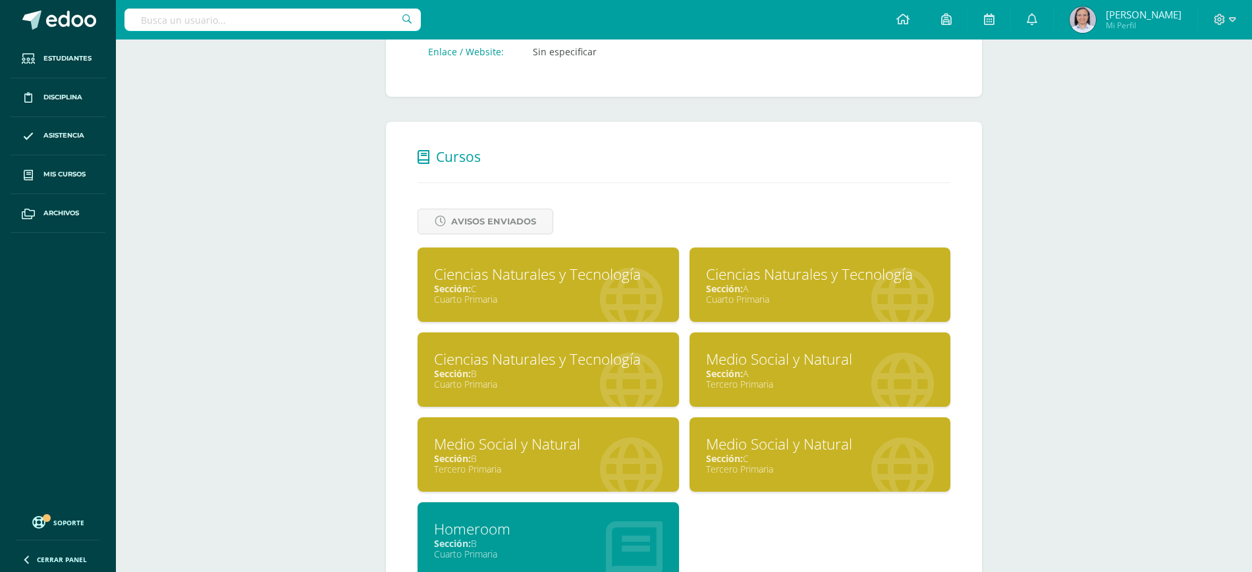
click at [533, 290] on div "Sección: C" at bounding box center [548, 288] width 228 height 13
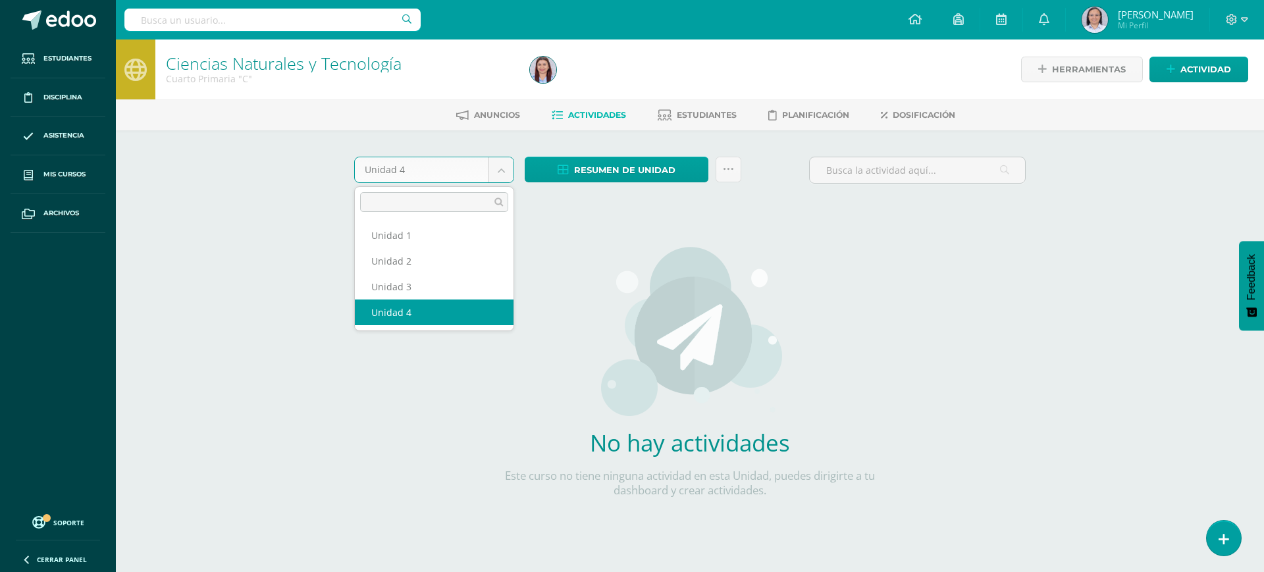
click at [500, 167] on body "Estudiantes Disciplina Asistencia Mis cursos Archivos Soporte Ayuda Reportar un…" at bounding box center [632, 283] width 1264 height 566
select select "Unidad 3"
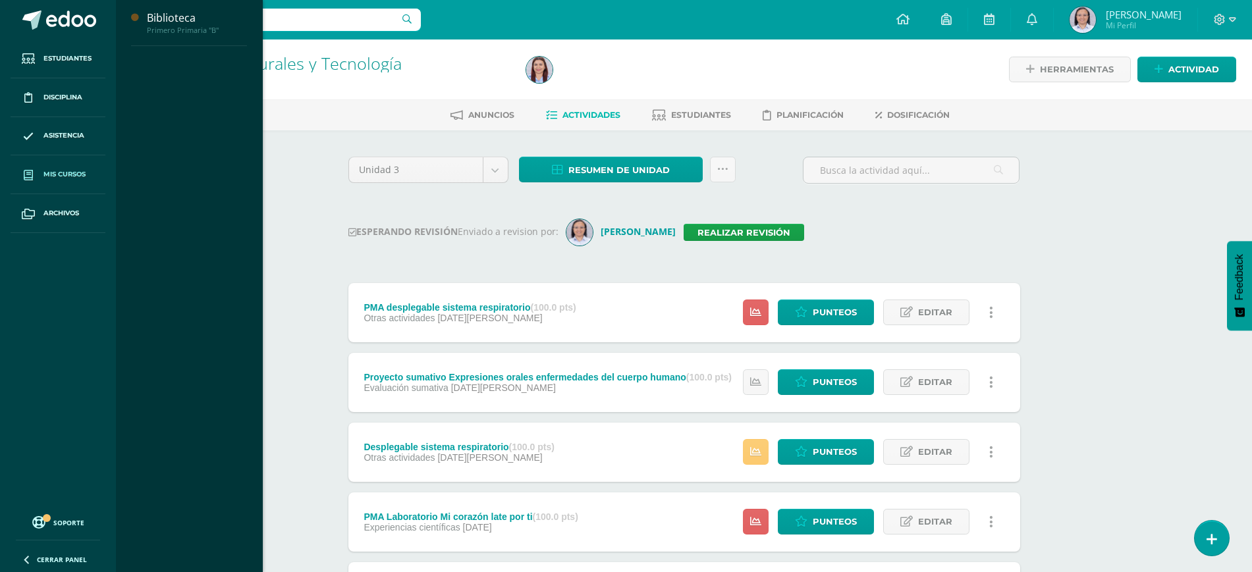
click at [40, 174] on span at bounding box center [28, 175] width 24 height 24
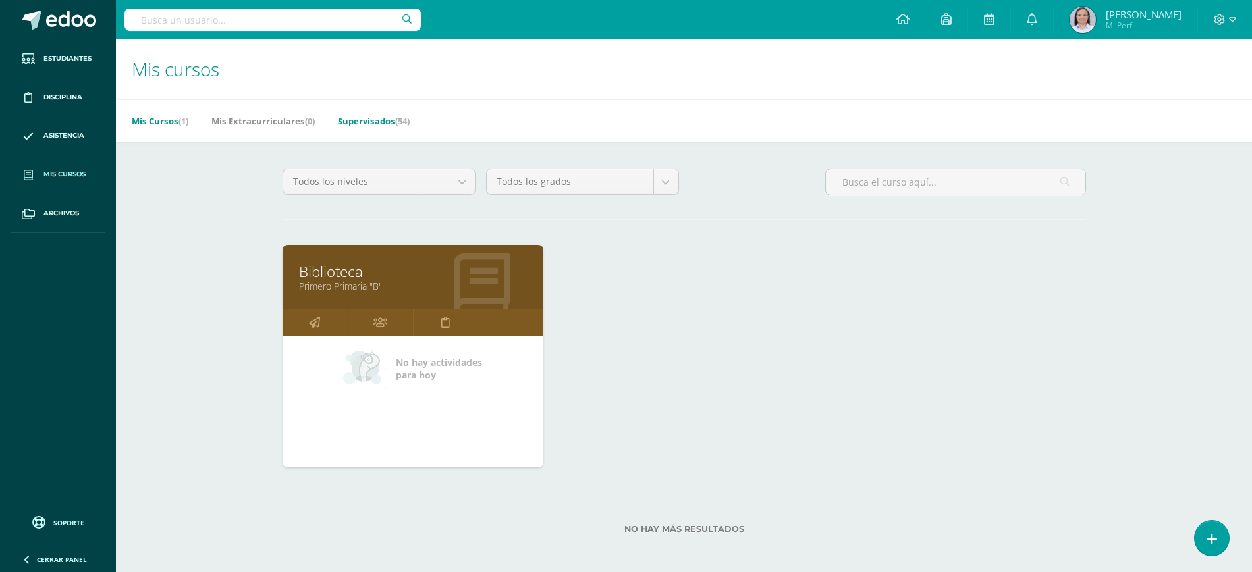
click at [400, 121] on link "Supervisados (54)" at bounding box center [374, 121] width 72 height 21
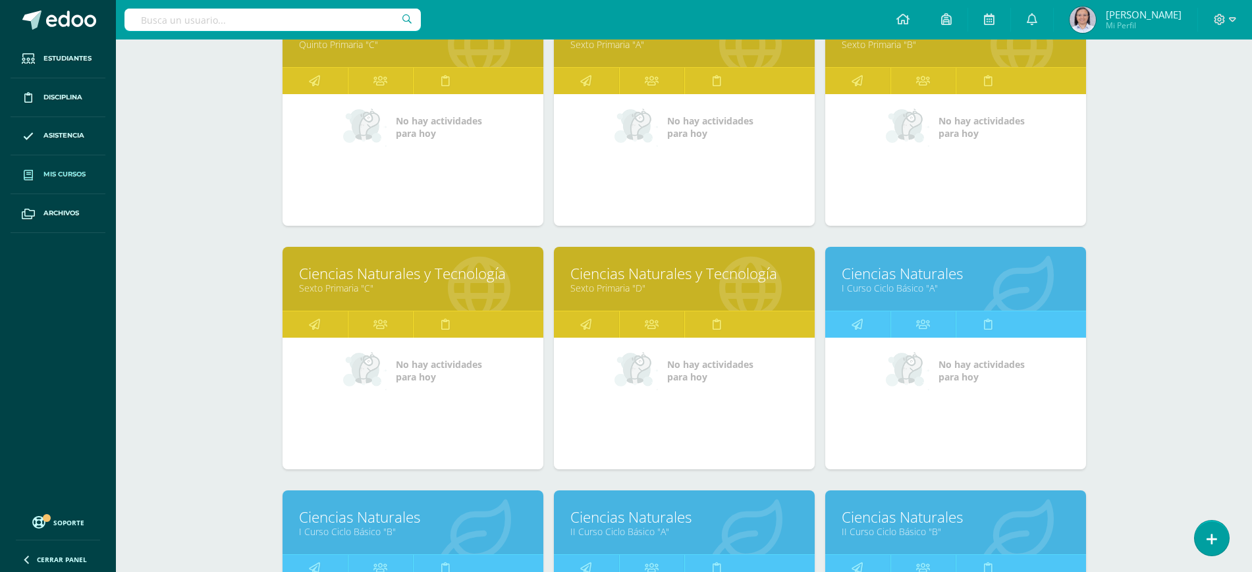
scroll to position [1464, 0]
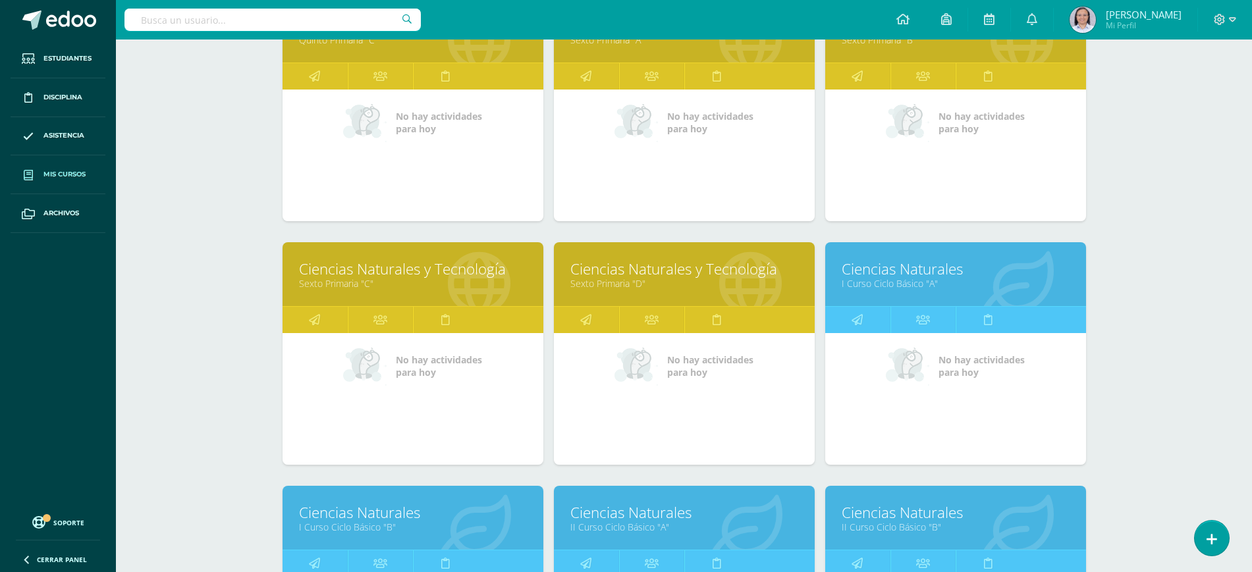
click at [596, 270] on link "Ciencias Naturales y Tecnología" at bounding box center [684, 269] width 228 height 20
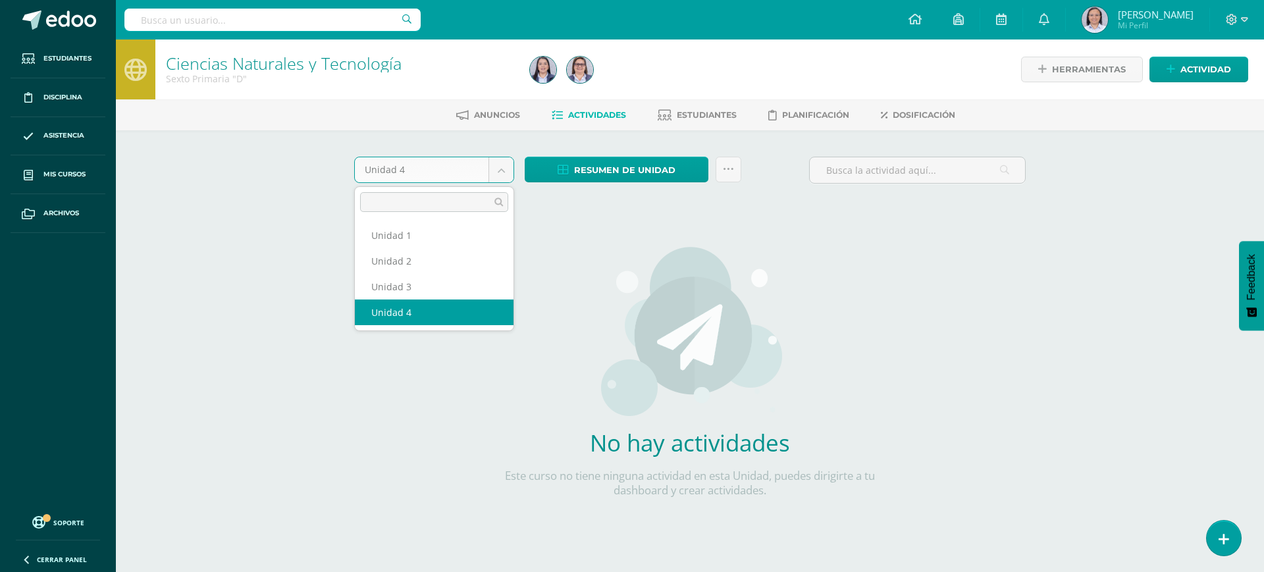
click at [498, 159] on body "Estudiantes Disciplina Asistencia Mis cursos Archivos Soporte Ayuda Reportar un…" at bounding box center [632, 283] width 1264 height 566
select select "Unidad 3"
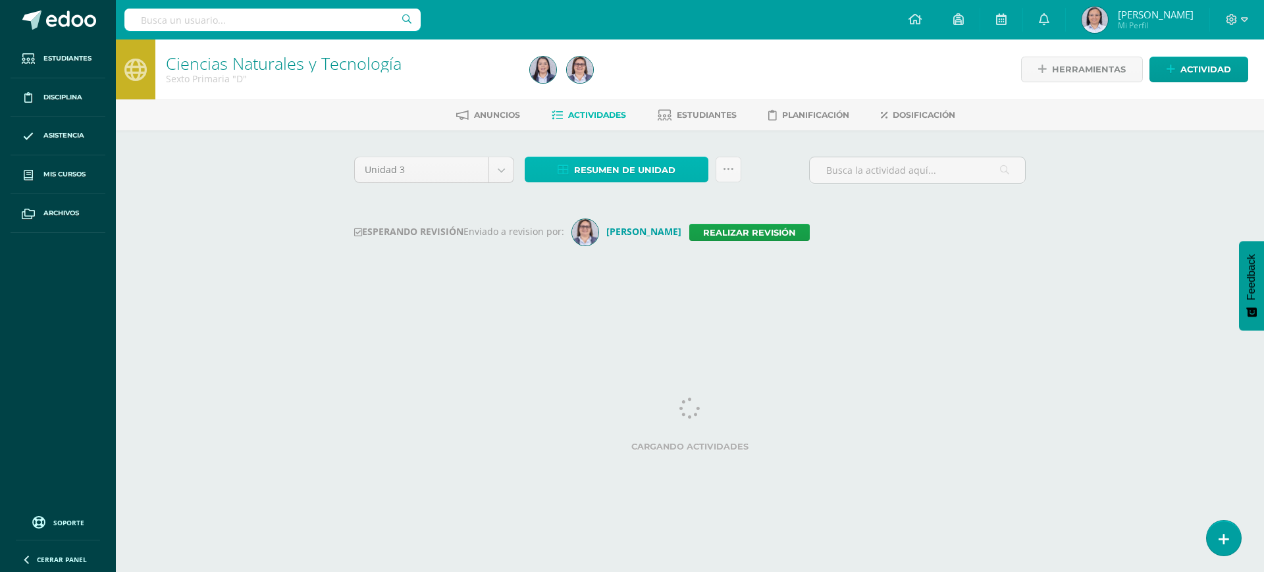
click at [592, 175] on span "Resumen de unidad" at bounding box center [624, 170] width 101 height 24
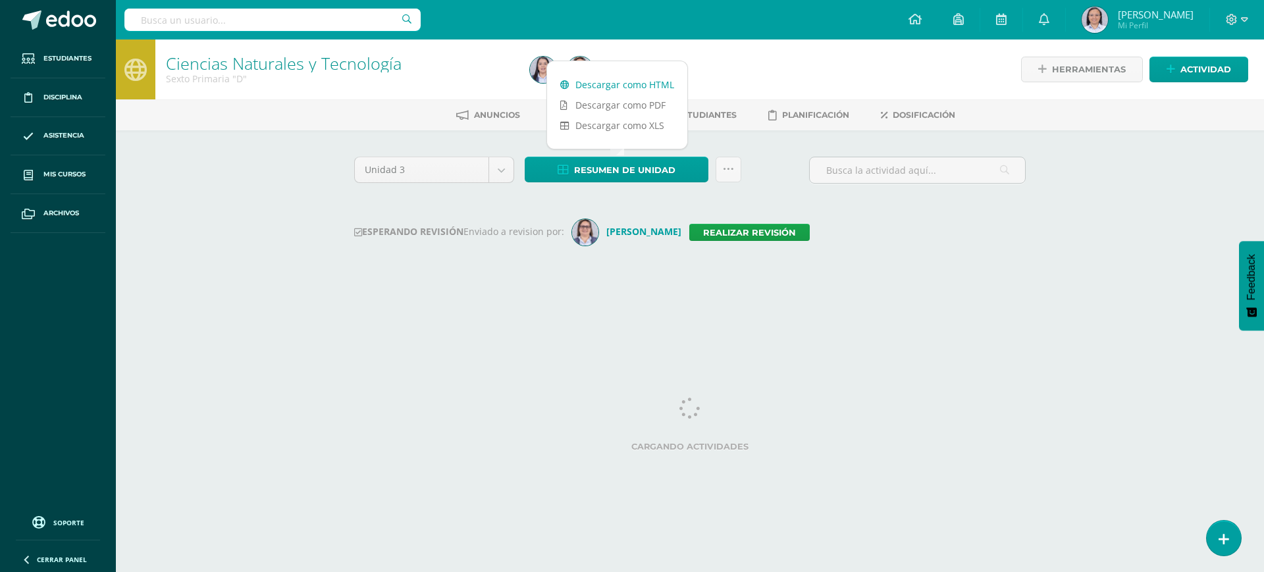
click at [593, 85] on link "Descargar como HTML" at bounding box center [617, 84] width 140 height 20
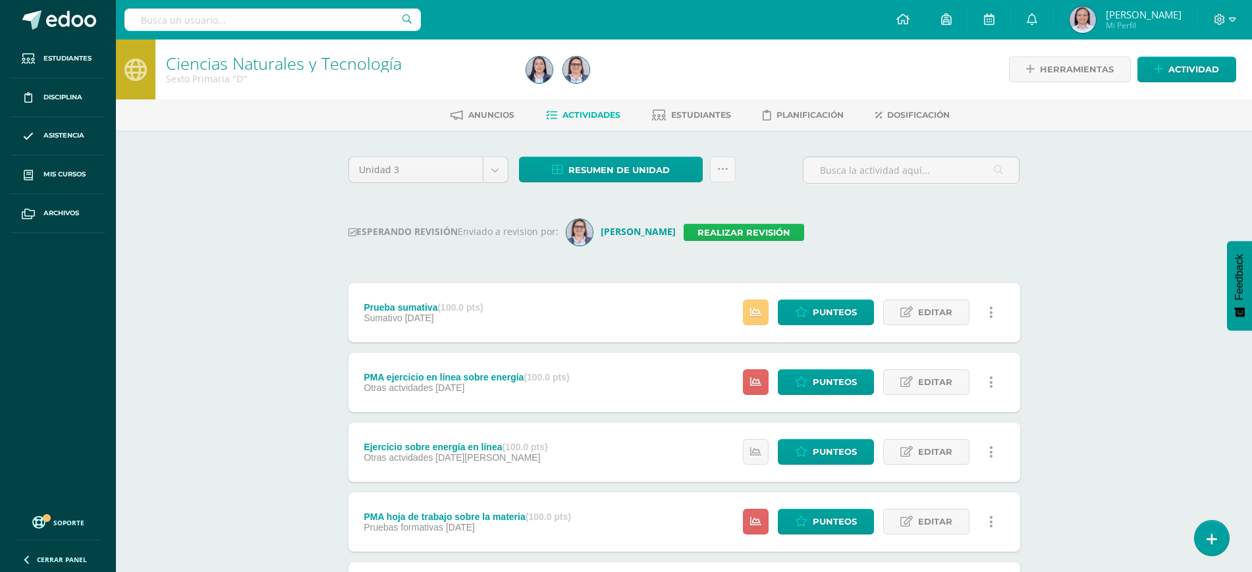
click at [712, 224] on link "Realizar revisión" at bounding box center [743, 232] width 120 height 17
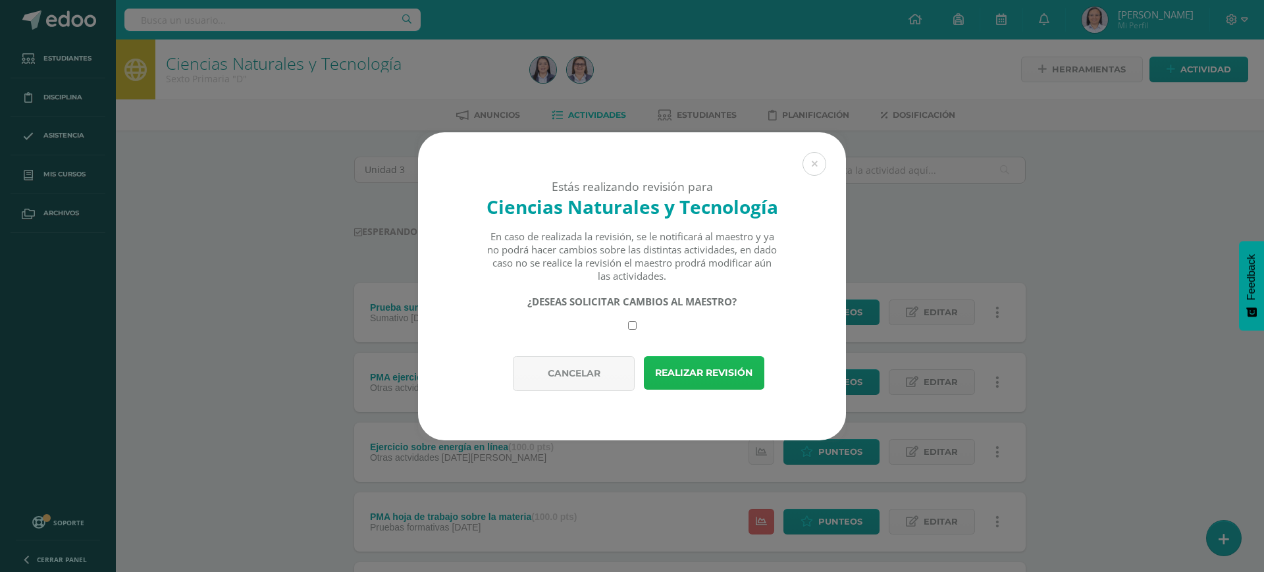
click at [720, 379] on button "Realizar revisión" at bounding box center [704, 373] width 120 height 34
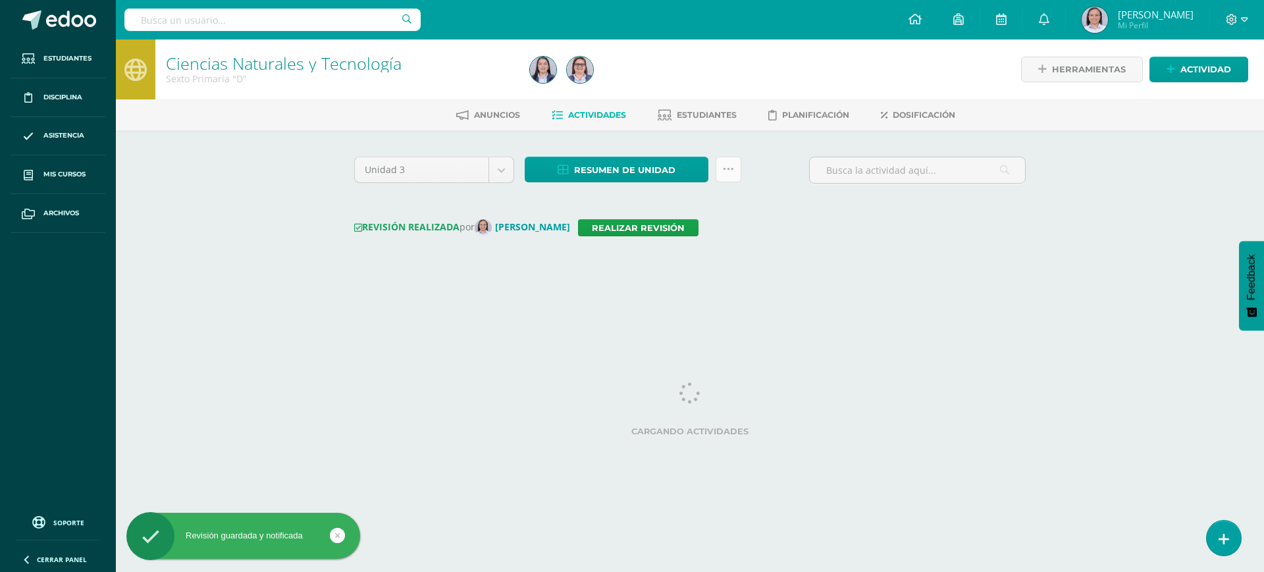
click at [738, 168] on link at bounding box center [729, 170] width 26 height 26
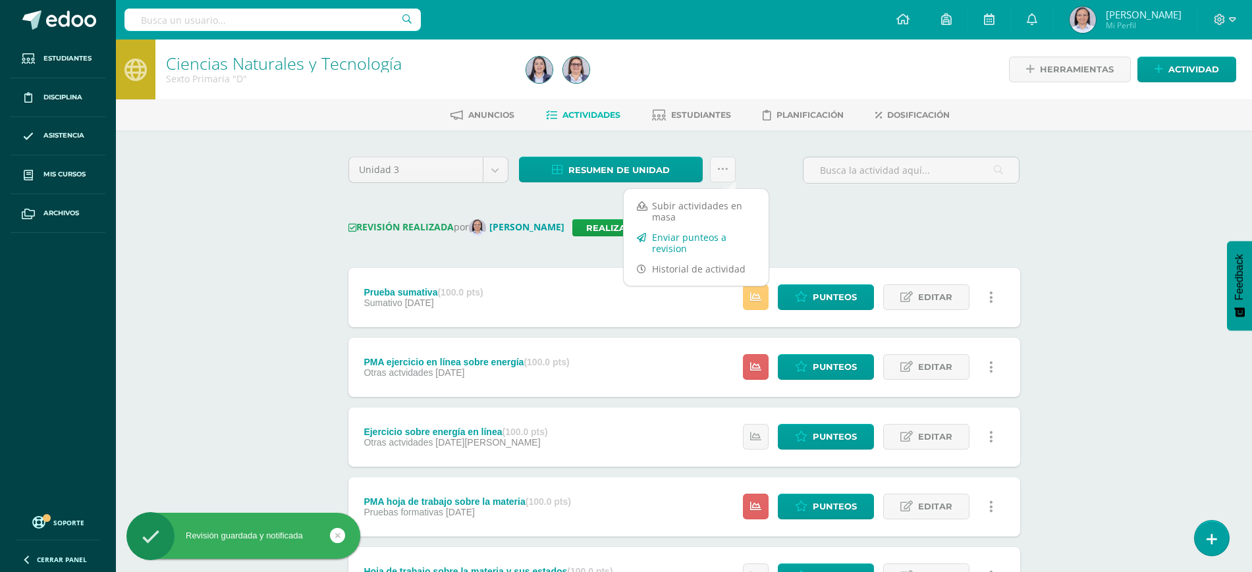
click at [676, 238] on link "Enviar punteos a revision" at bounding box center [696, 243] width 145 height 32
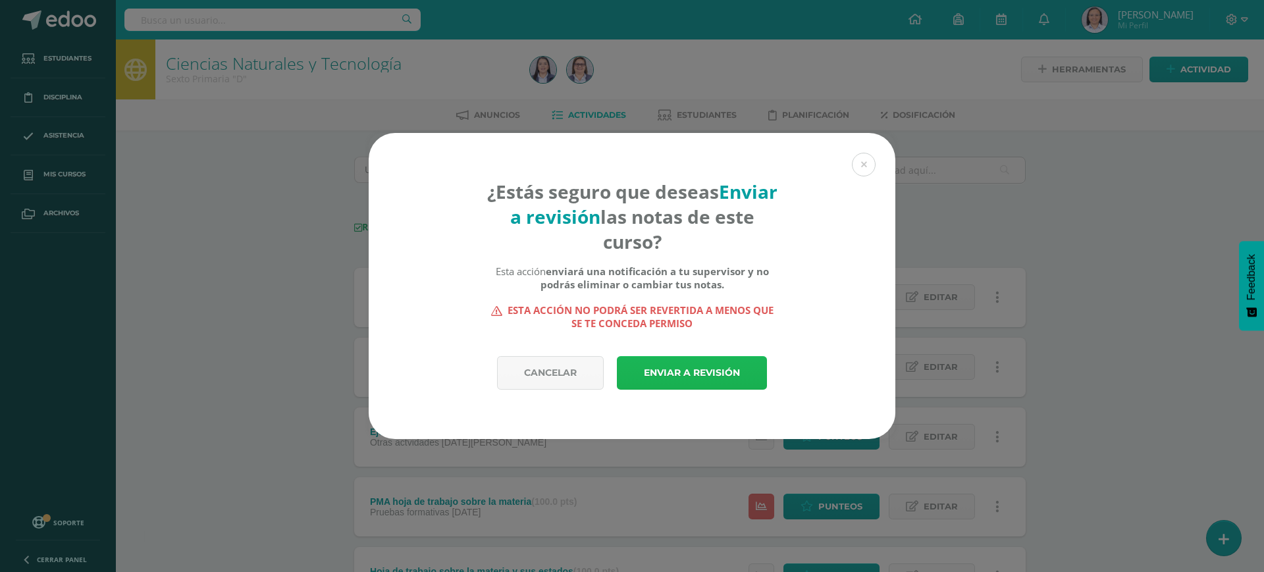
click at [692, 379] on link "Enviar a revisión" at bounding box center [692, 373] width 150 height 34
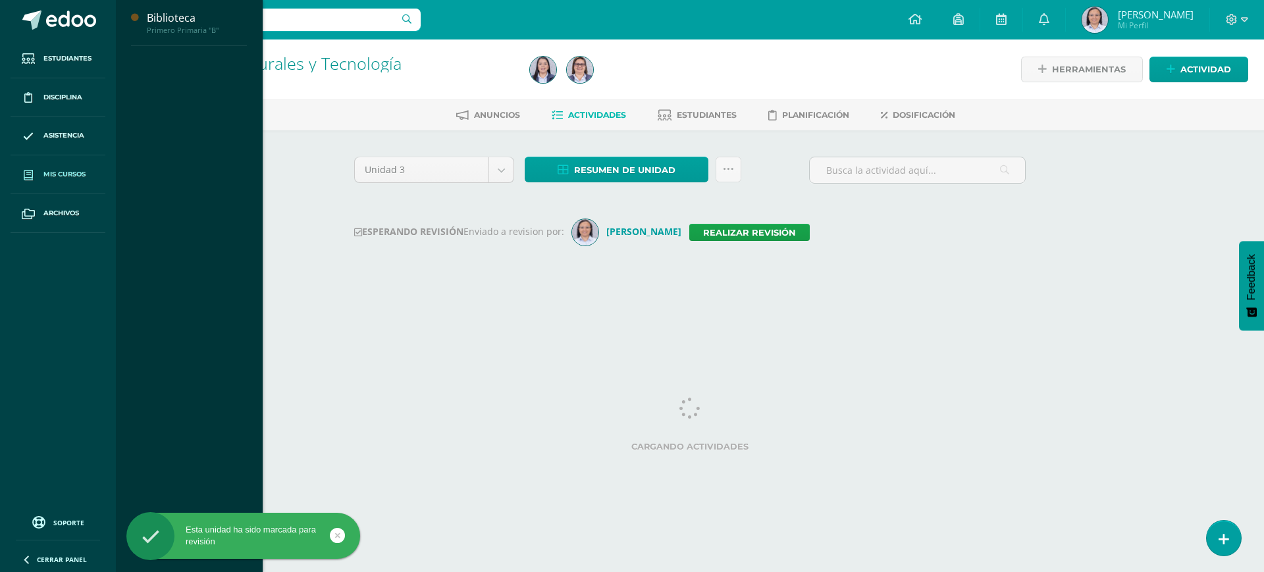
click at [57, 170] on span "Mis cursos" at bounding box center [64, 174] width 42 height 11
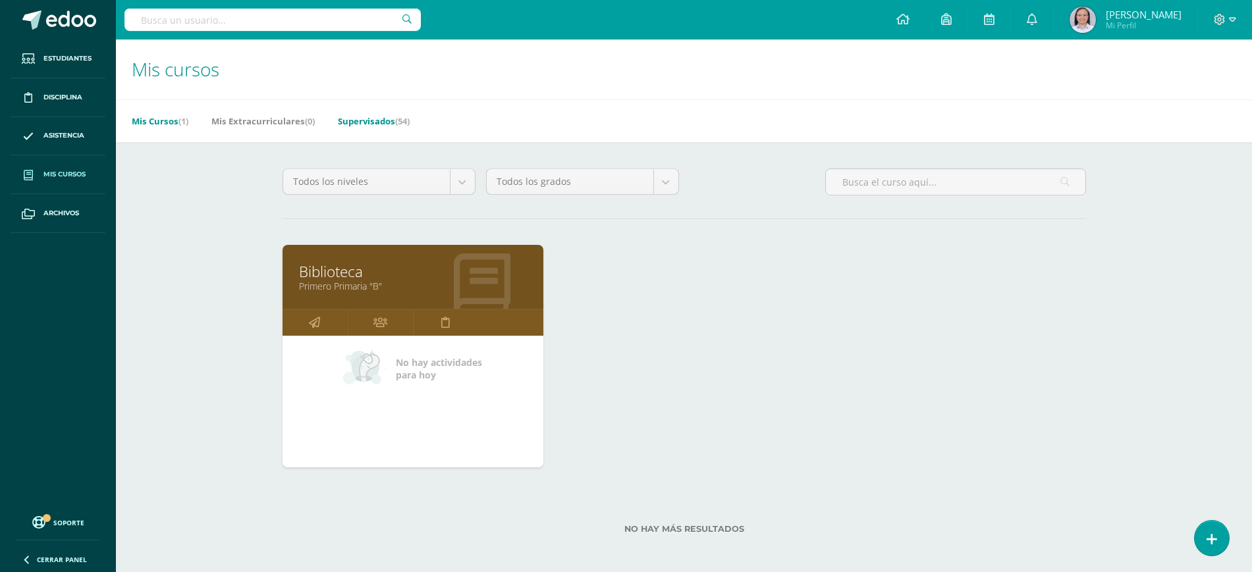
click at [403, 119] on span "(54)" at bounding box center [402, 121] width 14 height 12
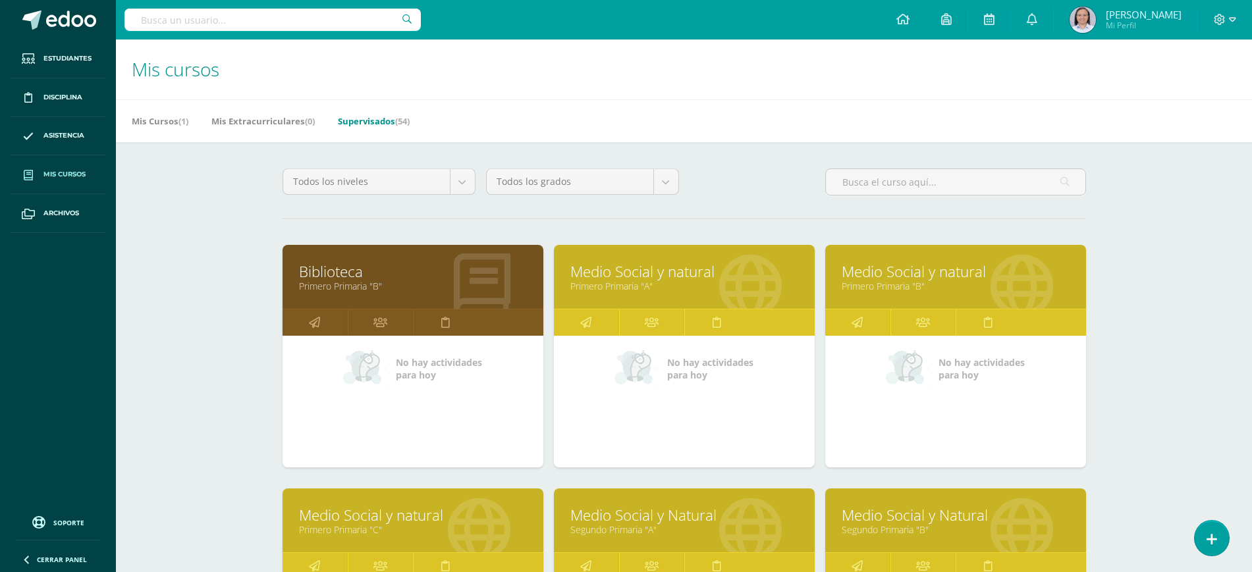
click at [645, 273] on link "Medio Social y natural" at bounding box center [684, 271] width 228 height 20
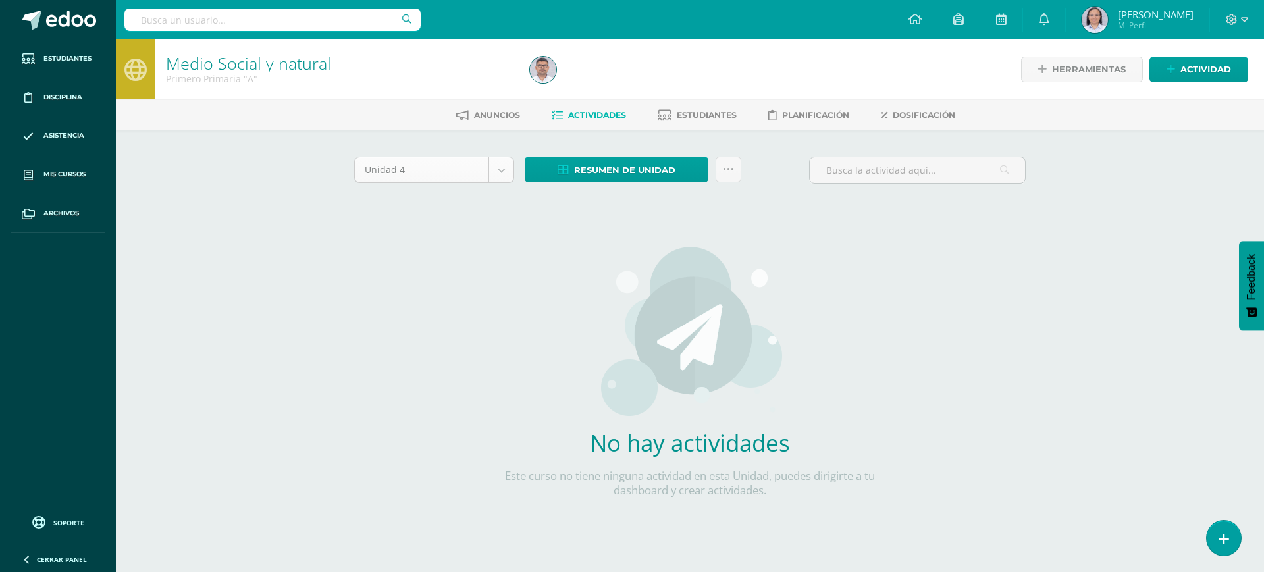
click at [502, 173] on body "Estudiantes Disciplina Asistencia Mis cursos Archivos Soporte Ayuda Reportar un…" at bounding box center [632, 283] width 1264 height 566
click at [500, 163] on body "Estudiantes Disciplina Asistencia Mis cursos Archivos Soporte Ayuda Reportar un…" at bounding box center [632, 283] width 1264 height 566
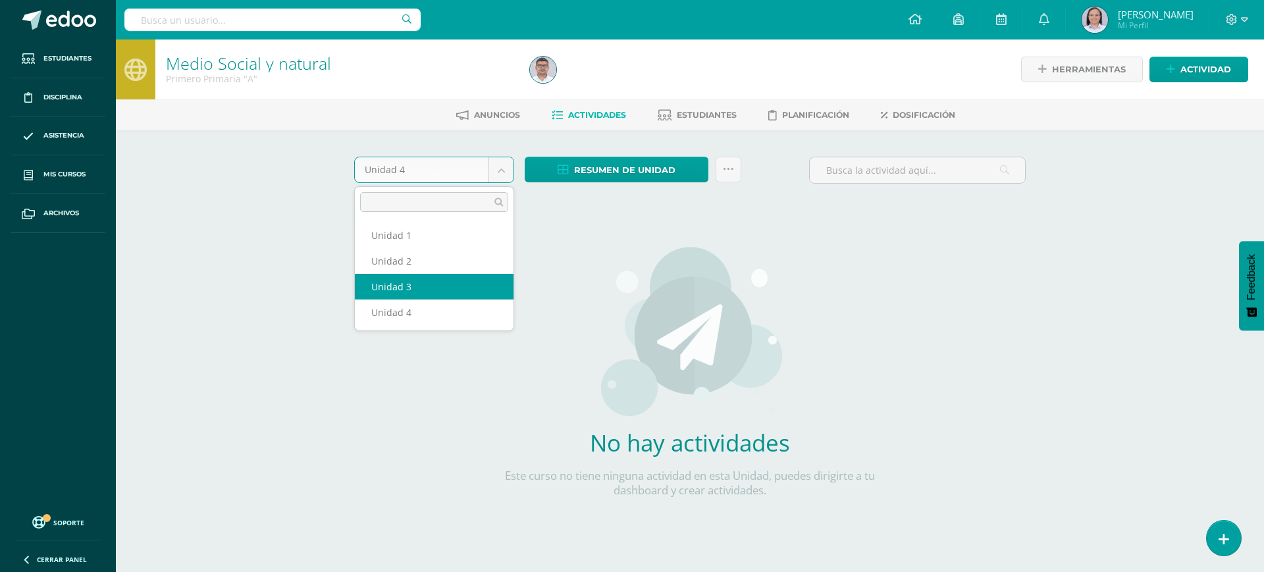
select select "Unidad 3"
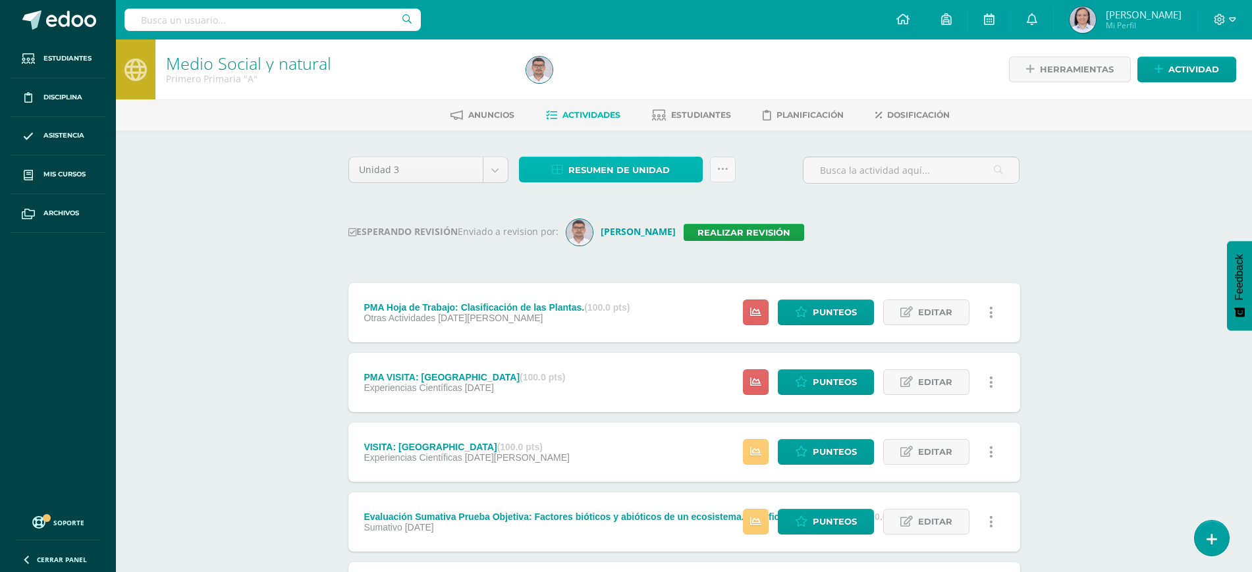
click at [640, 170] on span "Resumen de unidad" at bounding box center [618, 170] width 101 height 24
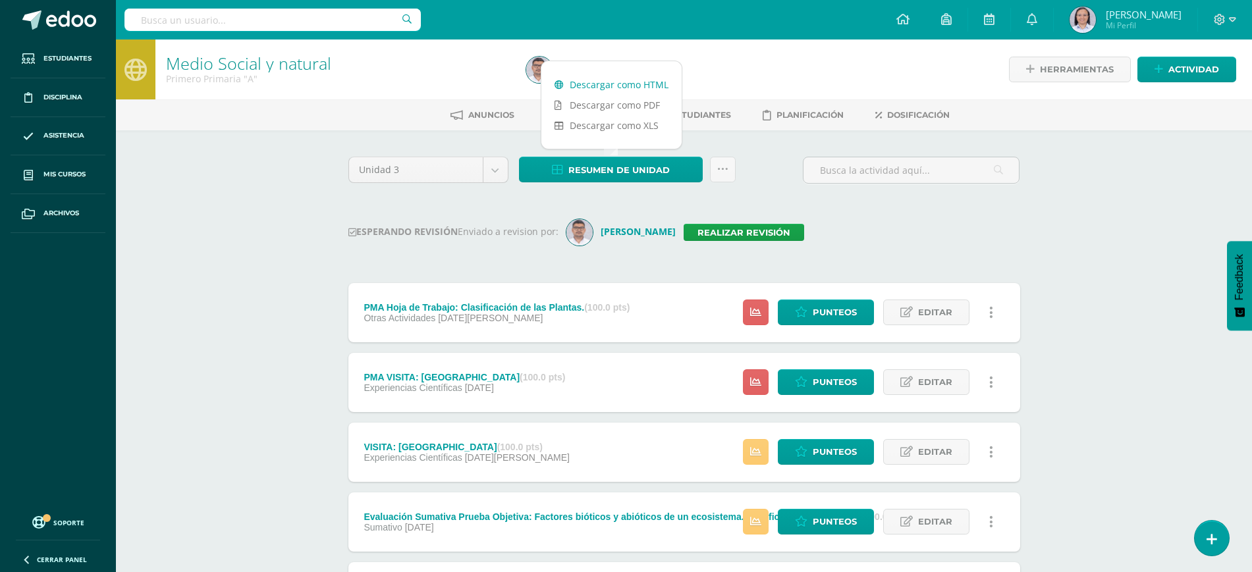
click at [610, 80] on link "Descargar como HTML" at bounding box center [611, 84] width 140 height 20
click at [732, 229] on link "Realizar revisión" at bounding box center [743, 232] width 120 height 17
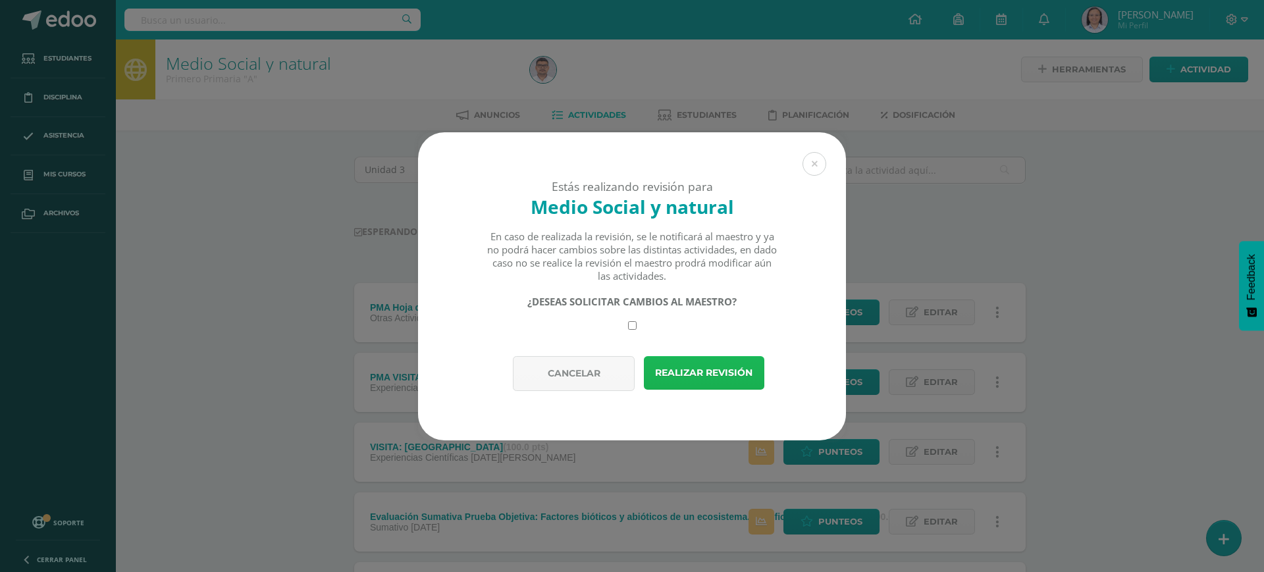
click at [717, 373] on button "Realizar revisión" at bounding box center [704, 373] width 120 height 34
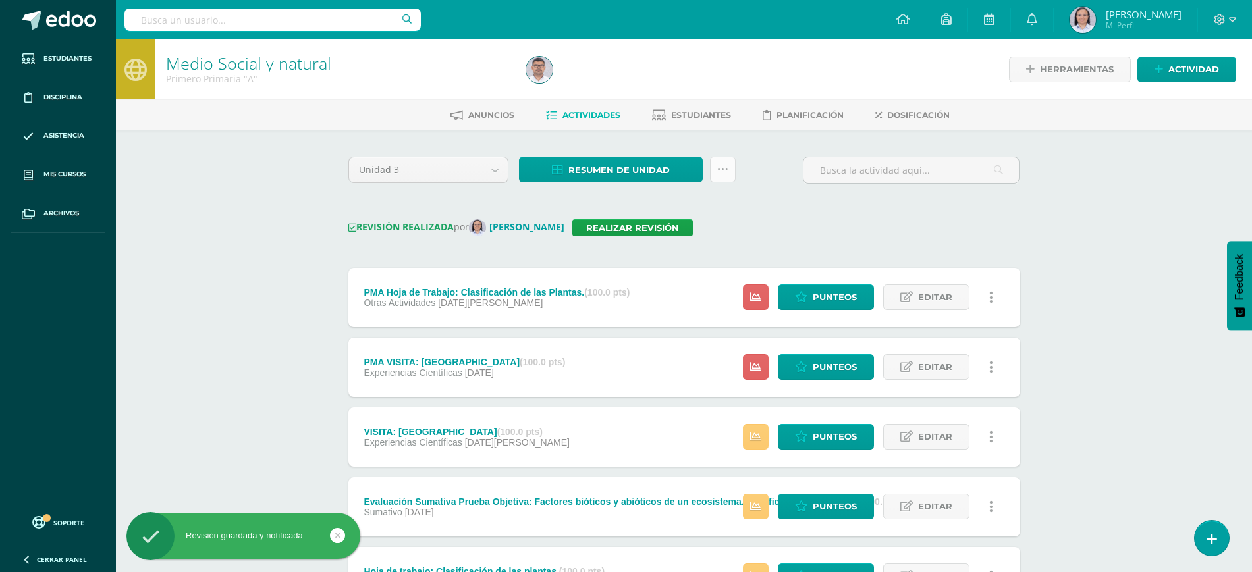
click at [727, 178] on link at bounding box center [723, 170] width 26 height 26
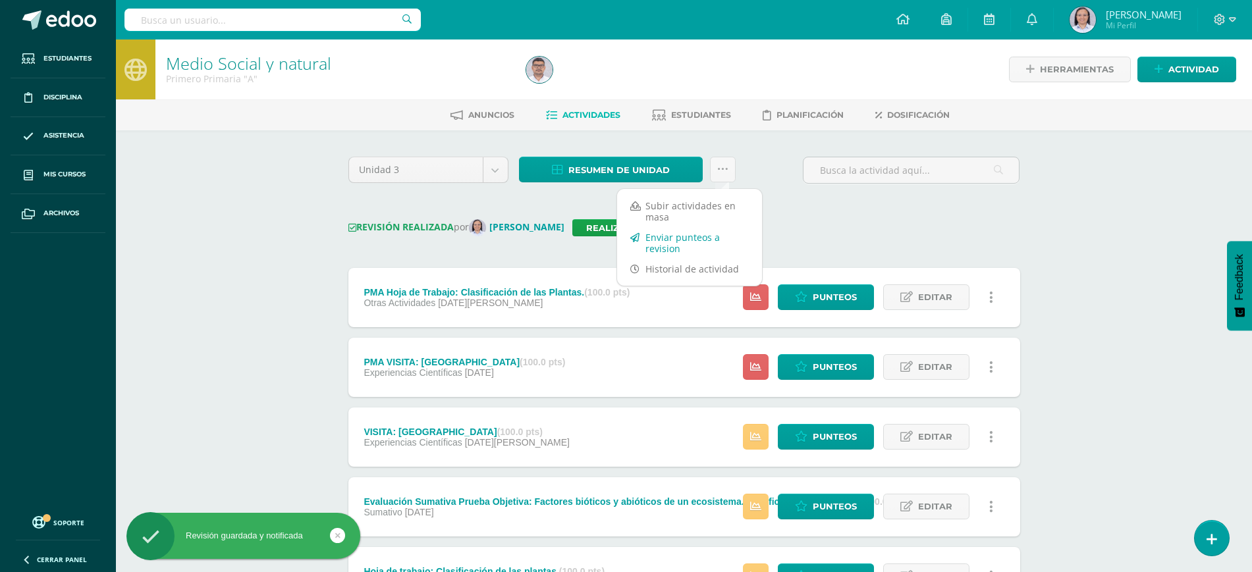
click at [685, 238] on link "Enviar punteos a revision" at bounding box center [689, 243] width 145 height 32
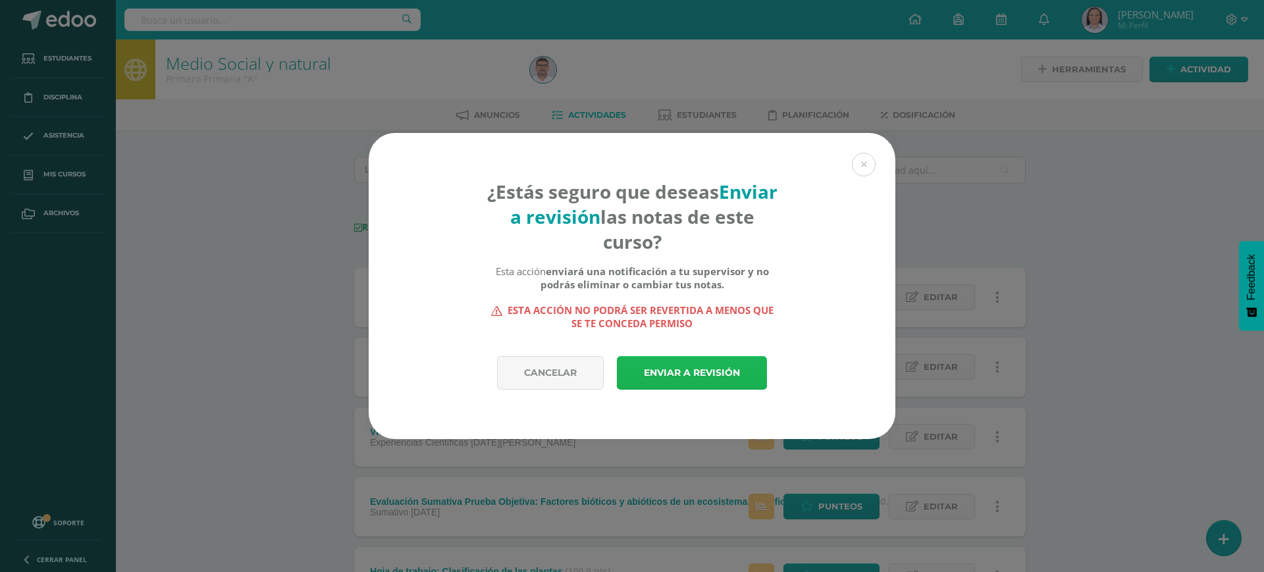
click at [688, 371] on link "Enviar a revisión" at bounding box center [692, 373] width 150 height 34
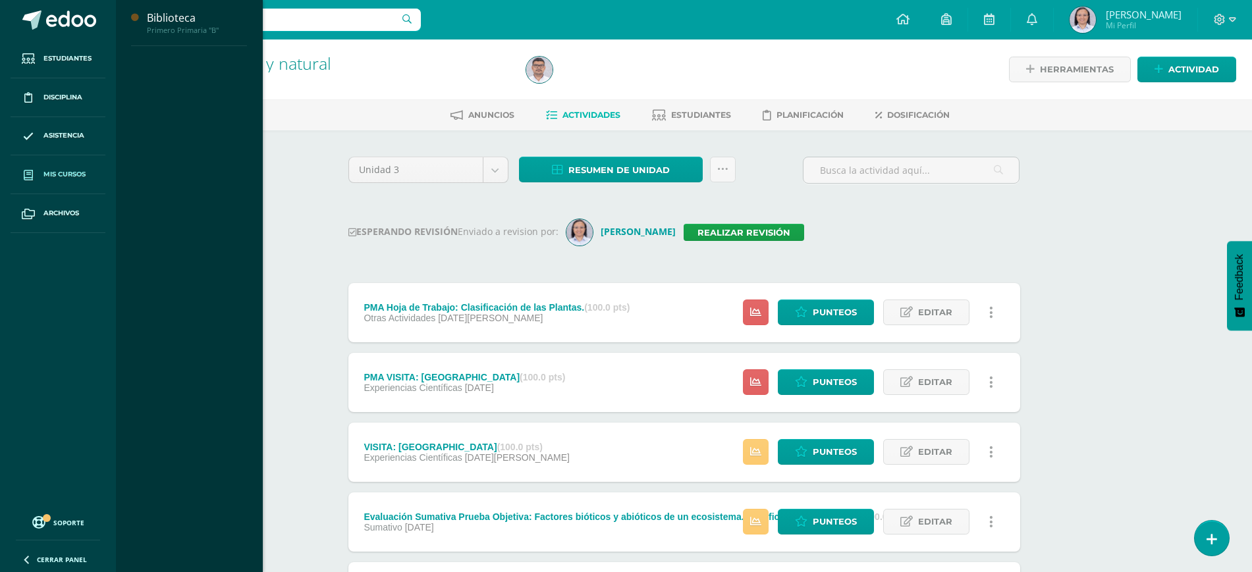
click at [49, 177] on span "Mis cursos" at bounding box center [64, 174] width 42 height 11
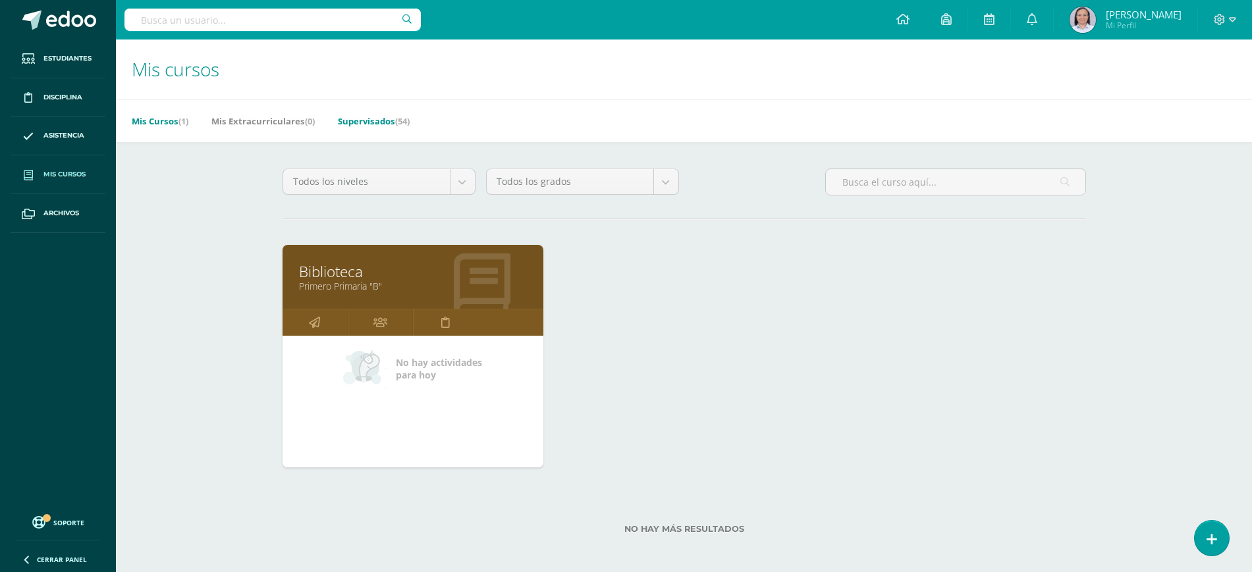
click at [398, 124] on link "Supervisados (54)" at bounding box center [374, 121] width 72 height 21
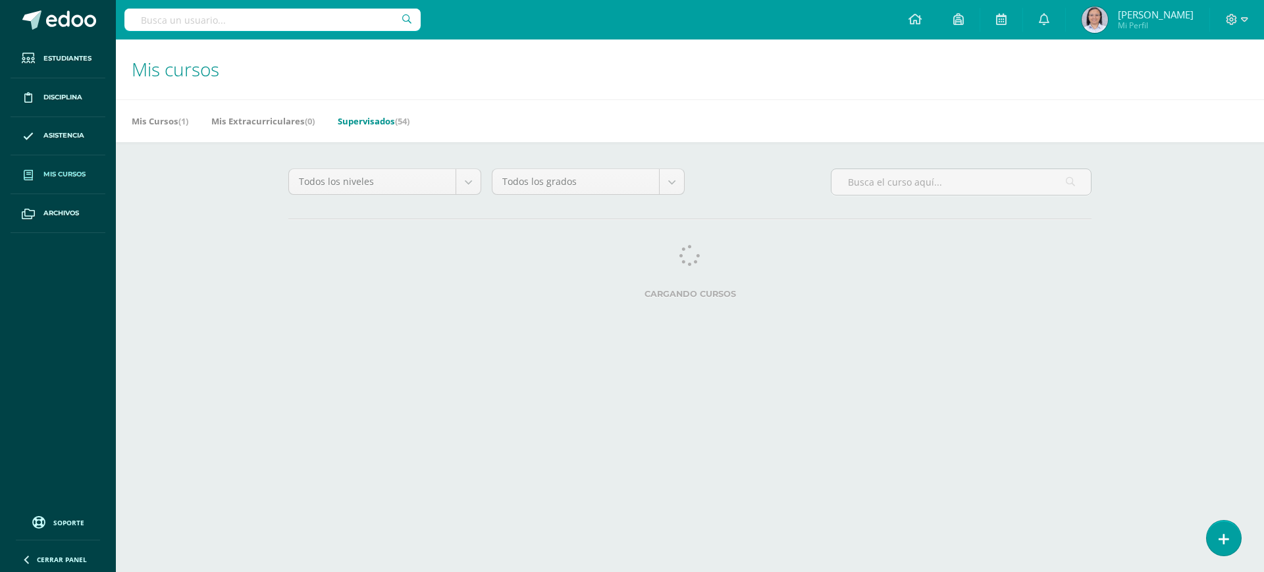
click at [363, 122] on link "Supervisados (54)" at bounding box center [374, 121] width 72 height 21
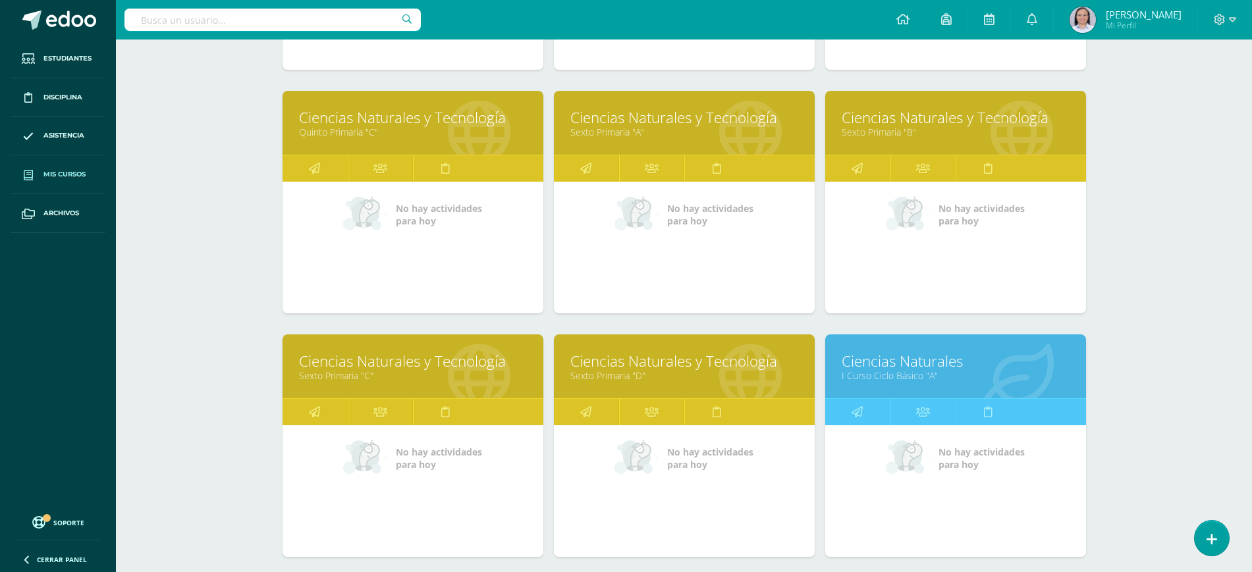
scroll to position [1382, 0]
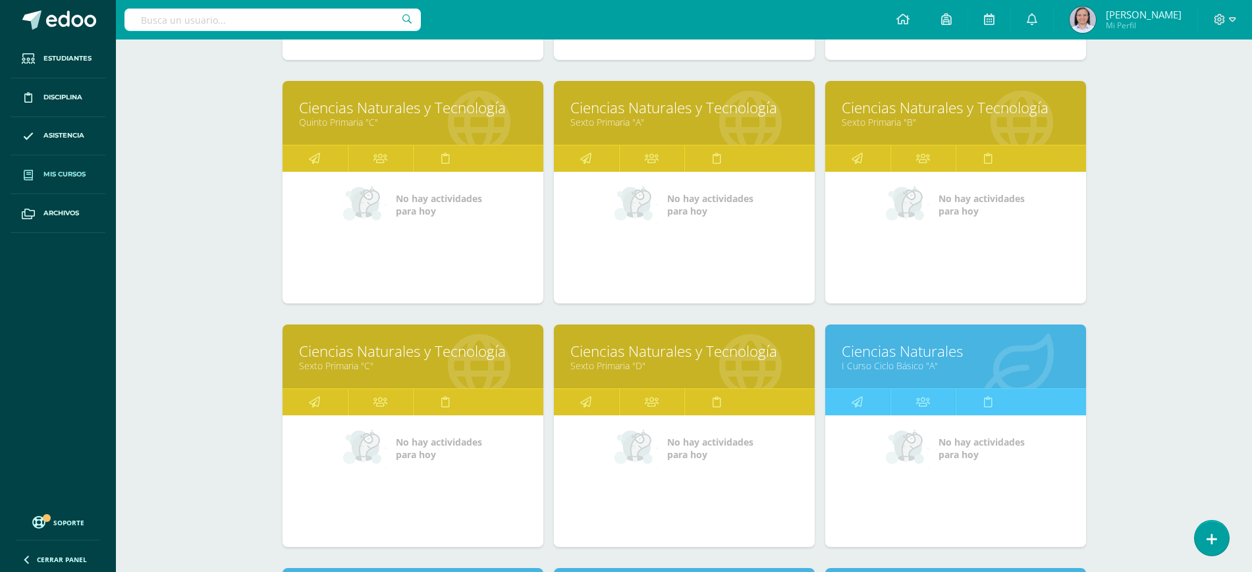
click at [905, 365] on link "I Curso Ciclo Básico "A"" at bounding box center [955, 366] width 228 height 13
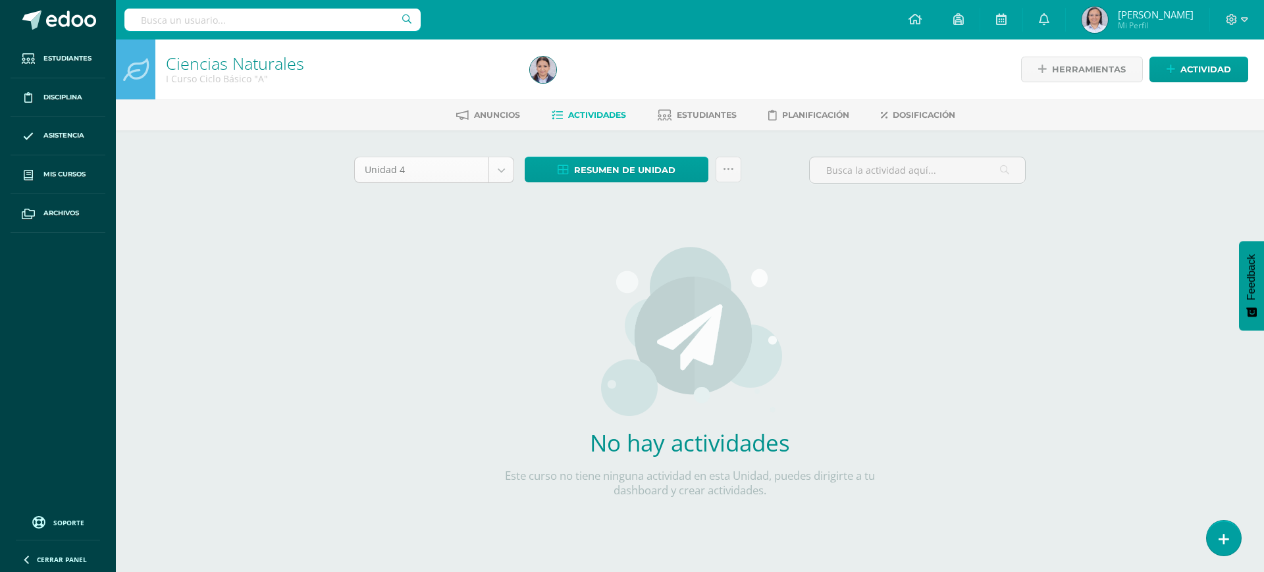
click at [501, 165] on body "Estudiantes Disciplina Asistencia Mis cursos Archivos Soporte Ayuda Reportar un…" at bounding box center [632, 283] width 1264 height 566
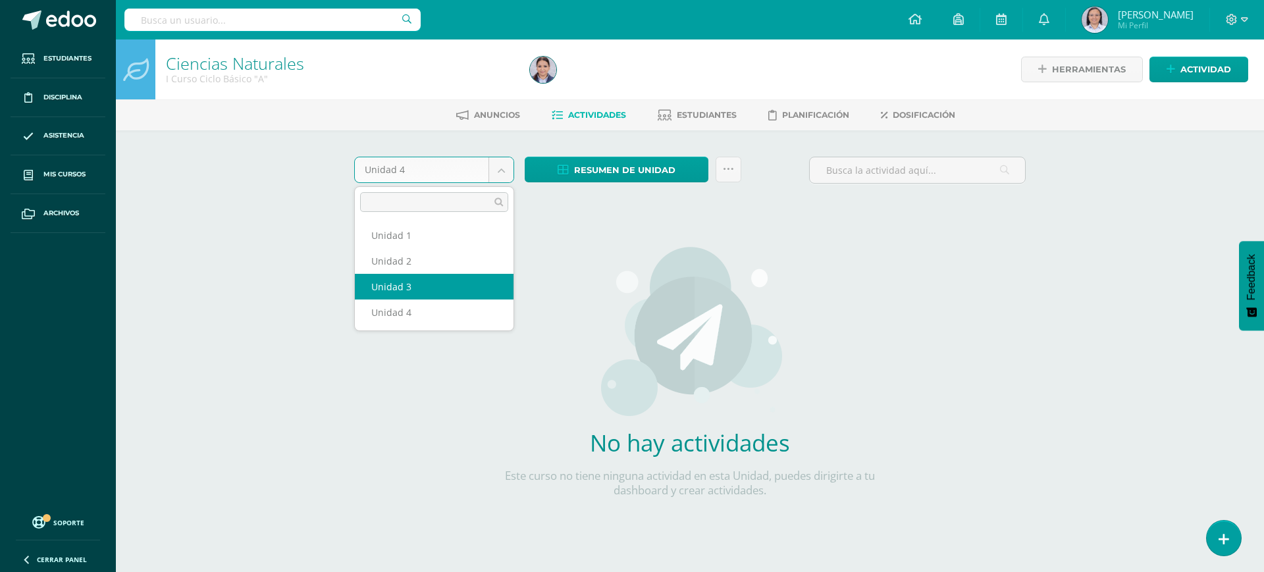
select select "Unidad 3"
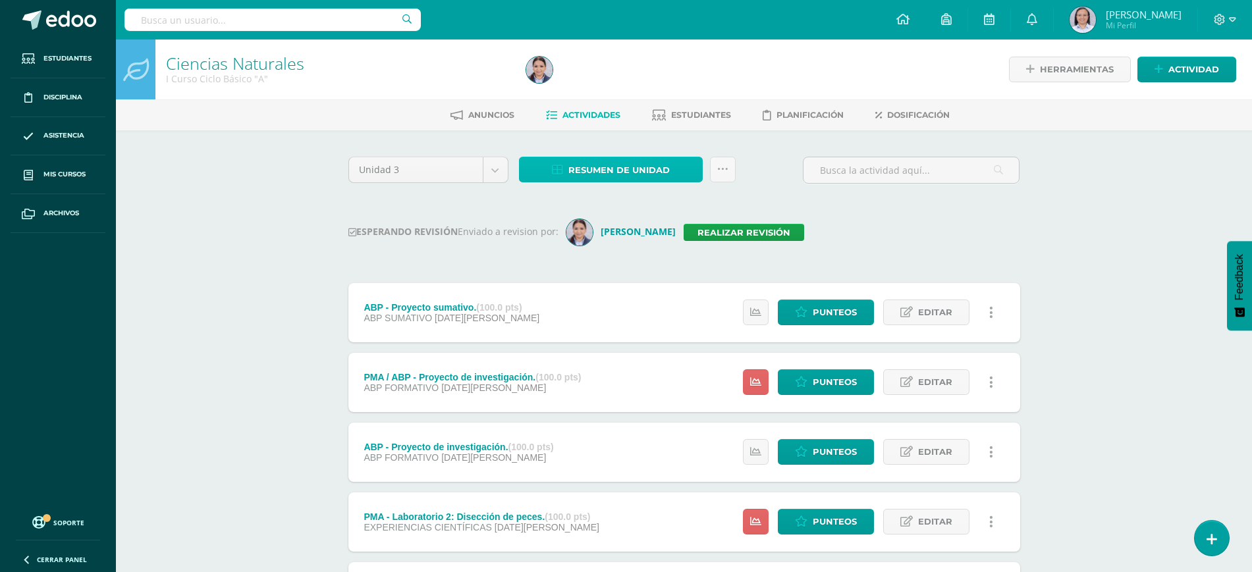
click at [634, 163] on span "Resumen de unidad" at bounding box center [618, 170] width 101 height 24
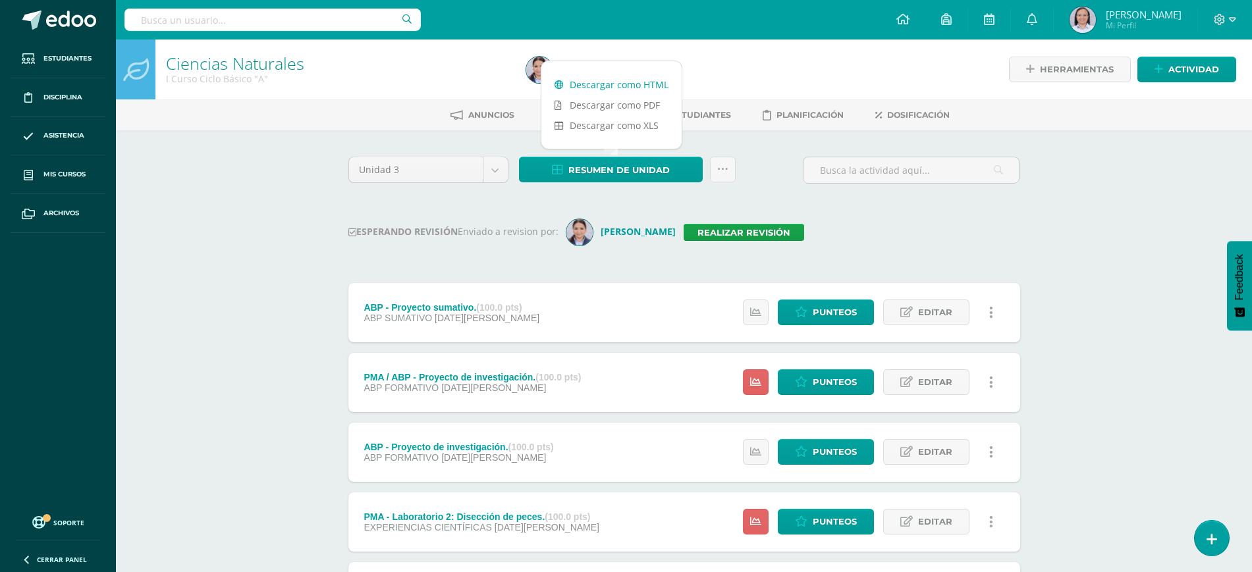
click at [643, 82] on link "Descargar como HTML" at bounding box center [611, 84] width 140 height 20
click at [521, 49] on div at bounding box center [539, 70] width 37 height 60
click at [546, 71] on img at bounding box center [539, 70] width 26 height 26
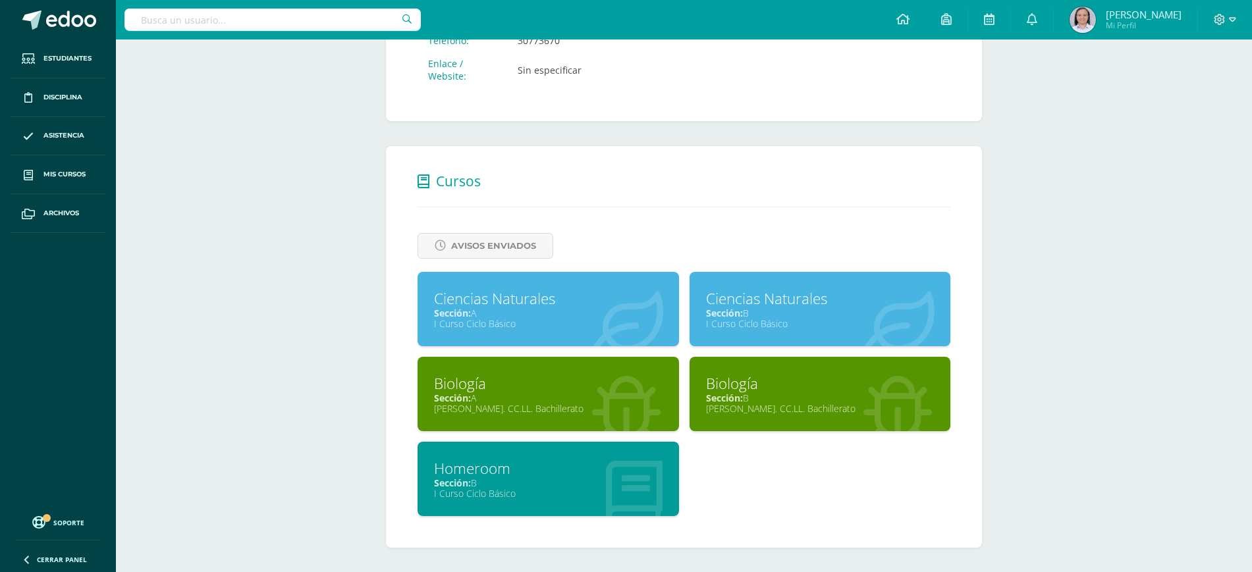
scroll to position [439, 0]
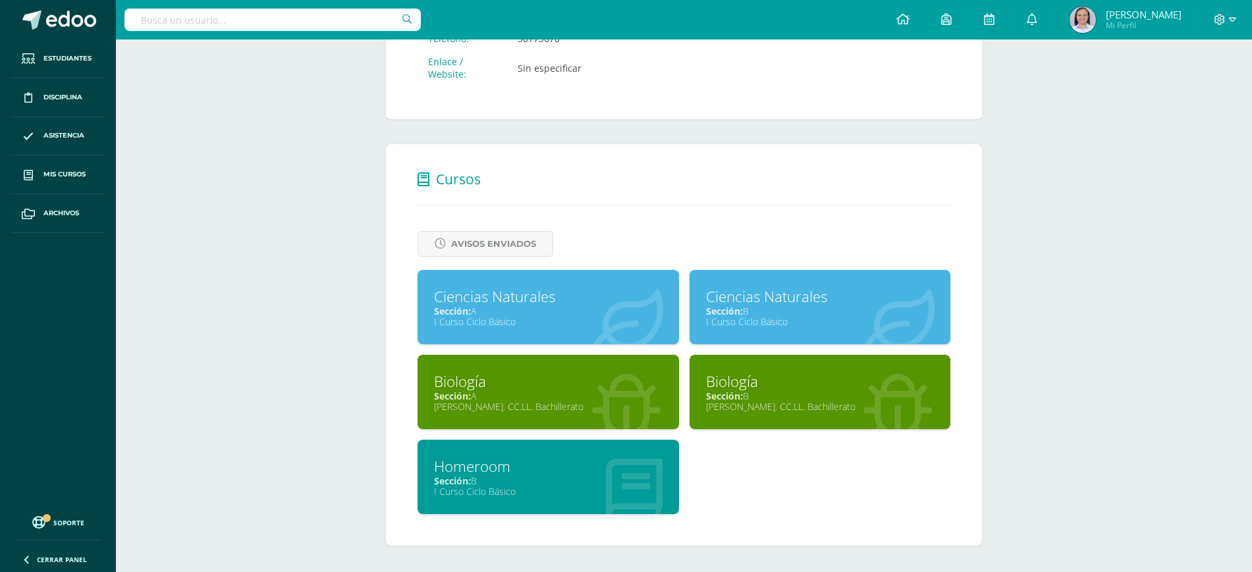
click at [805, 313] on div "Sección: B" at bounding box center [820, 311] width 228 height 13
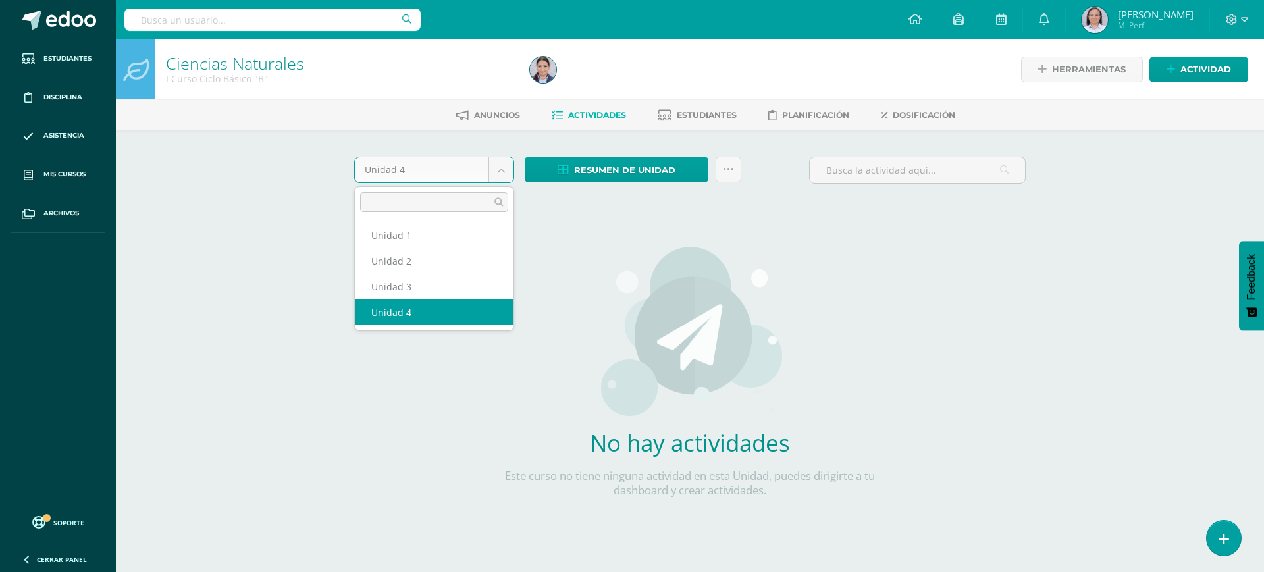
click at [500, 175] on body "Estudiantes Disciplina Asistencia Mis cursos Archivos Soporte Ayuda Reportar un…" at bounding box center [632, 283] width 1264 height 566
select select "Unidad 3"
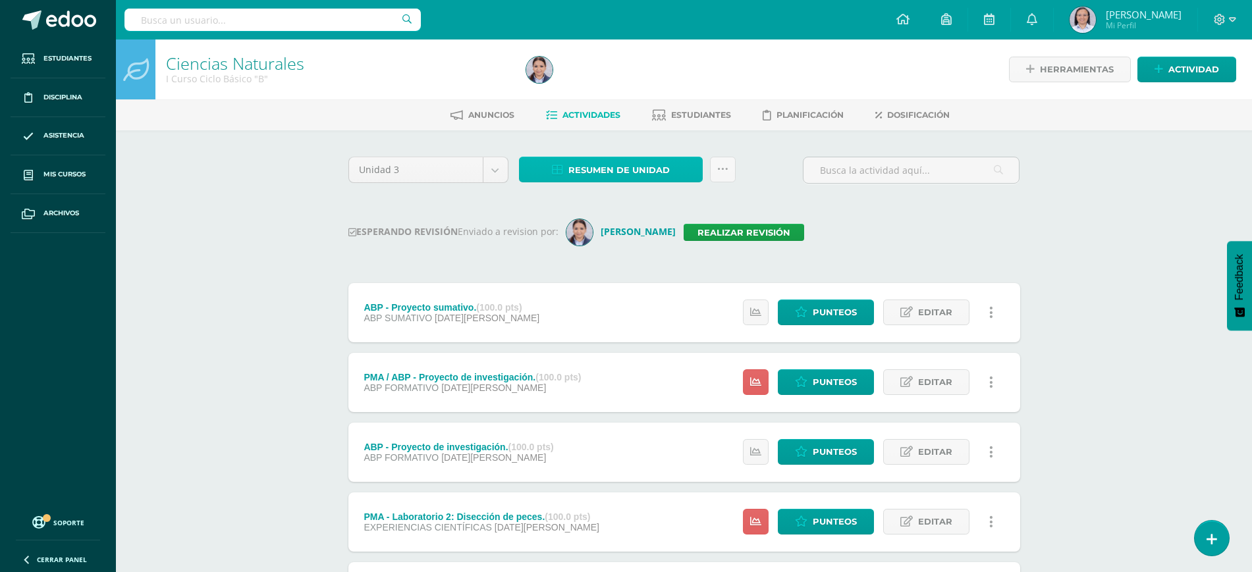
click at [583, 158] on span "Resumen de unidad" at bounding box center [618, 170] width 101 height 24
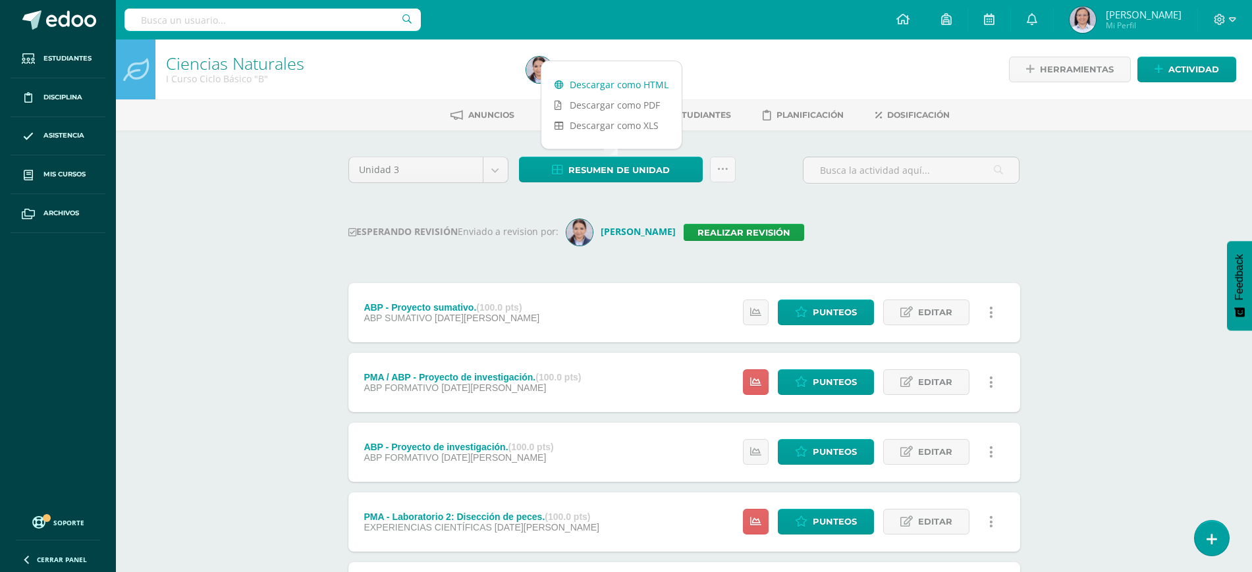
click at [608, 90] on link "Descargar como HTML" at bounding box center [611, 84] width 140 height 20
click at [718, 233] on link "Realizar revisión" at bounding box center [743, 232] width 120 height 17
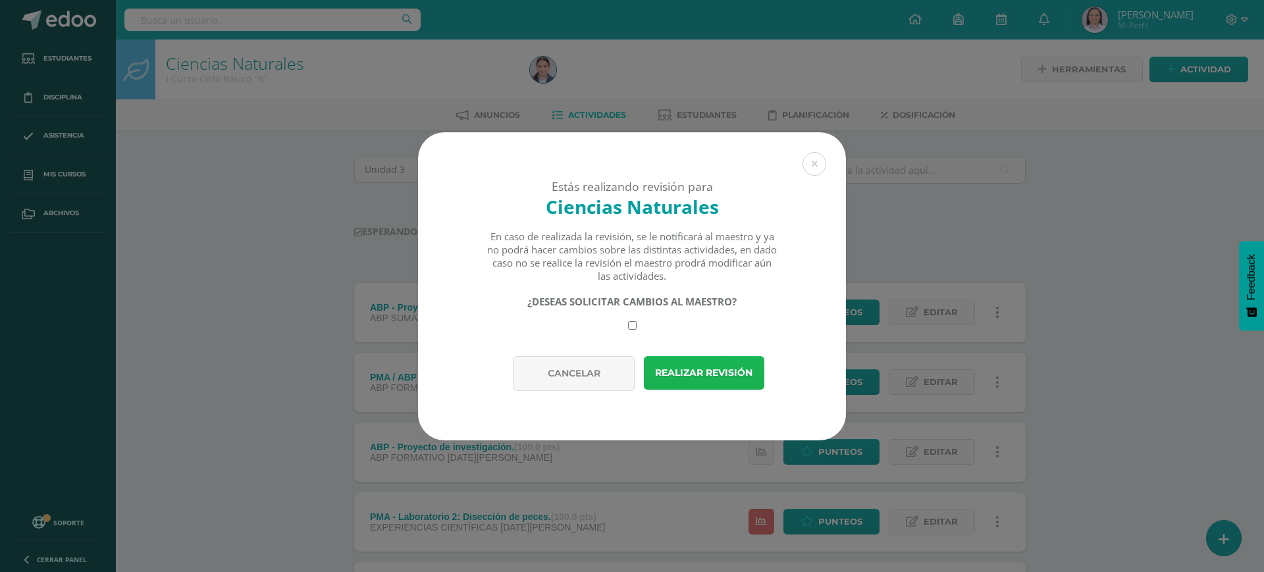
click at [706, 361] on button "Realizar revisión" at bounding box center [704, 373] width 120 height 34
click at [725, 363] on button "Realizar revisión" at bounding box center [704, 373] width 120 height 34
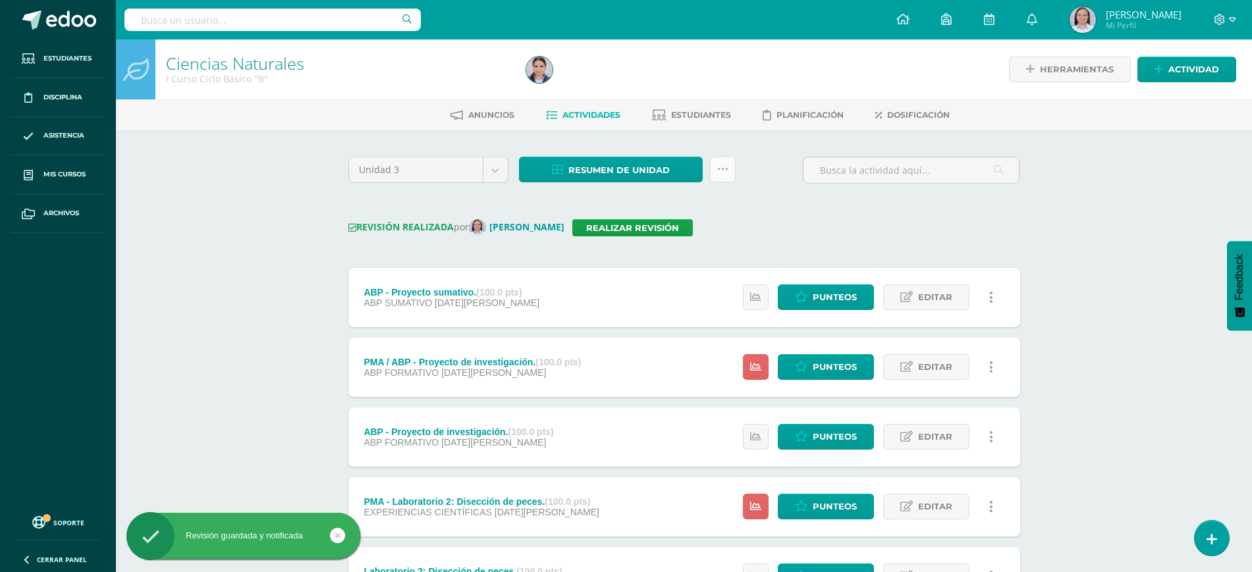
click at [724, 168] on icon at bounding box center [722, 169] width 11 height 11
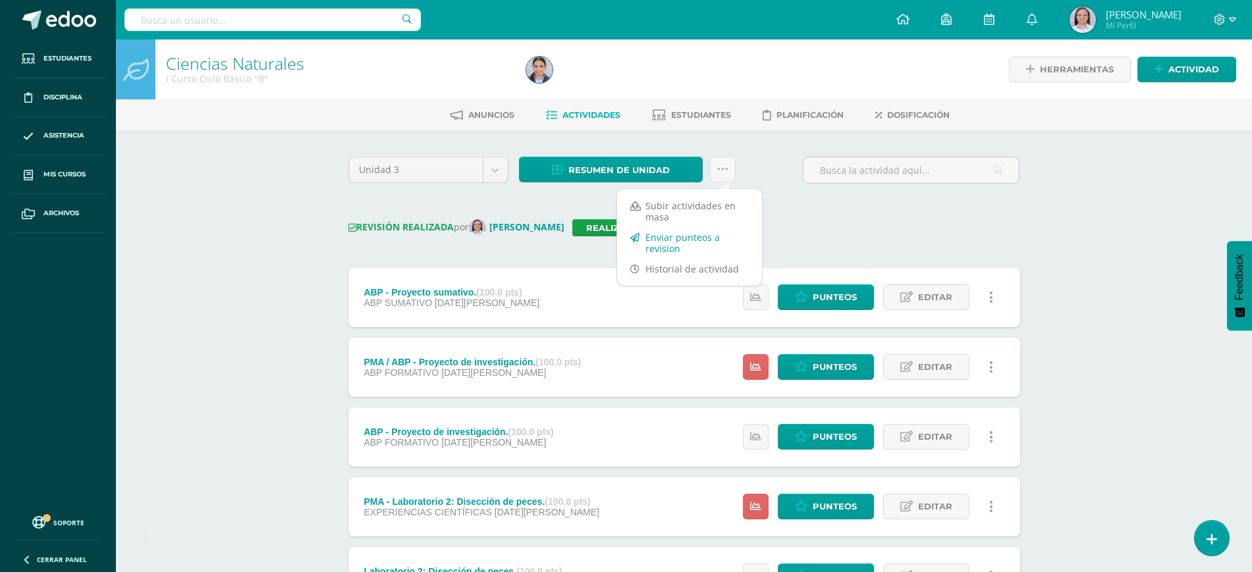
click at [664, 244] on link "Enviar punteos a revision" at bounding box center [689, 243] width 145 height 32
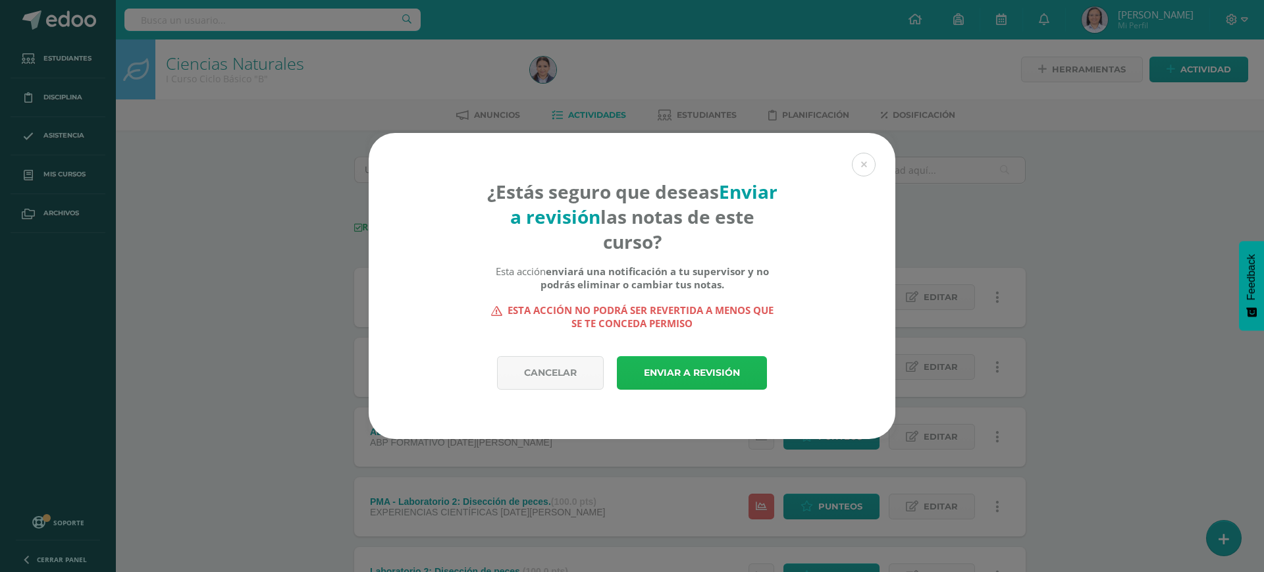
click at [707, 368] on link "Enviar a revisión" at bounding box center [692, 373] width 150 height 34
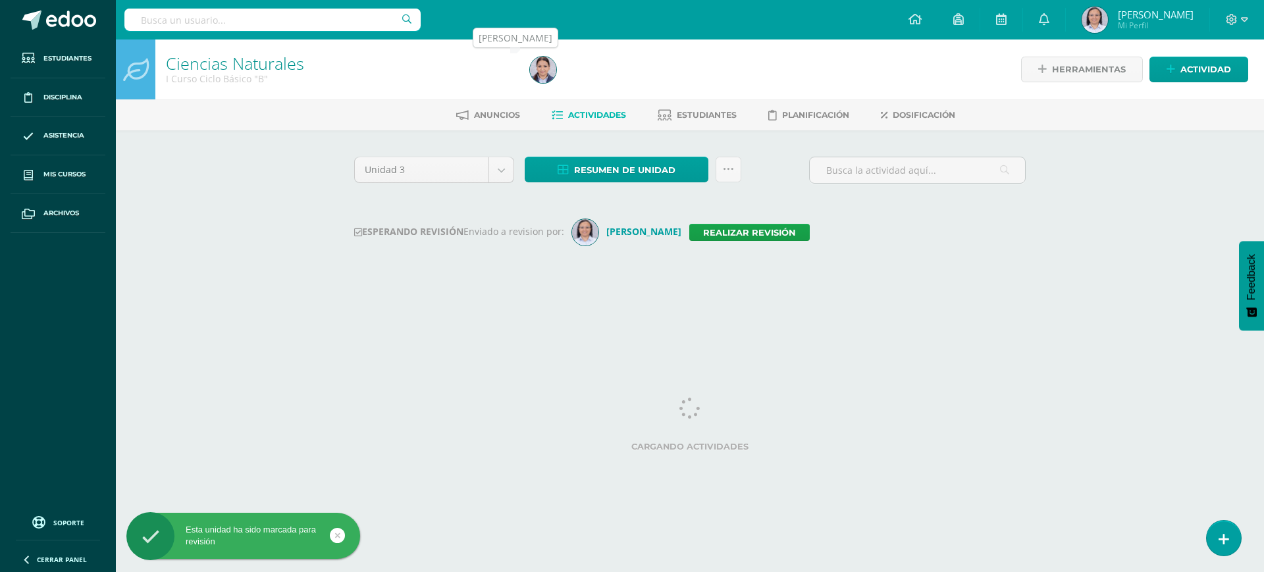
click at [545, 67] on img at bounding box center [543, 70] width 26 height 26
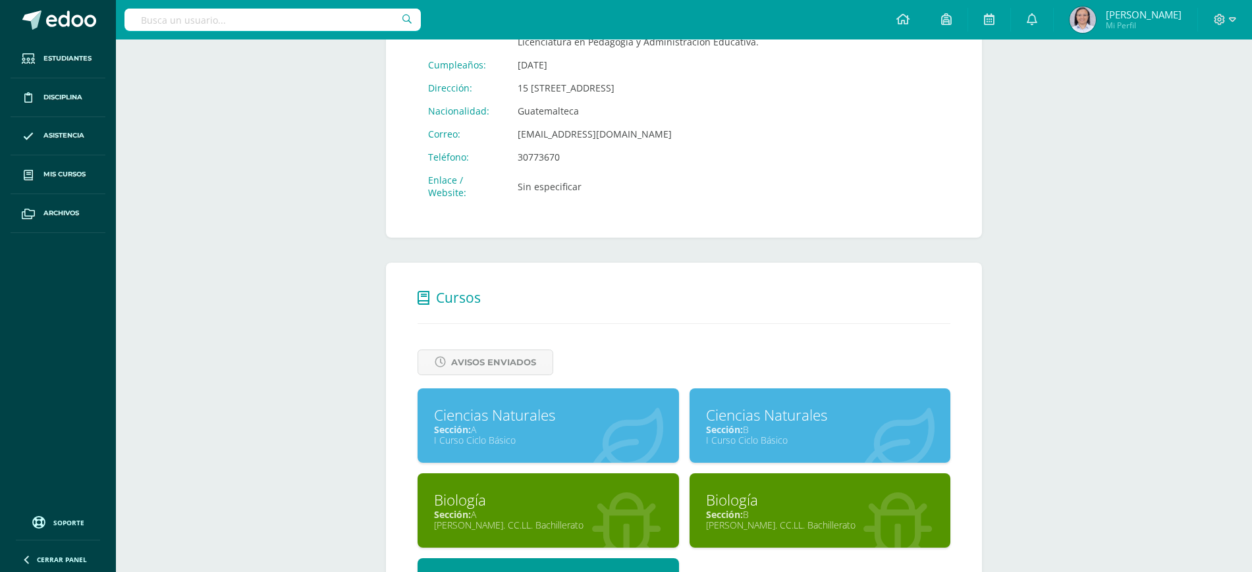
scroll to position [412, 0]
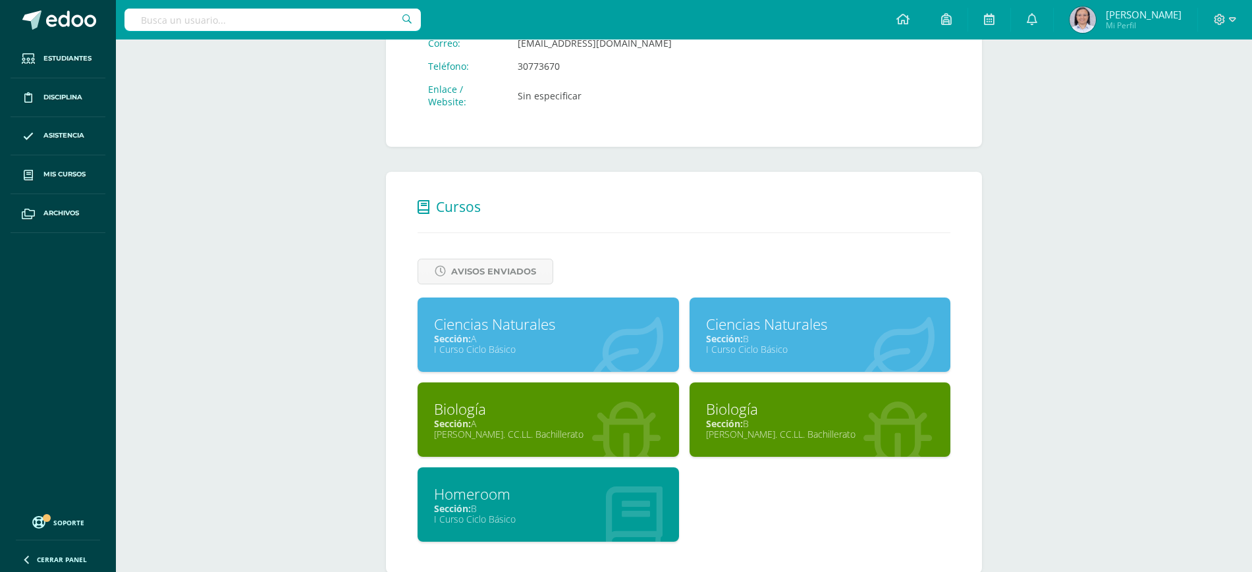
click at [550, 428] on div "Quinto Bach. CC.LL. Bachillerato" at bounding box center [548, 434] width 228 height 13
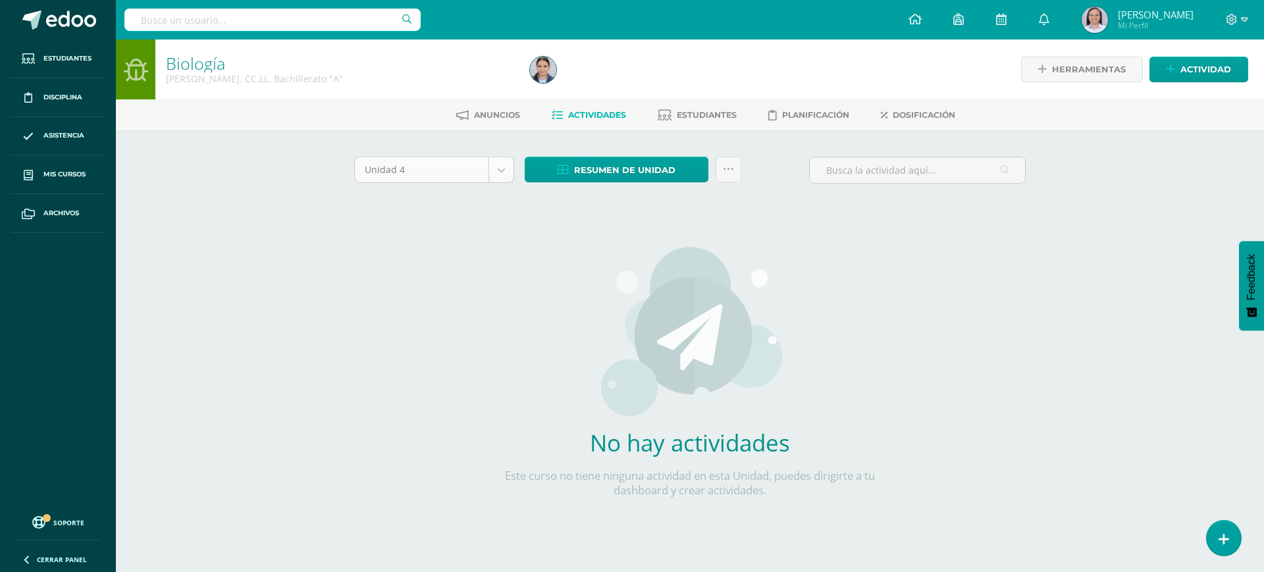
click at [498, 165] on body "Estudiantes Disciplina Asistencia Mis cursos Archivos Soporte Ayuda Reportar un…" at bounding box center [632, 283] width 1264 height 566
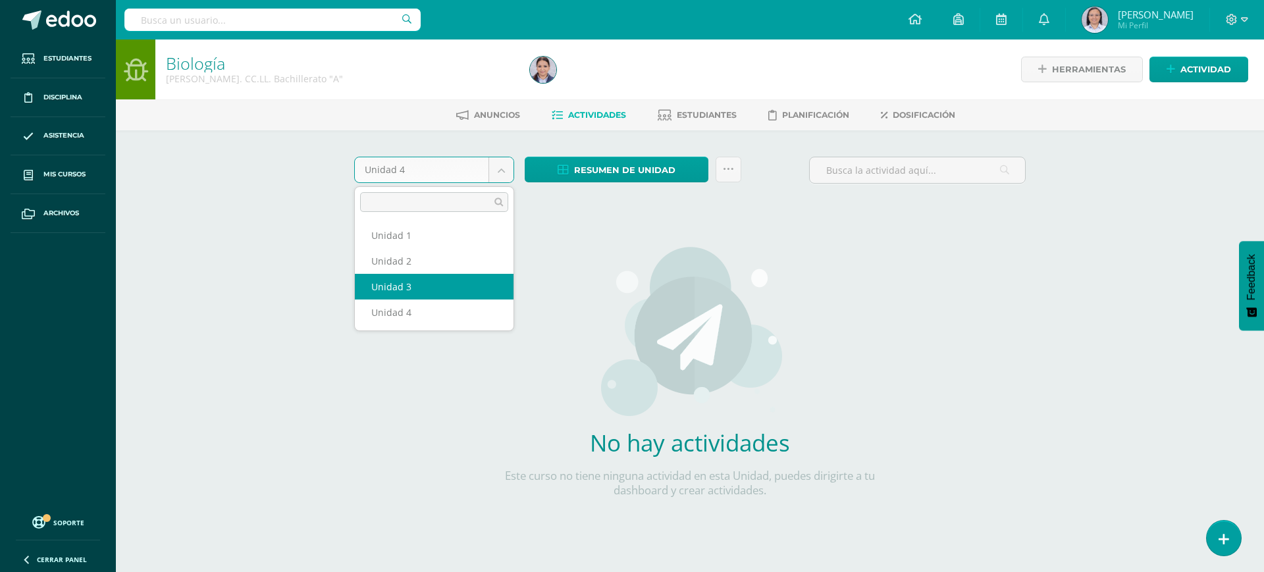
select select "Unidad 3"
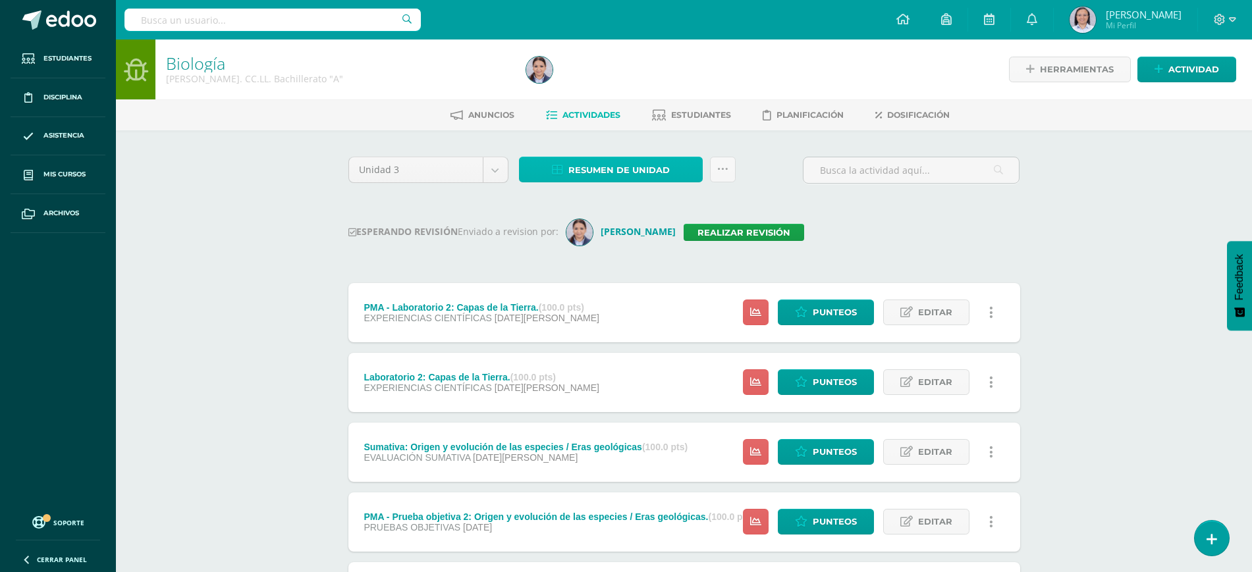
click at [628, 169] on span "Resumen de unidad" at bounding box center [618, 170] width 101 height 24
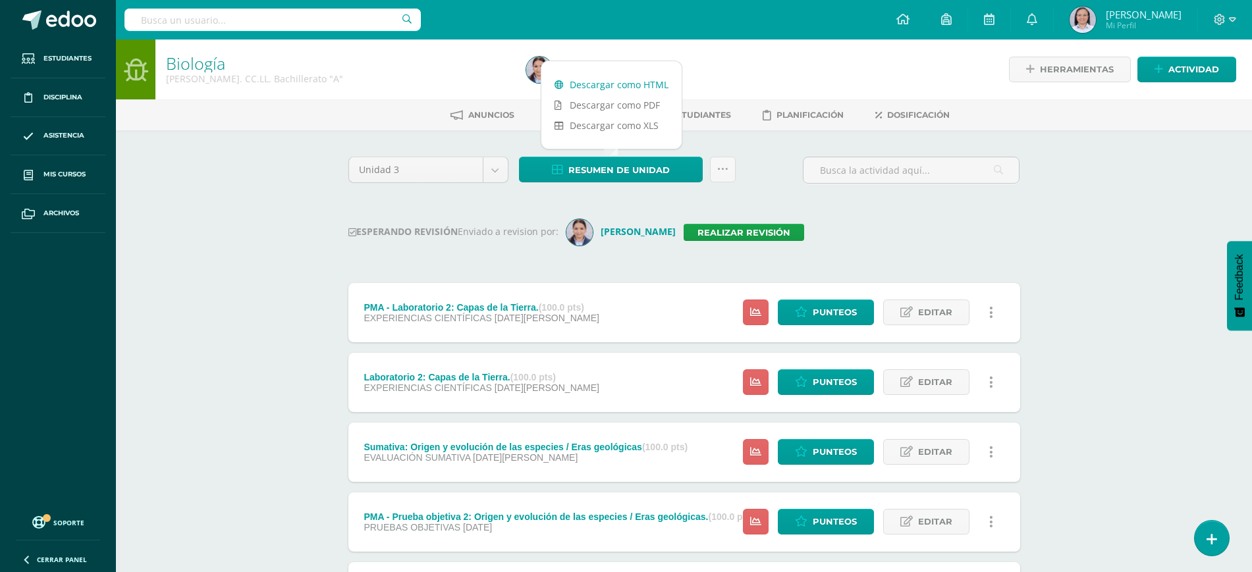
click at [600, 82] on link "Descargar como HTML" at bounding box center [611, 84] width 140 height 20
click at [532, 73] on img at bounding box center [539, 70] width 26 height 26
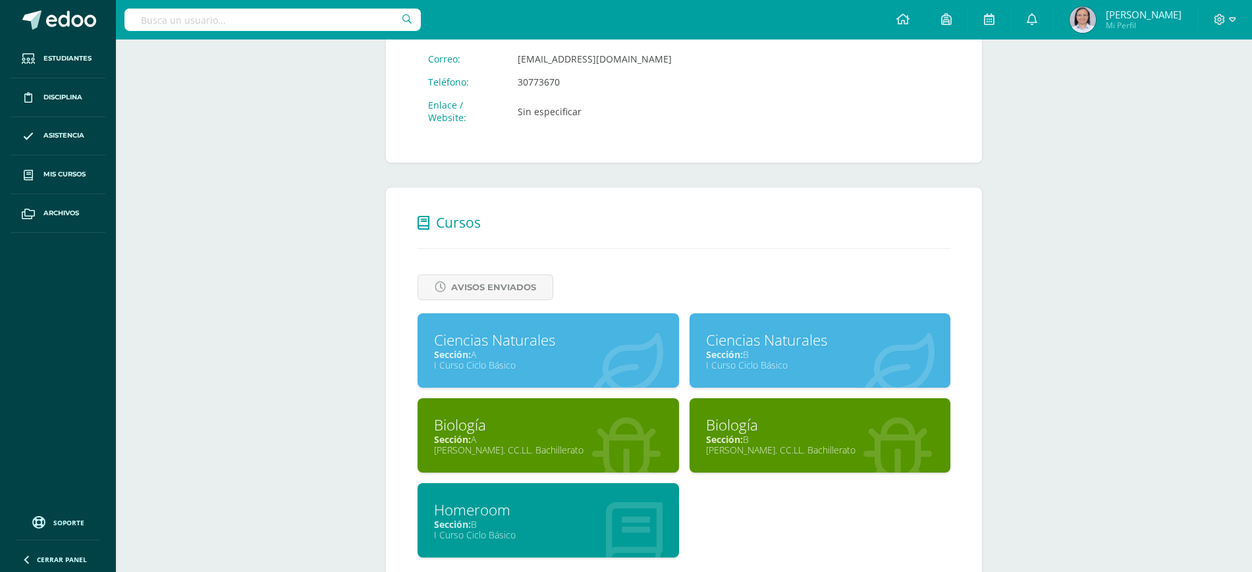
scroll to position [439, 0]
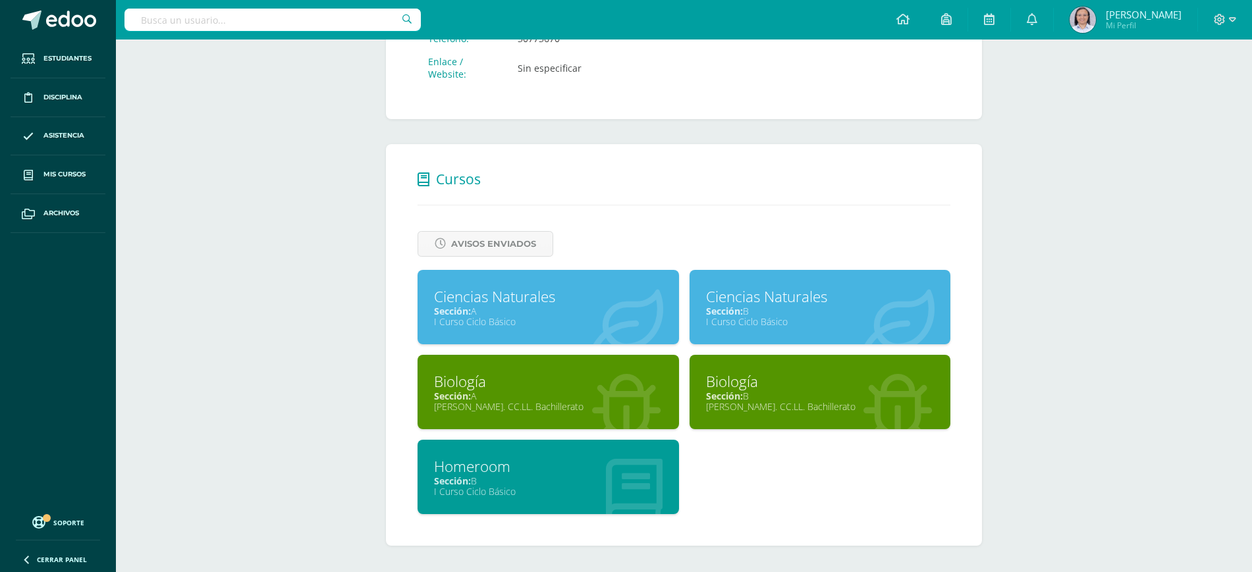
click at [820, 404] on div "[PERSON_NAME]. CC.LL. Bachillerato" at bounding box center [820, 406] width 228 height 13
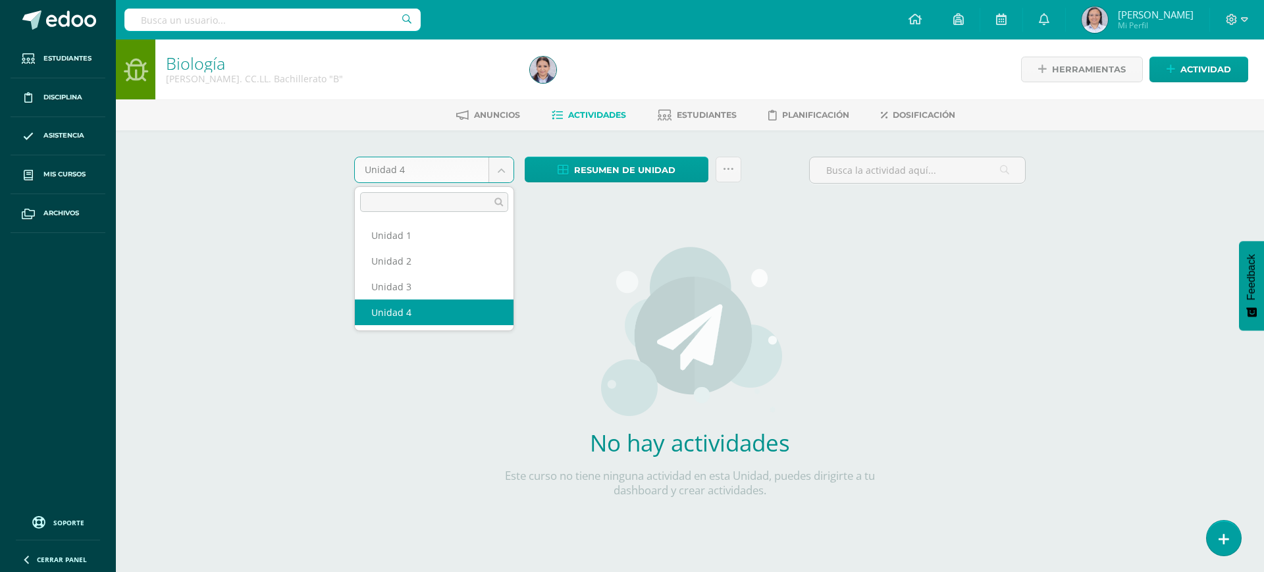
click at [497, 174] on body "Estudiantes Disciplina Asistencia Mis cursos Archivos Soporte Ayuda Reportar un…" at bounding box center [632, 283] width 1264 height 566
select select "Unidad 3"
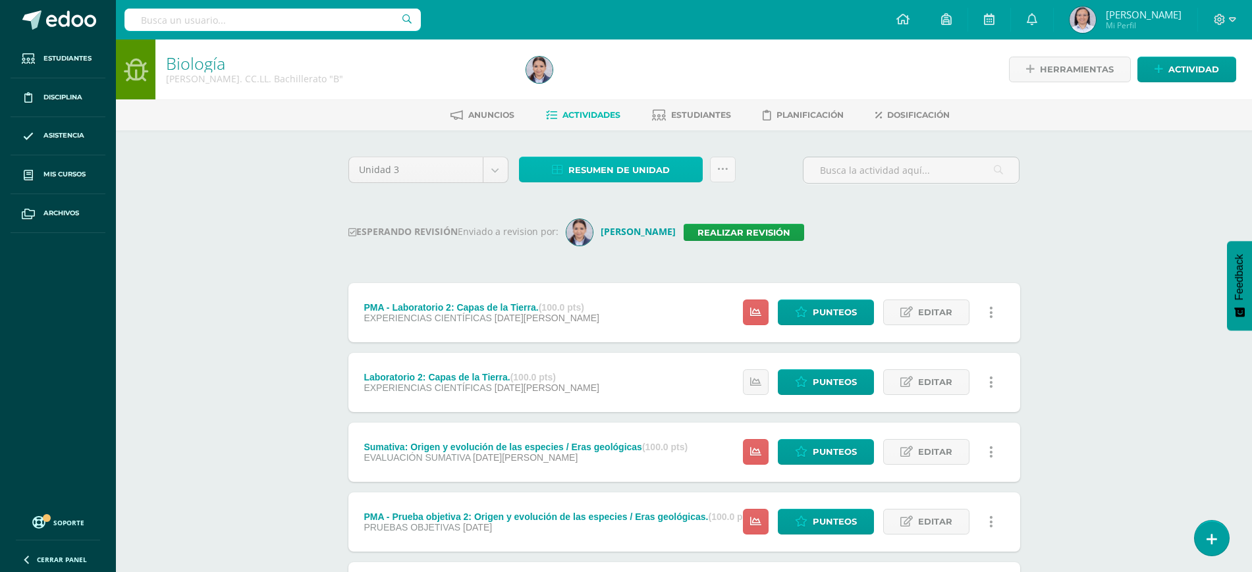
click at [623, 160] on span "Resumen de unidad" at bounding box center [618, 170] width 101 height 24
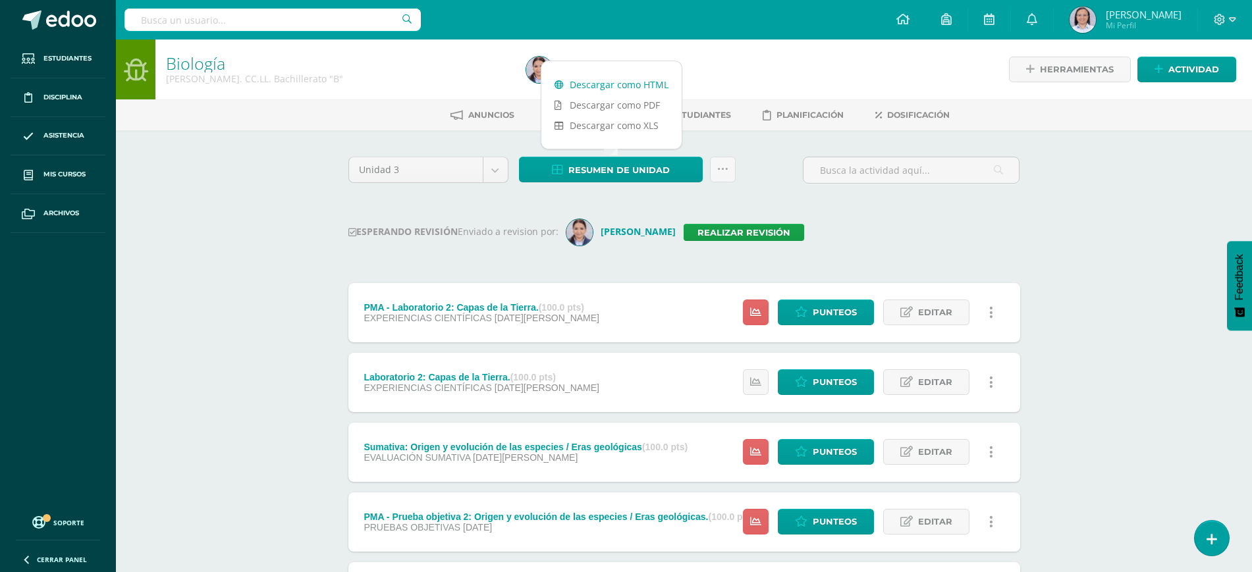
click at [620, 88] on link "Descargar como HTML" at bounding box center [611, 84] width 140 height 20
click at [268, 221] on div "Biología [PERSON_NAME]. CC.LL. Bachillerato "B" Herramientas Detalle de asisten…" at bounding box center [684, 547] width 1136 height 1014
